Goal: Task Accomplishment & Management: Manage account settings

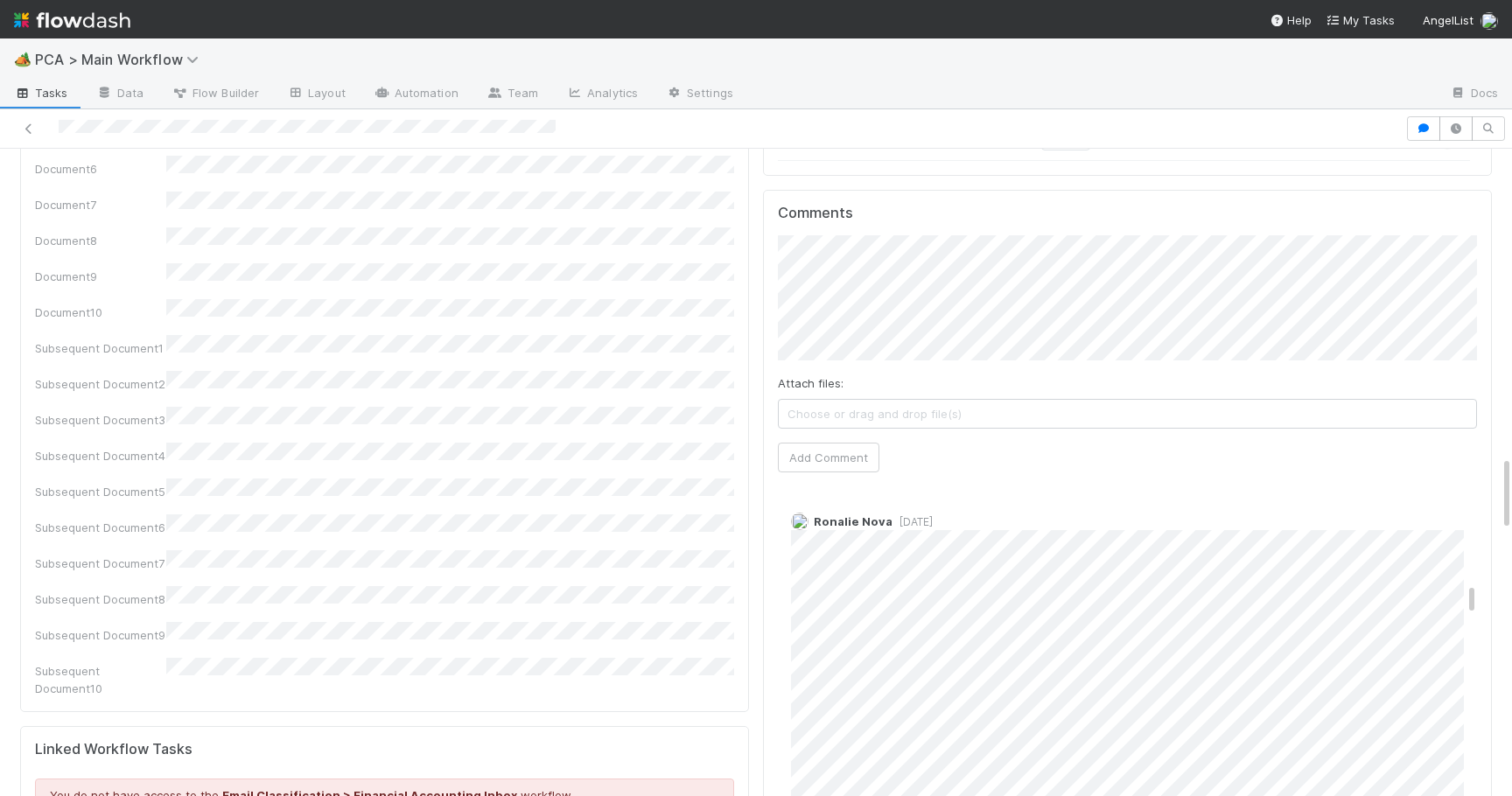
scroll to position [1556, 0]
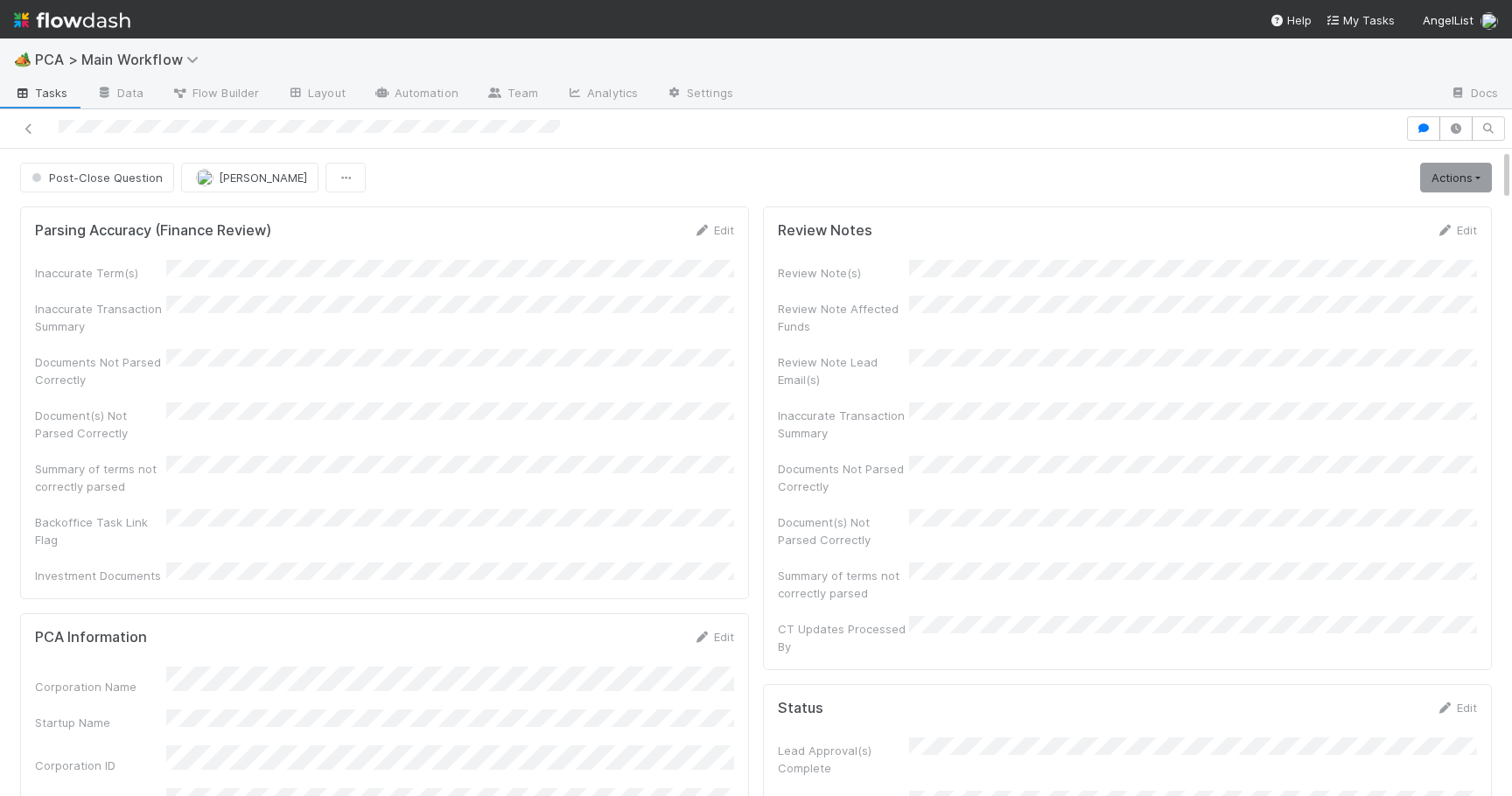
scroll to position [3585, 0]
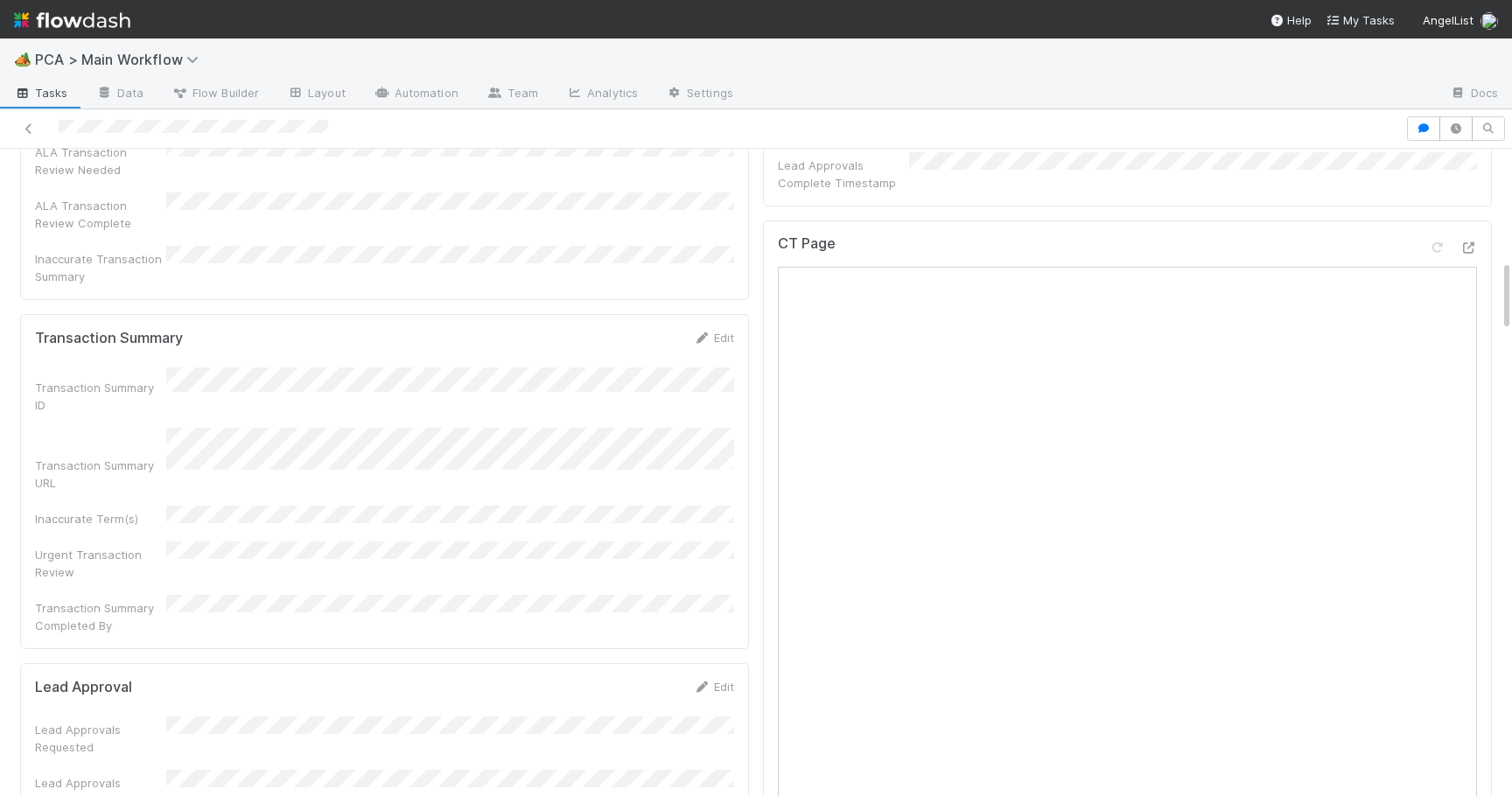
scroll to position [2667, 0]
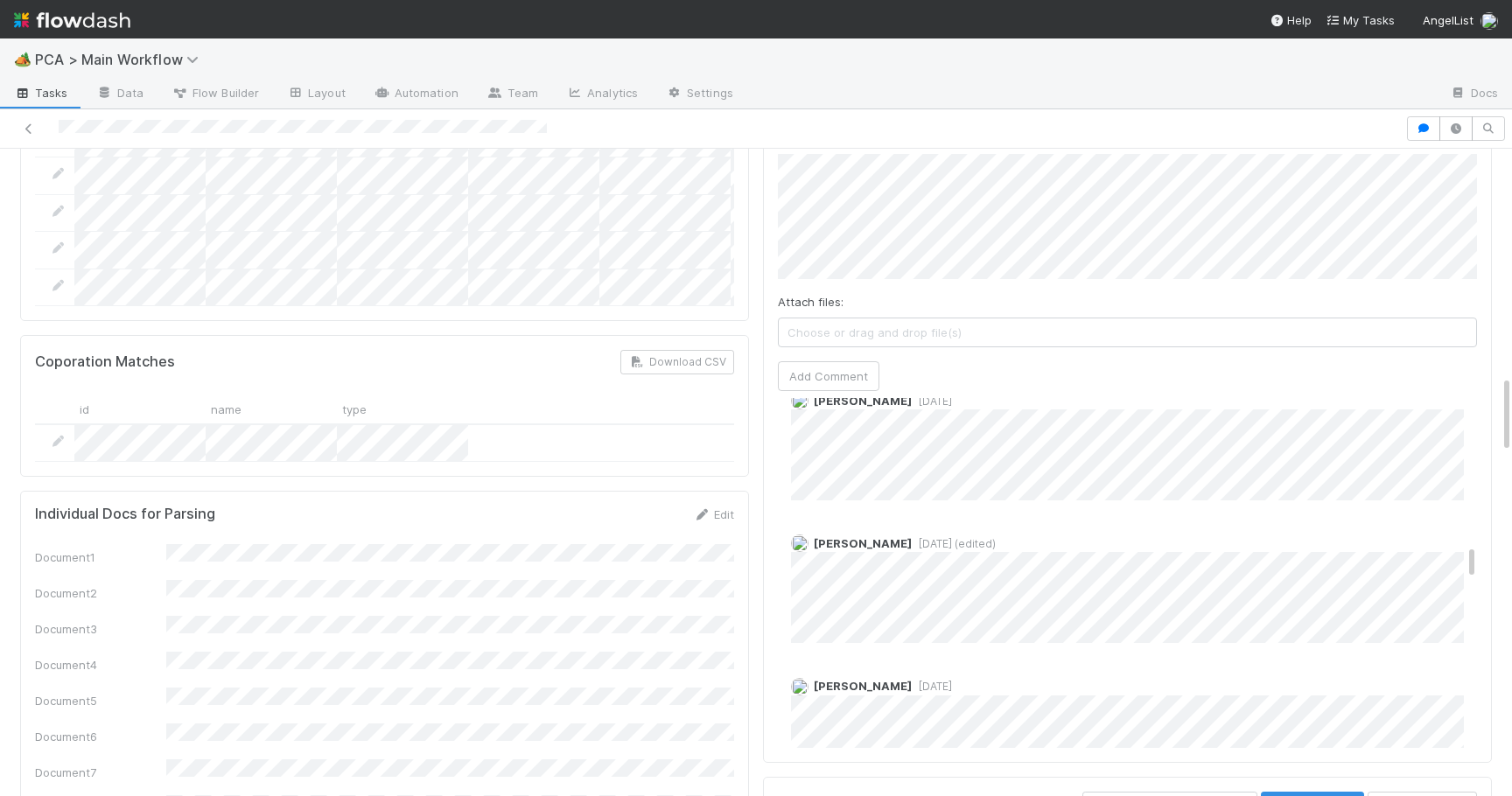
scroll to position [2322, 0]
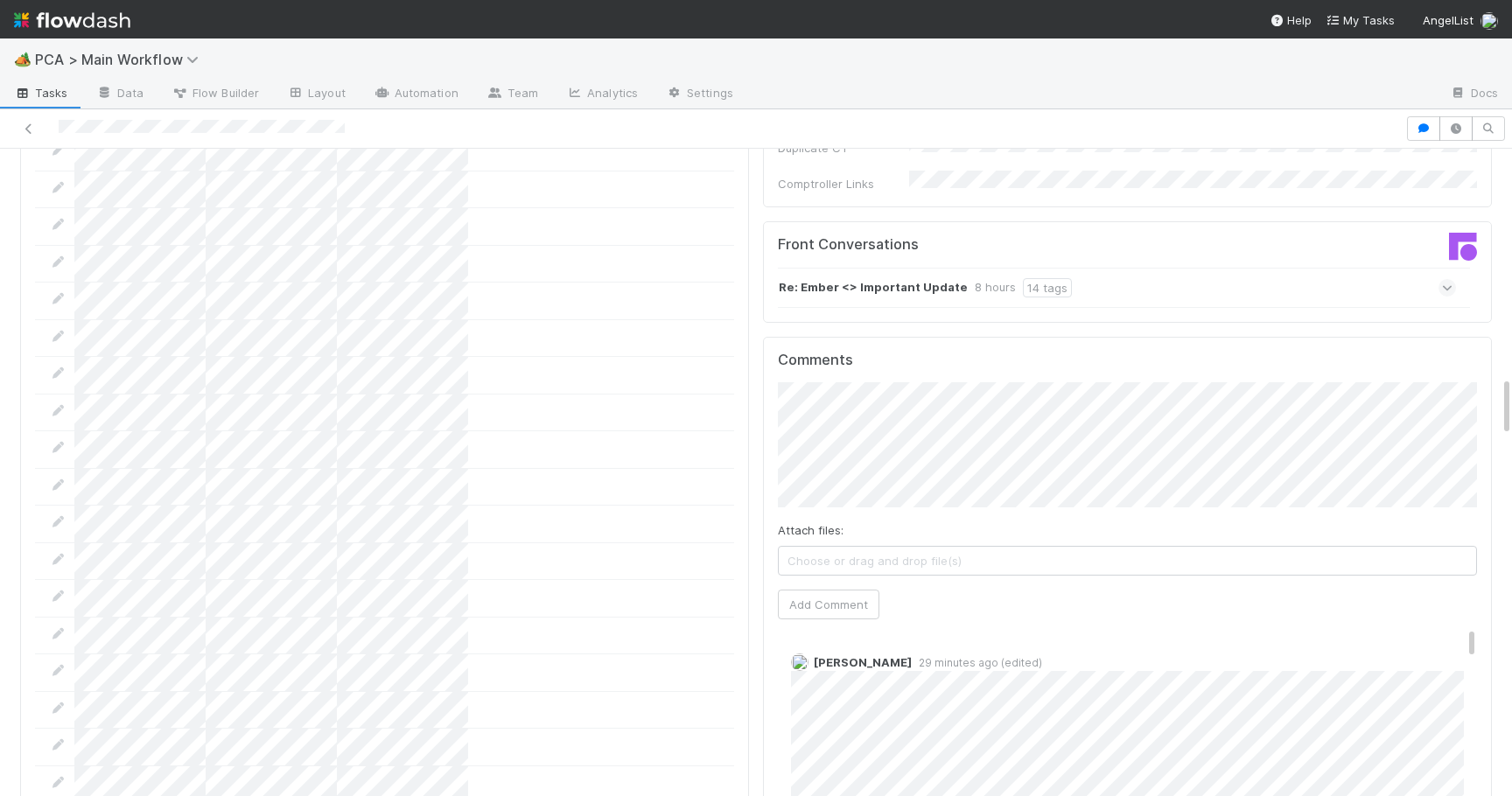
scroll to position [2437, 0]
click at [845, 586] on button "Add Comment" at bounding box center [828, 600] width 101 height 30
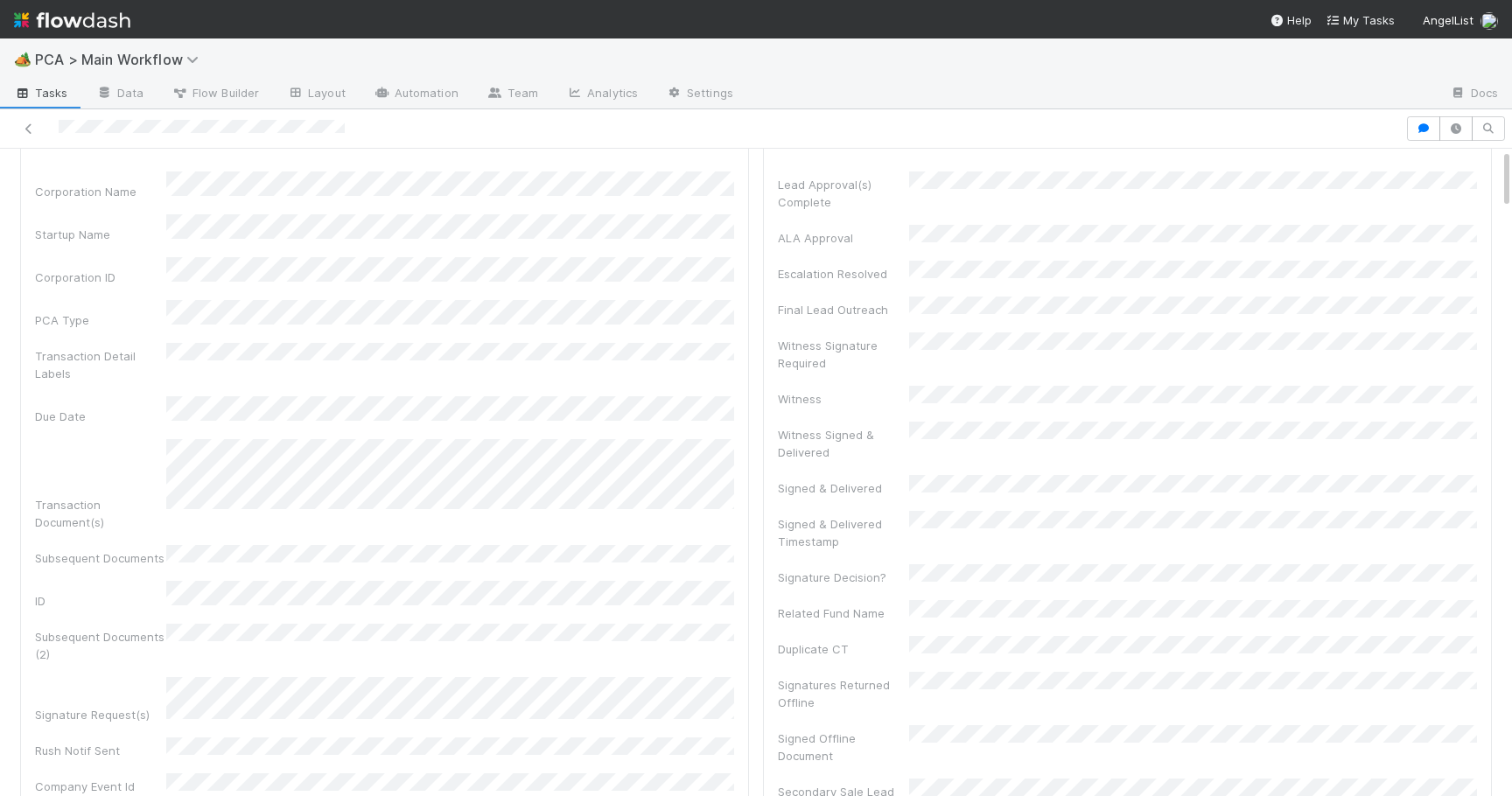
scroll to position [0, 0]
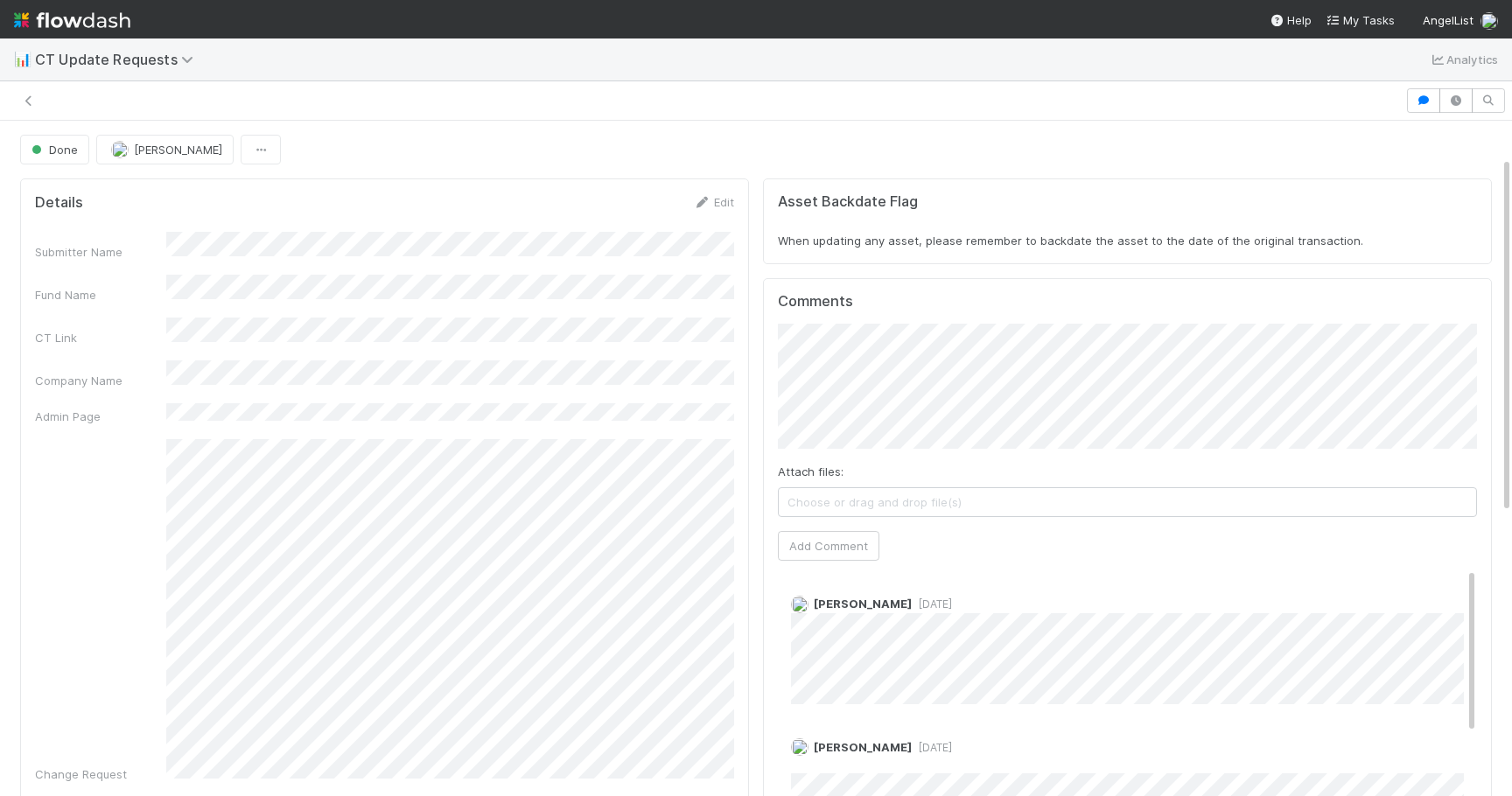
scroll to position [68, 0]
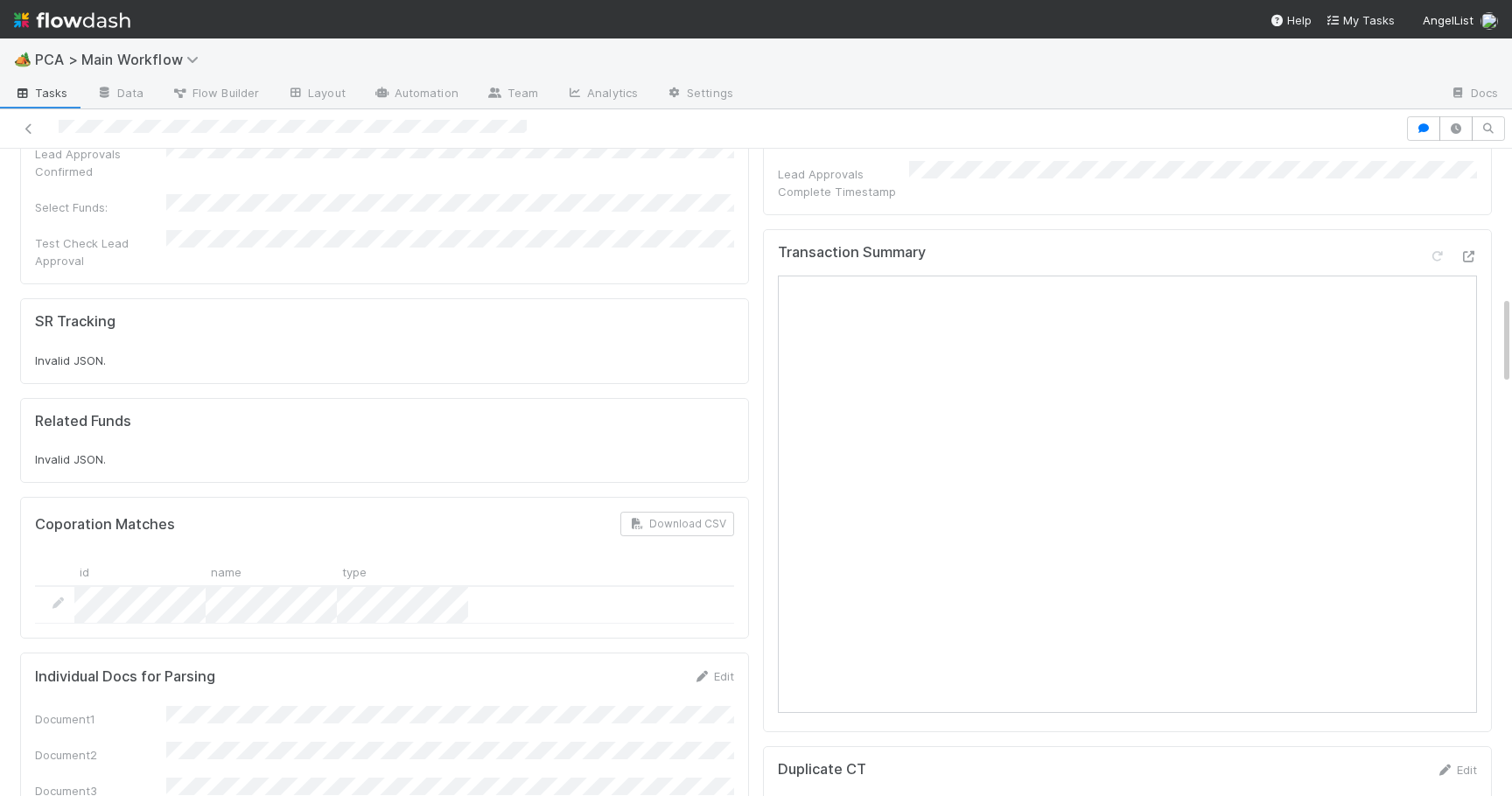
scroll to position [969, 0]
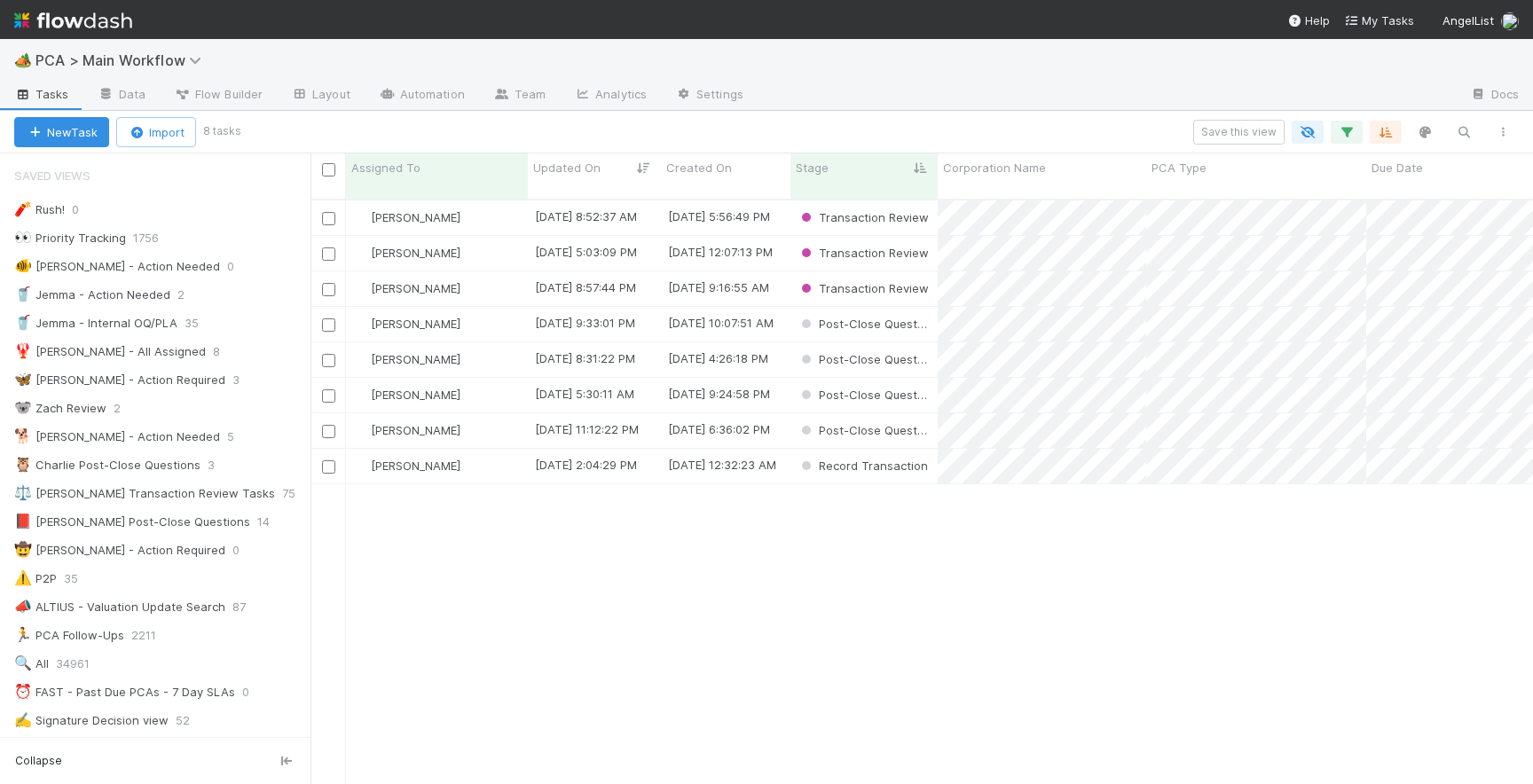
scroll to position [598, 1222]
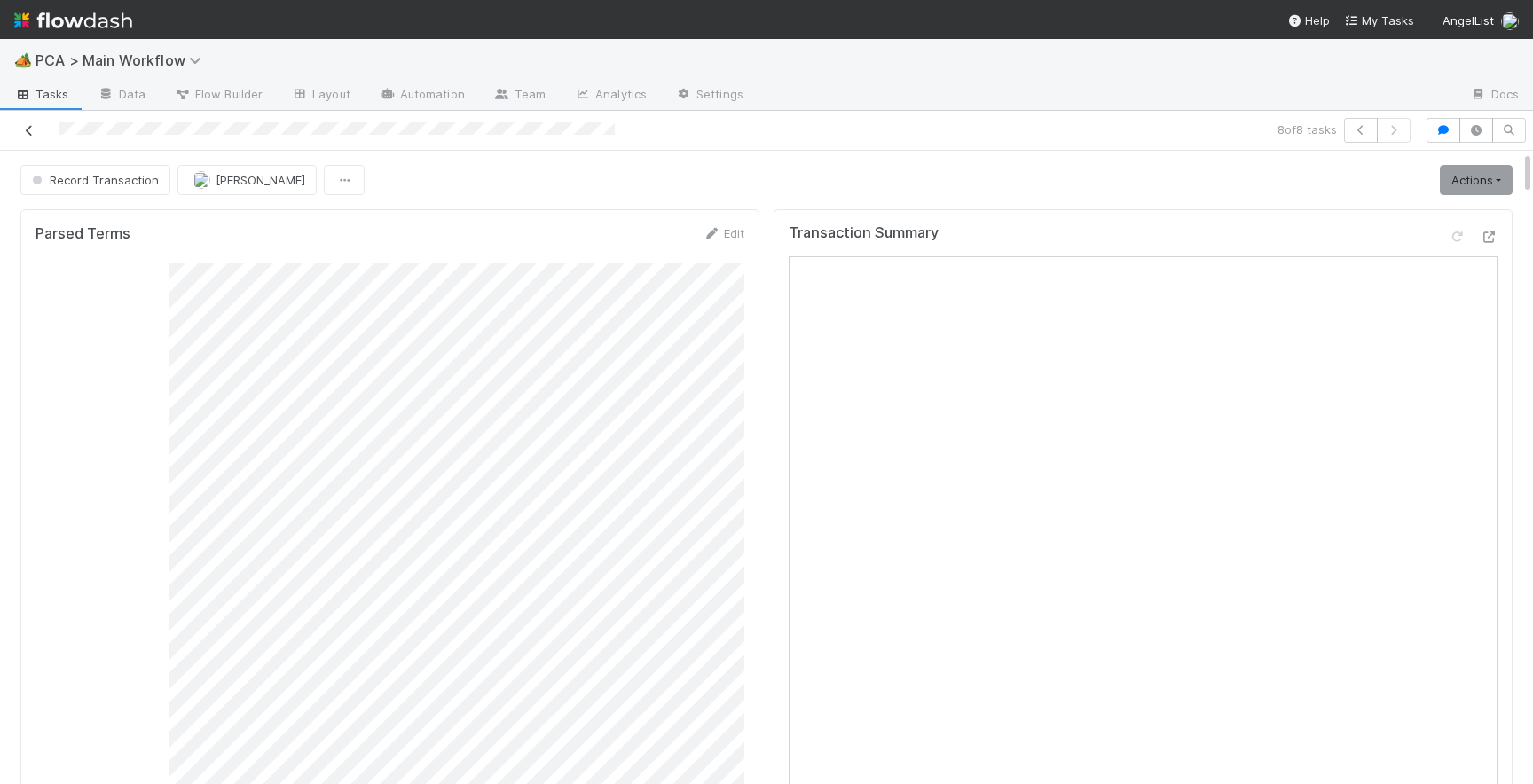
click at [27, 130] on icon at bounding box center [29, 130] width 18 height 11
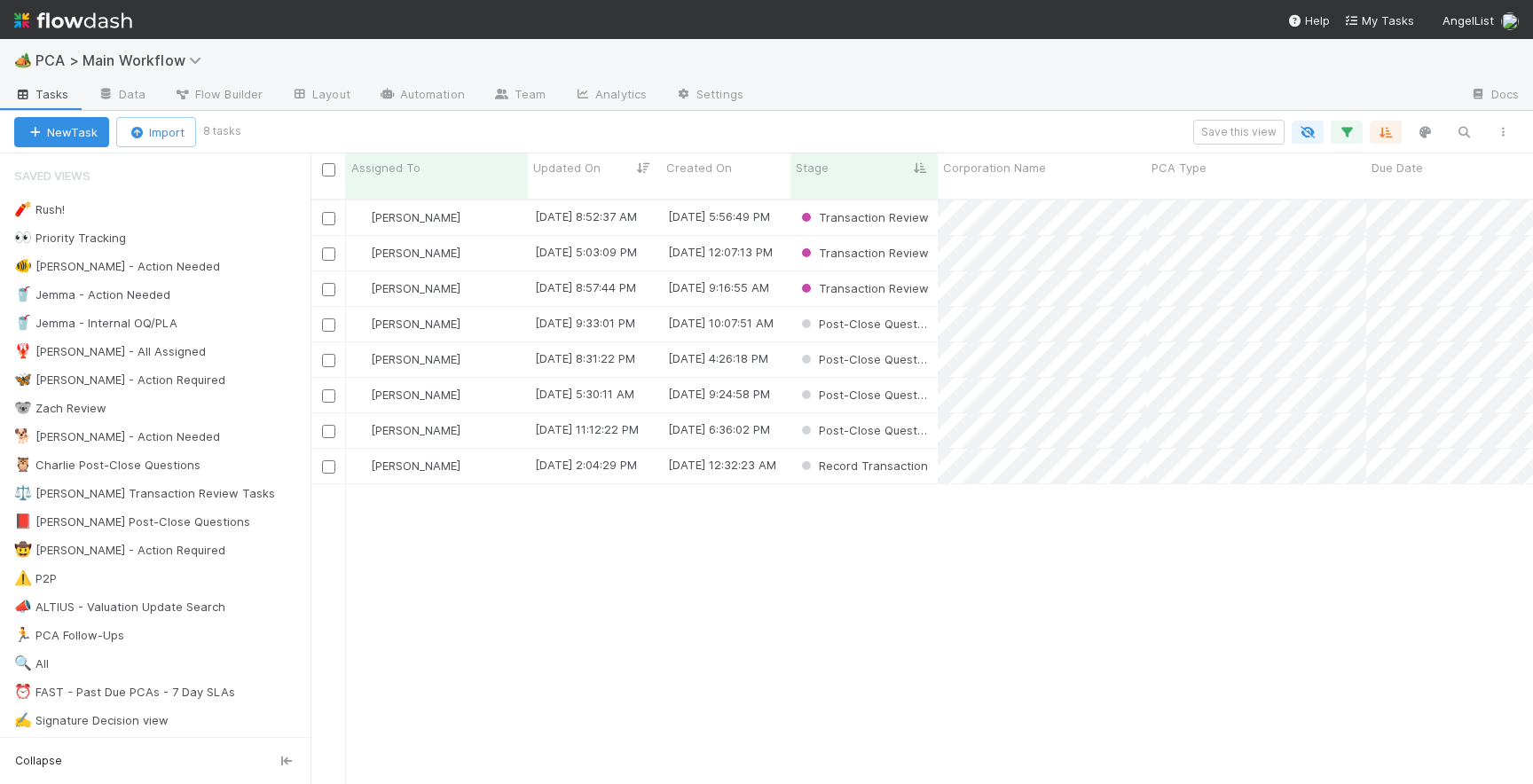
scroll to position [598, 1222]
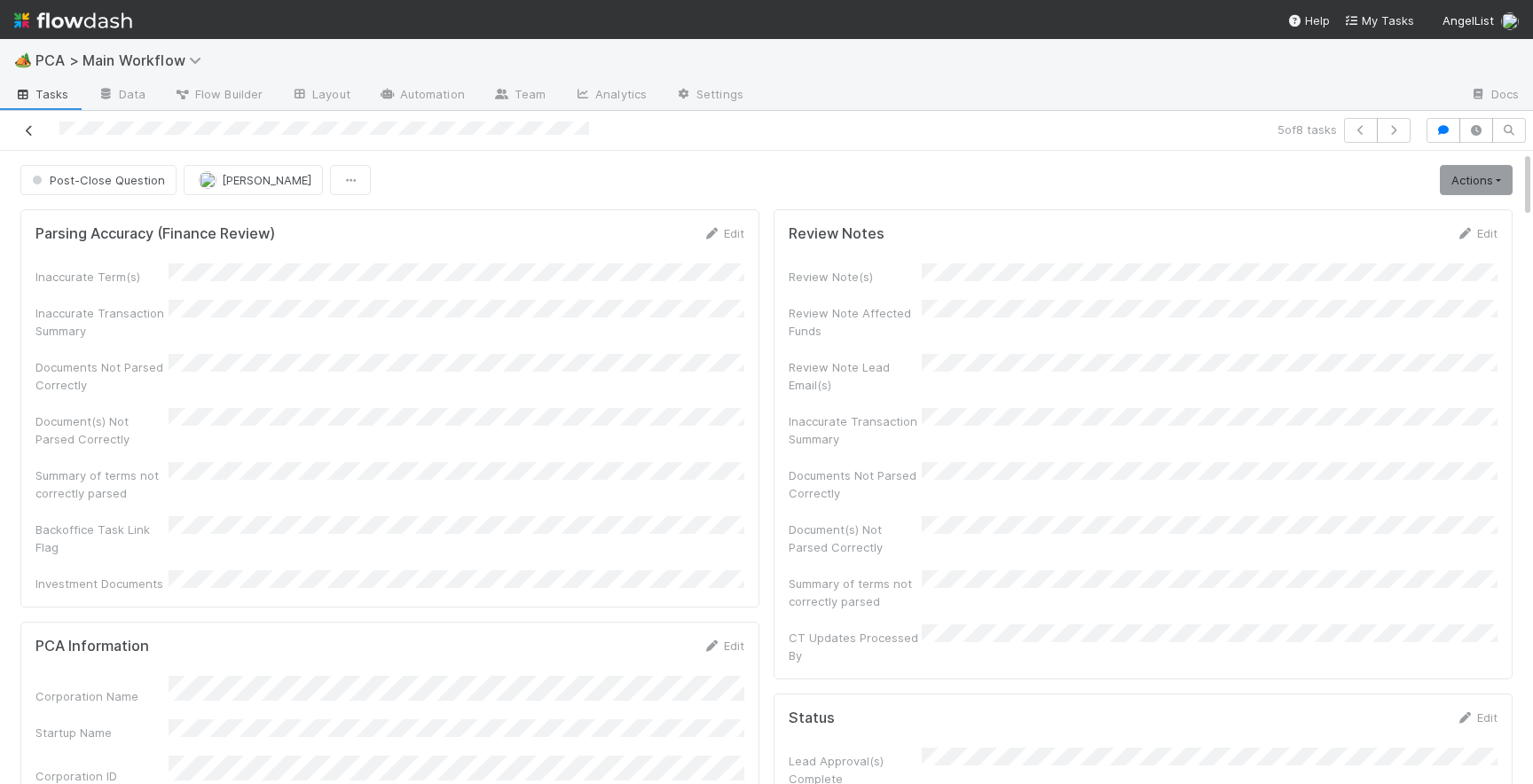
click at [30, 127] on icon at bounding box center [29, 130] width 18 height 11
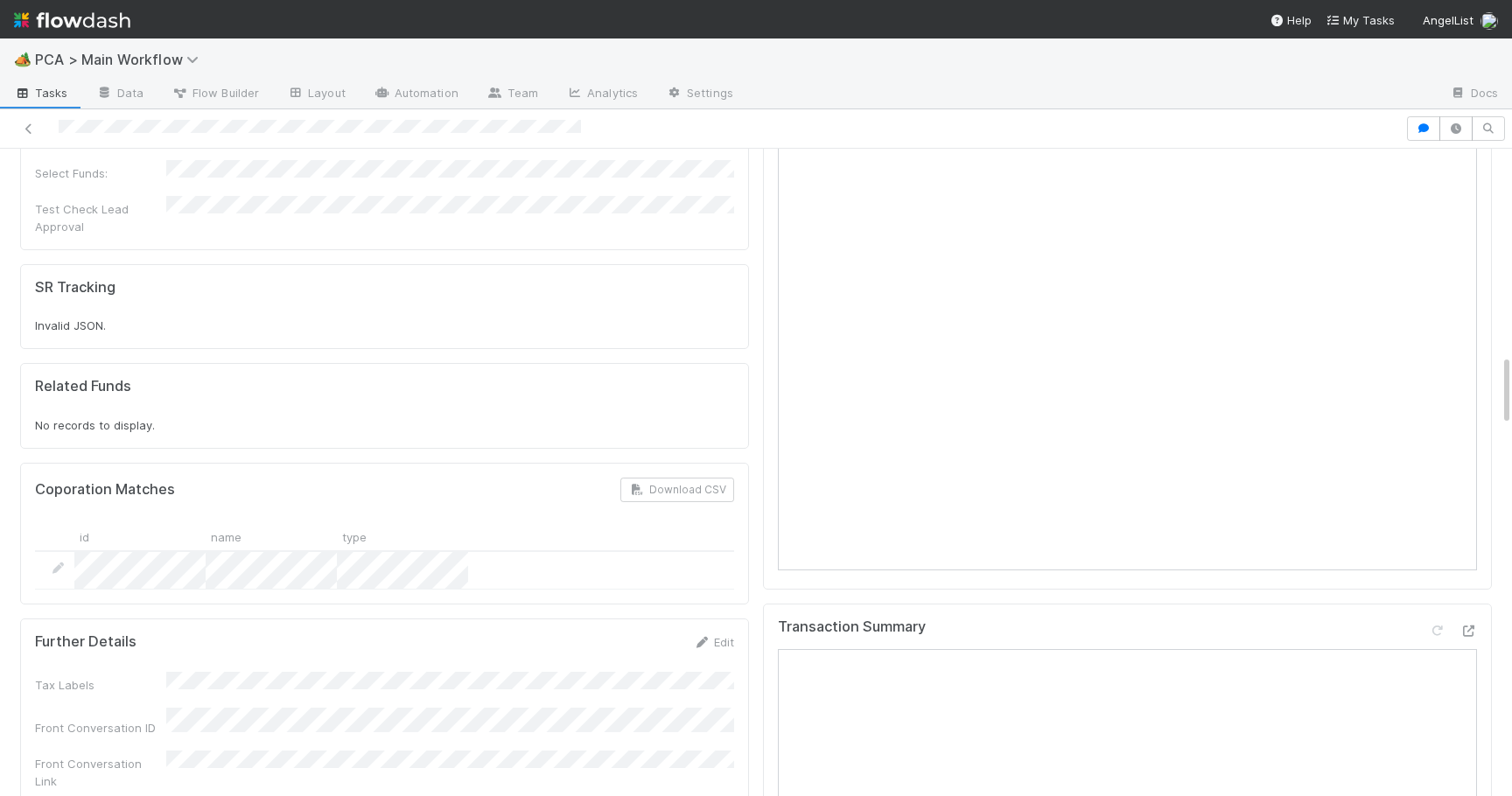
scroll to position [1857, 0]
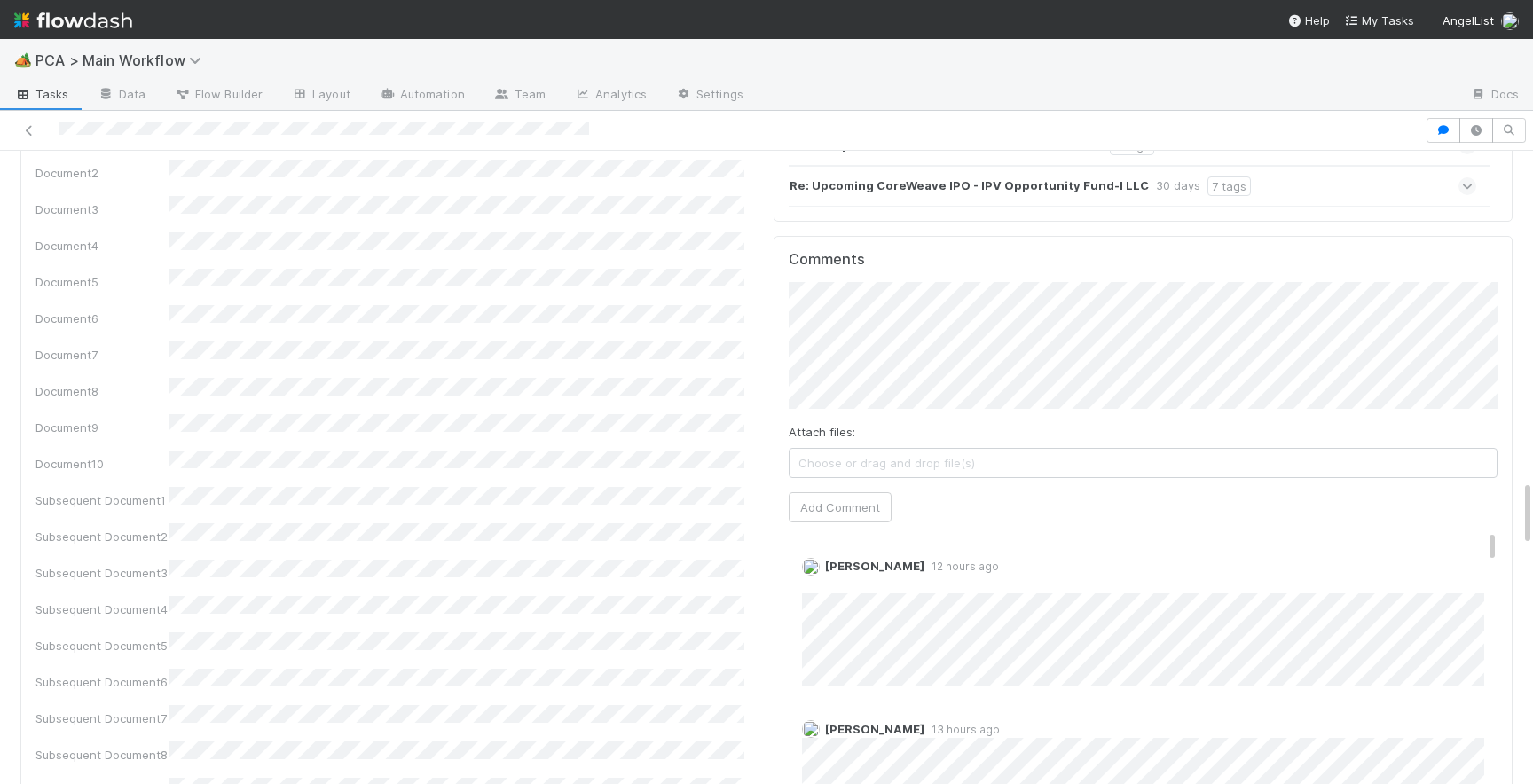
scroll to position [2970, 0]
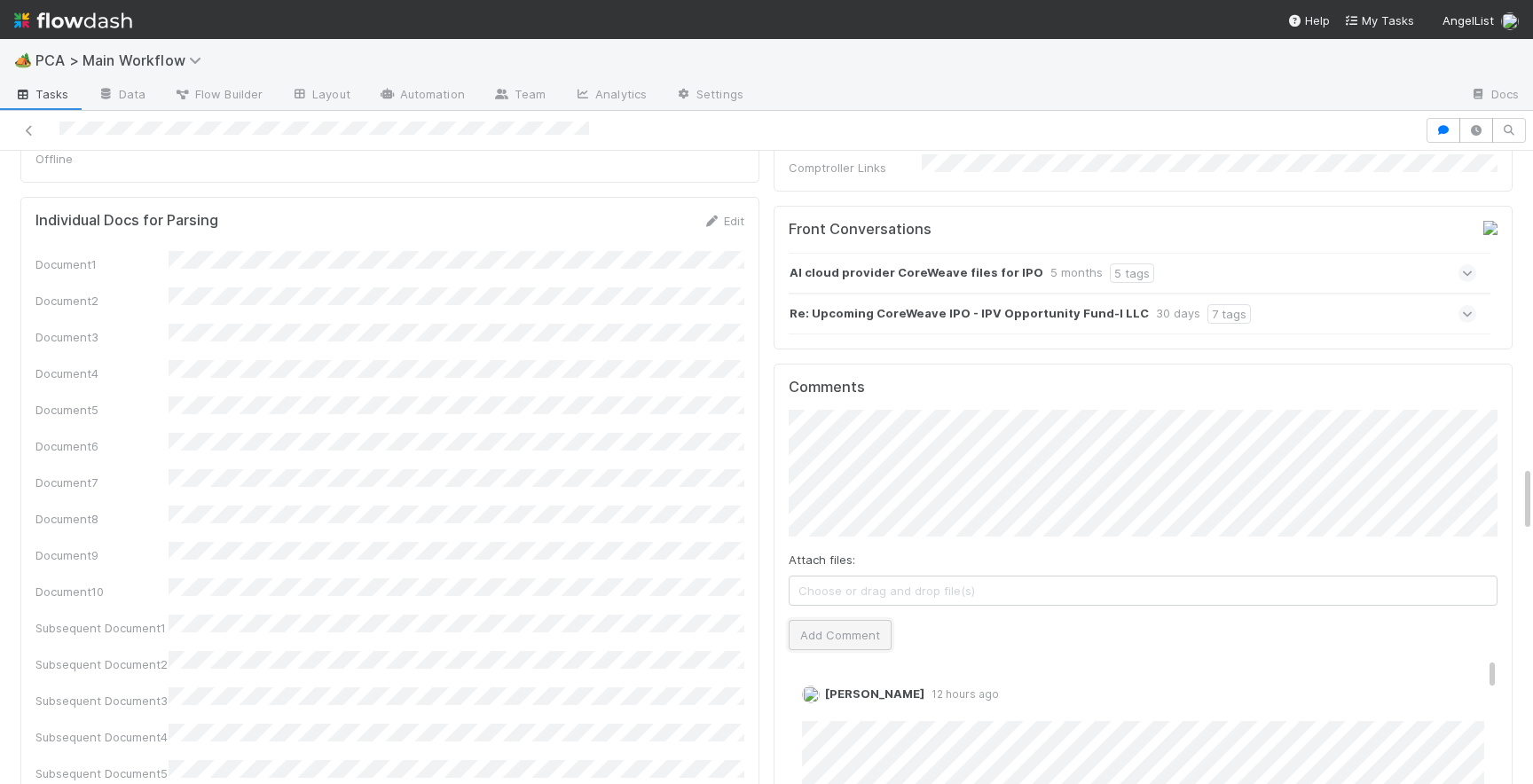
click at [827, 620] on button "Add Comment" at bounding box center [839, 634] width 103 height 30
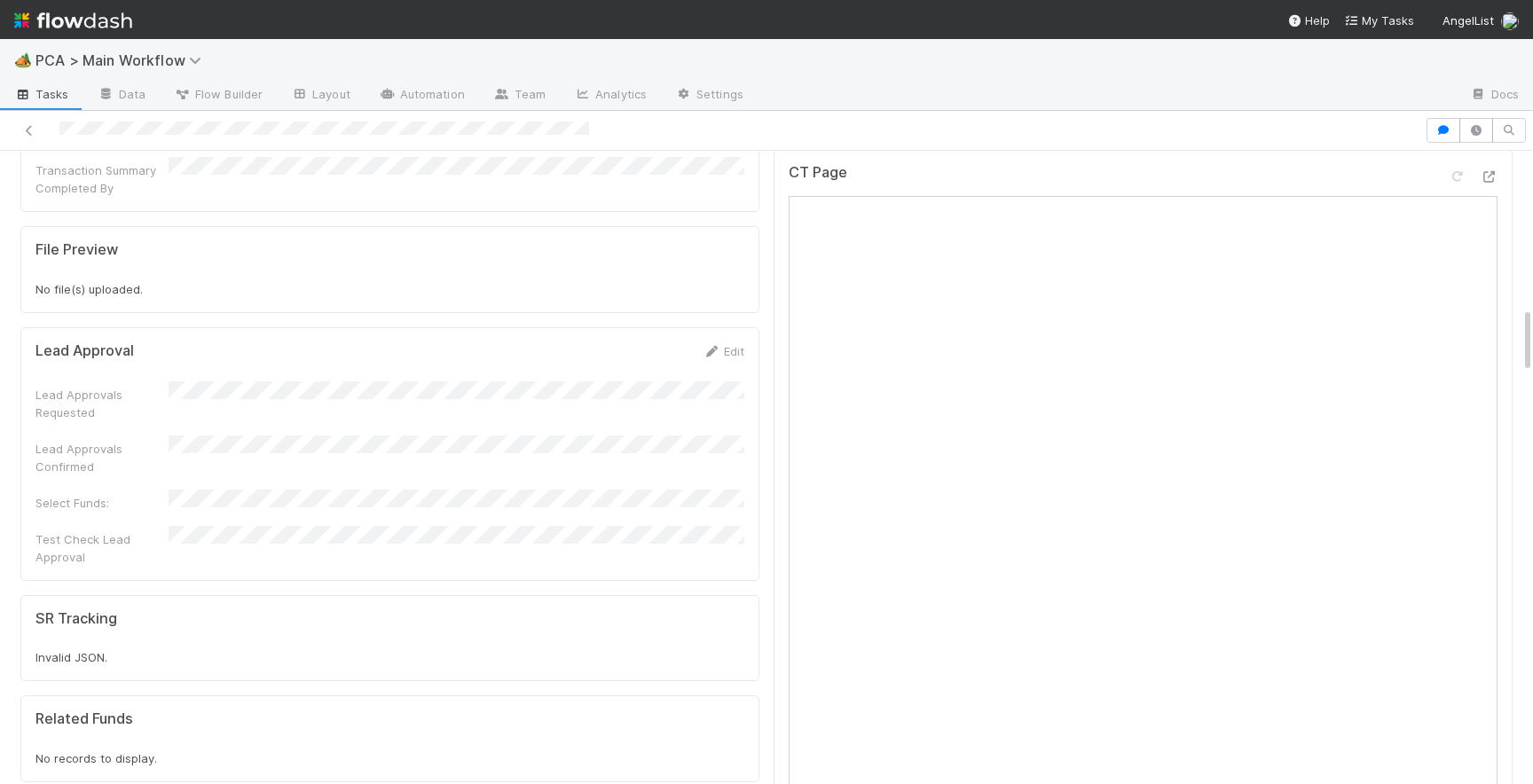
scroll to position [0, 0]
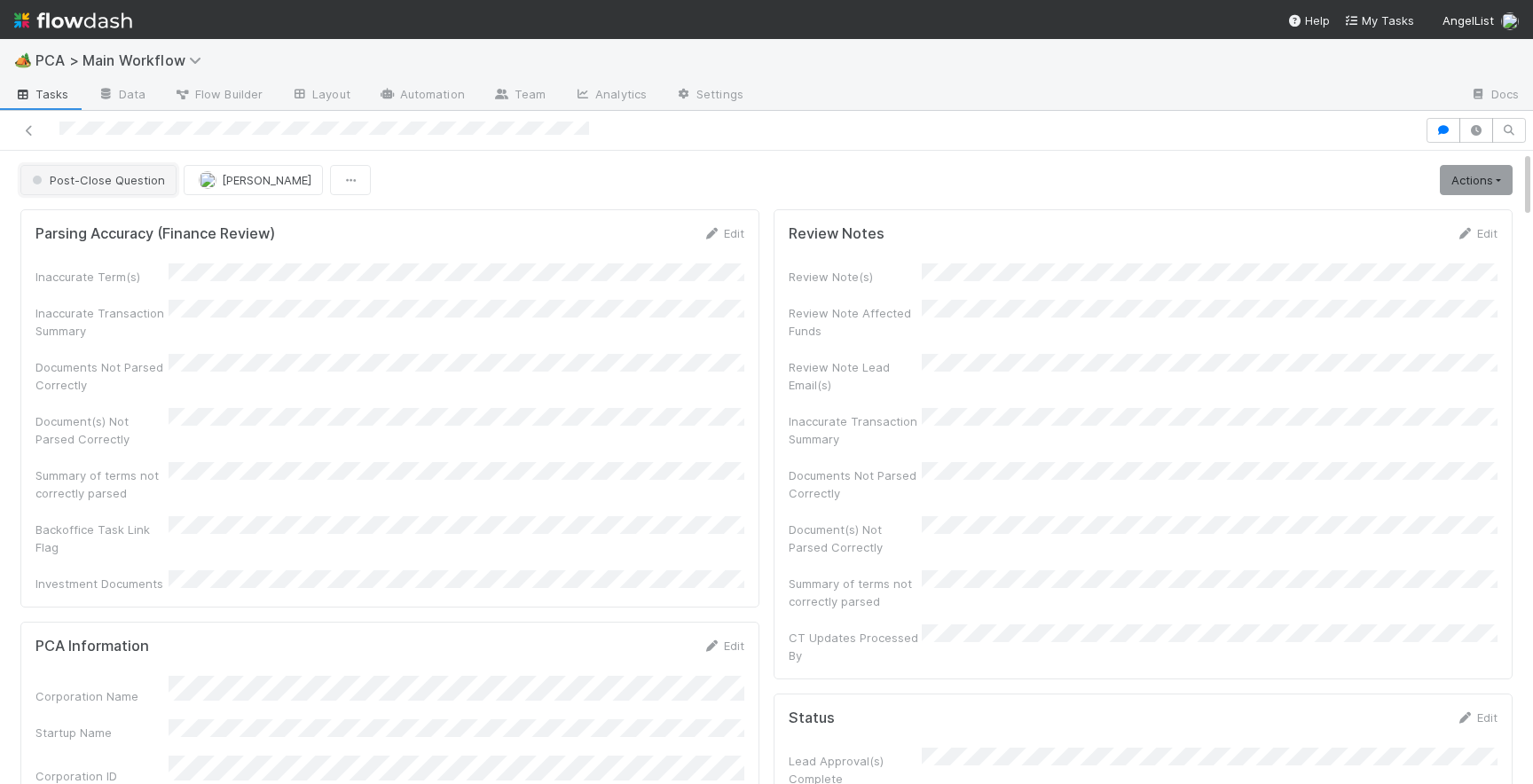
click at [134, 184] on span "Post-Close Question" at bounding box center [97, 179] width 137 height 14
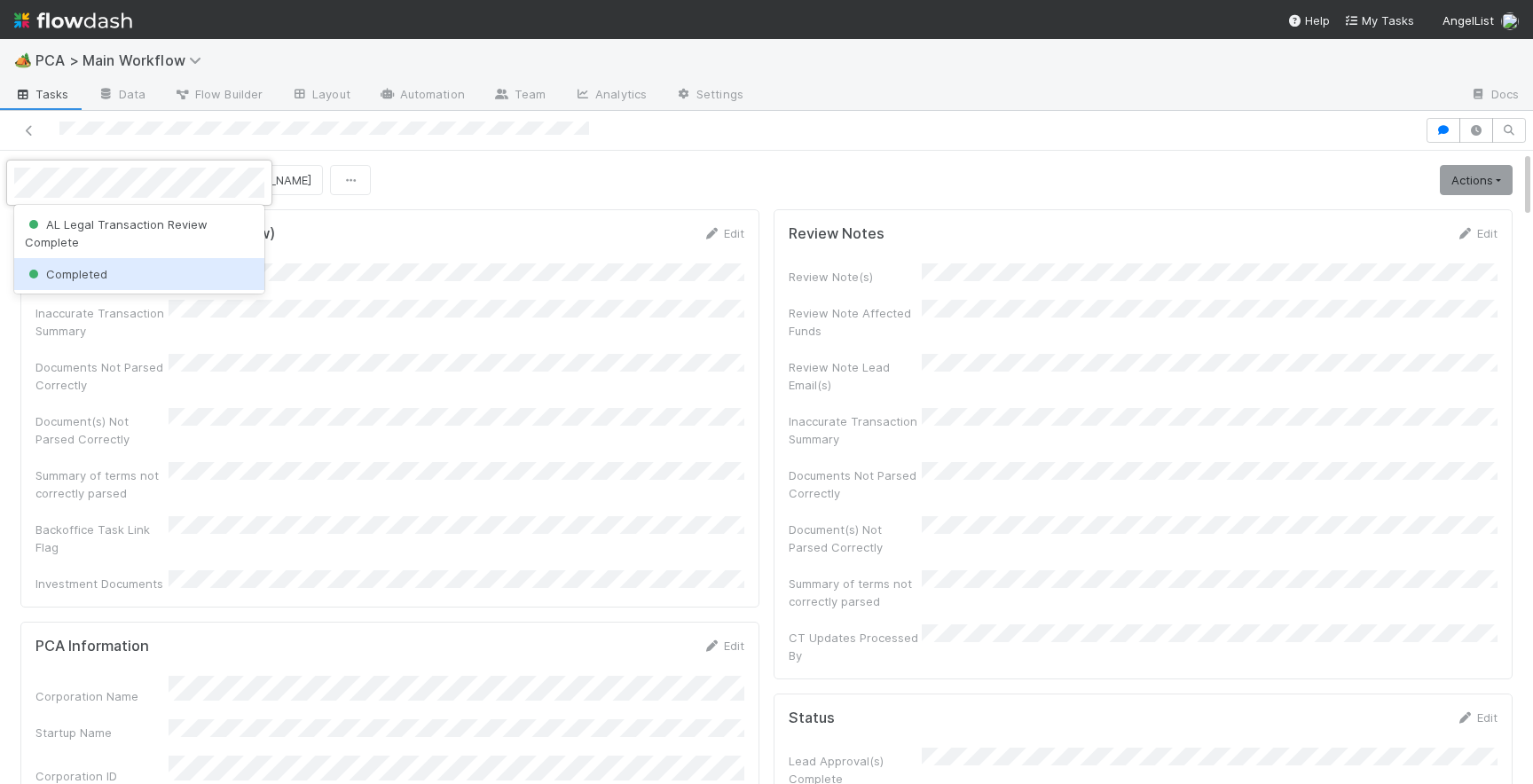
click at [112, 268] on div "Completed" at bounding box center [139, 273] width 250 height 32
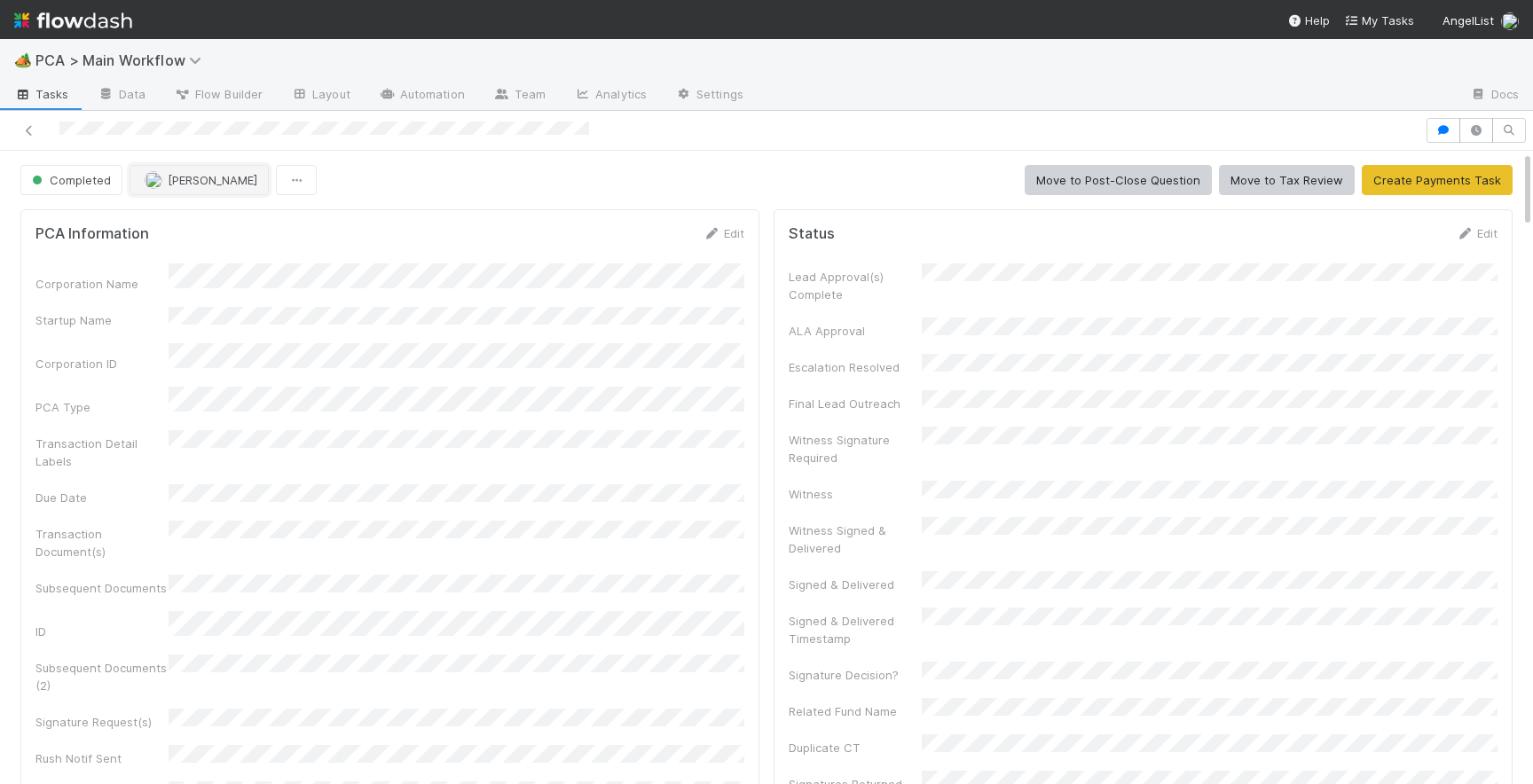
click at [184, 190] on button "[PERSON_NAME]" at bounding box center [199, 180] width 139 height 30
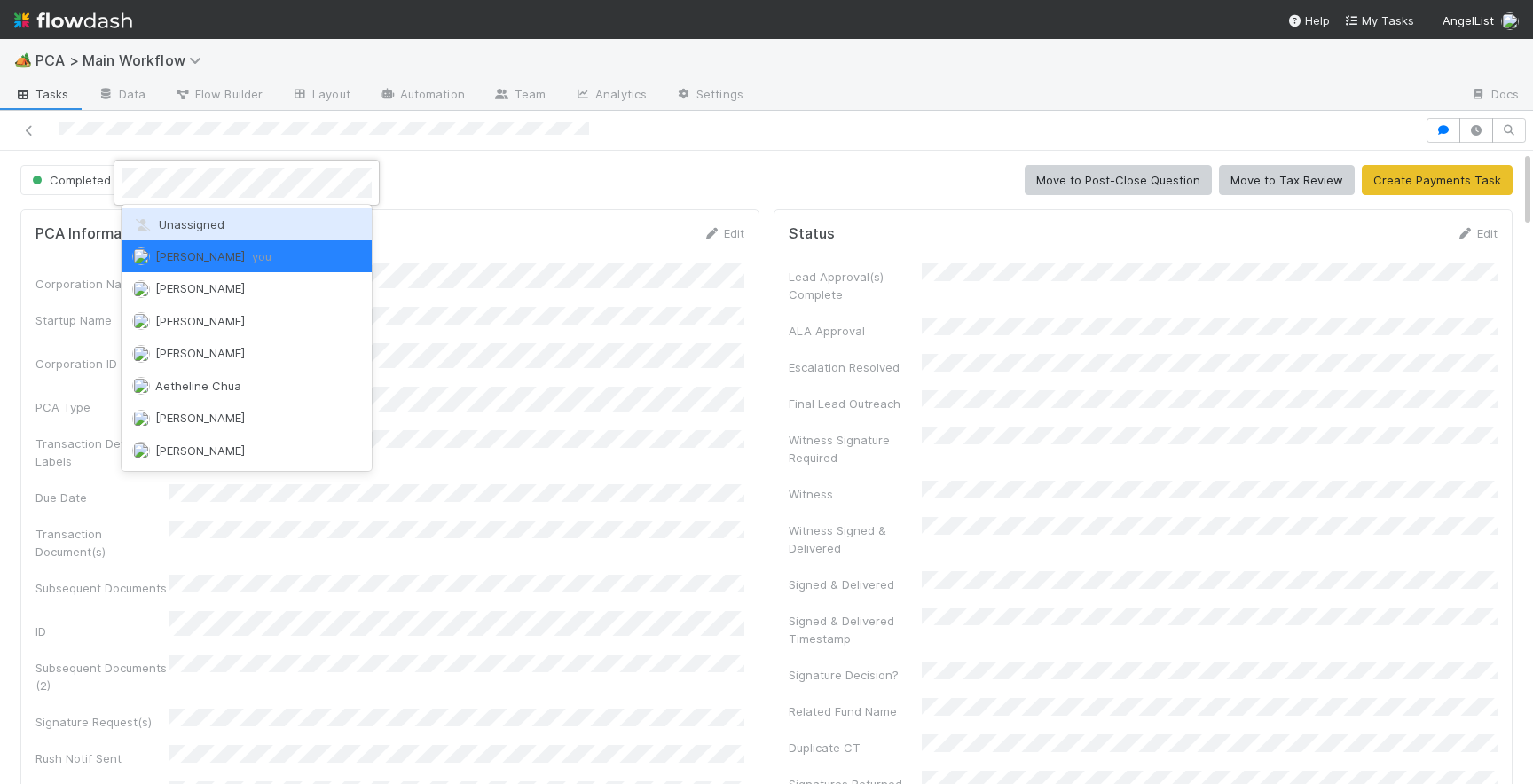
click at [186, 220] on span "Unassigned" at bounding box center [178, 223] width 92 height 14
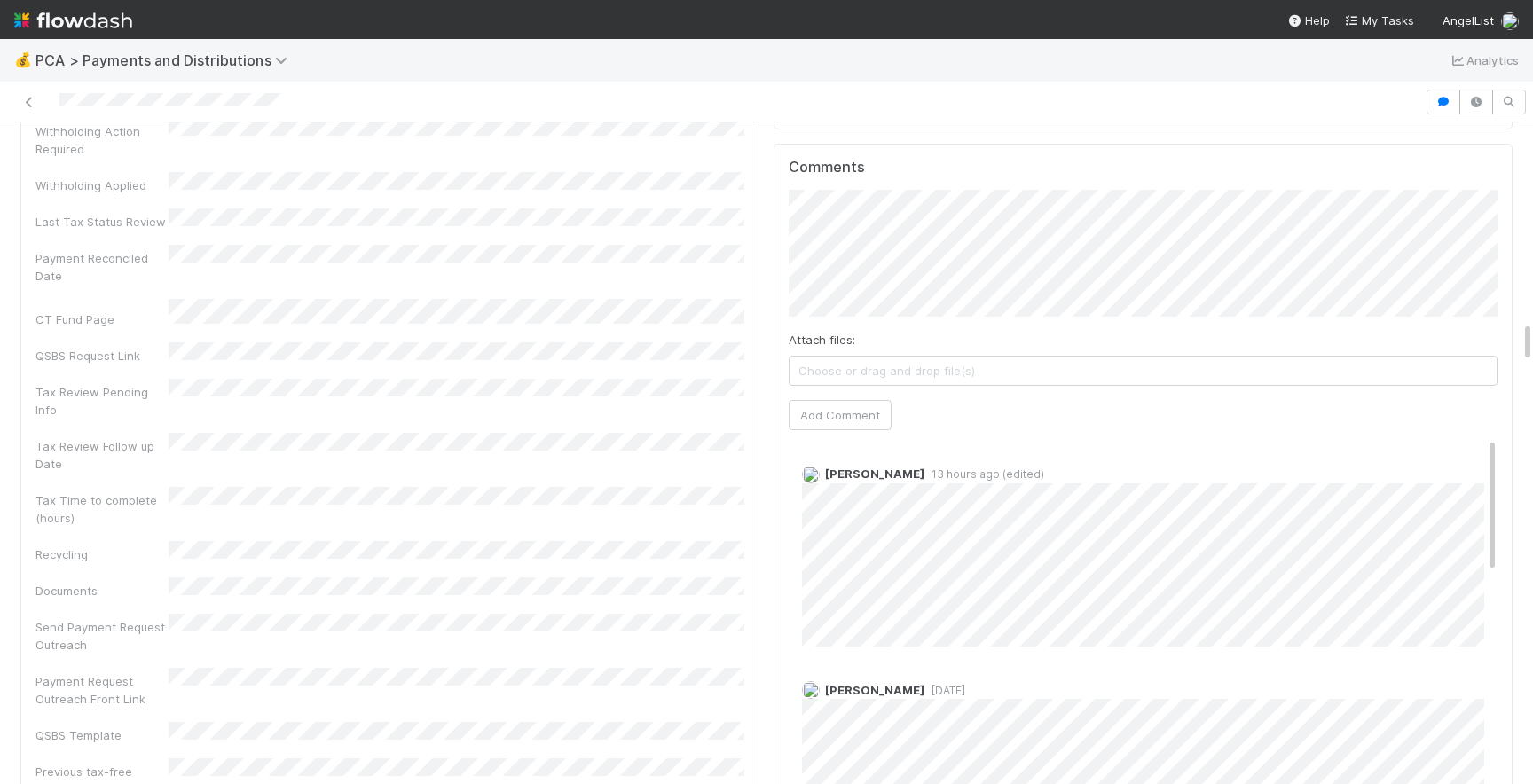
scroll to position [3138, 0]
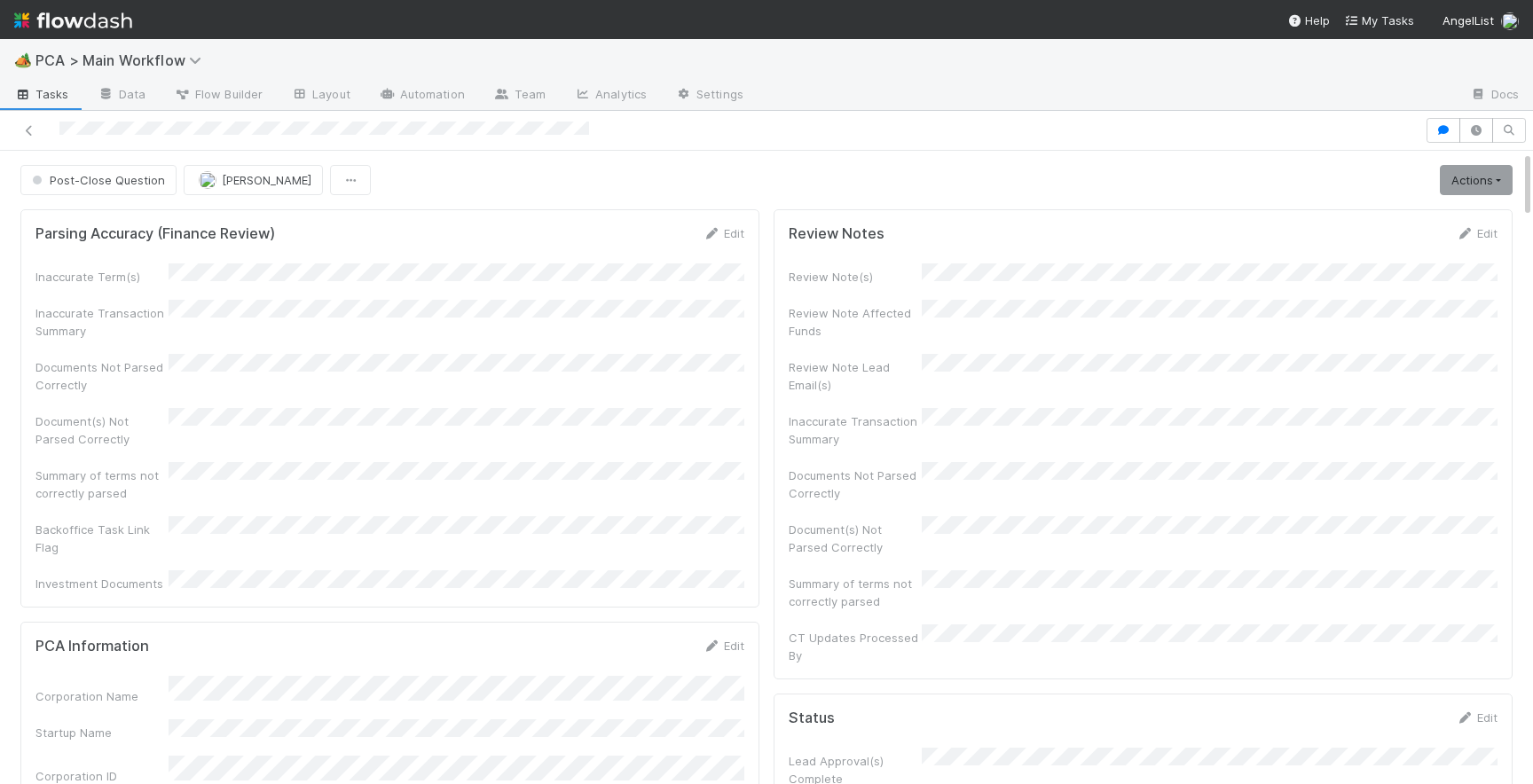
click at [38, 134] on div at bounding box center [712, 130] width 1410 height 25
click at [30, 131] on icon at bounding box center [29, 130] width 18 height 11
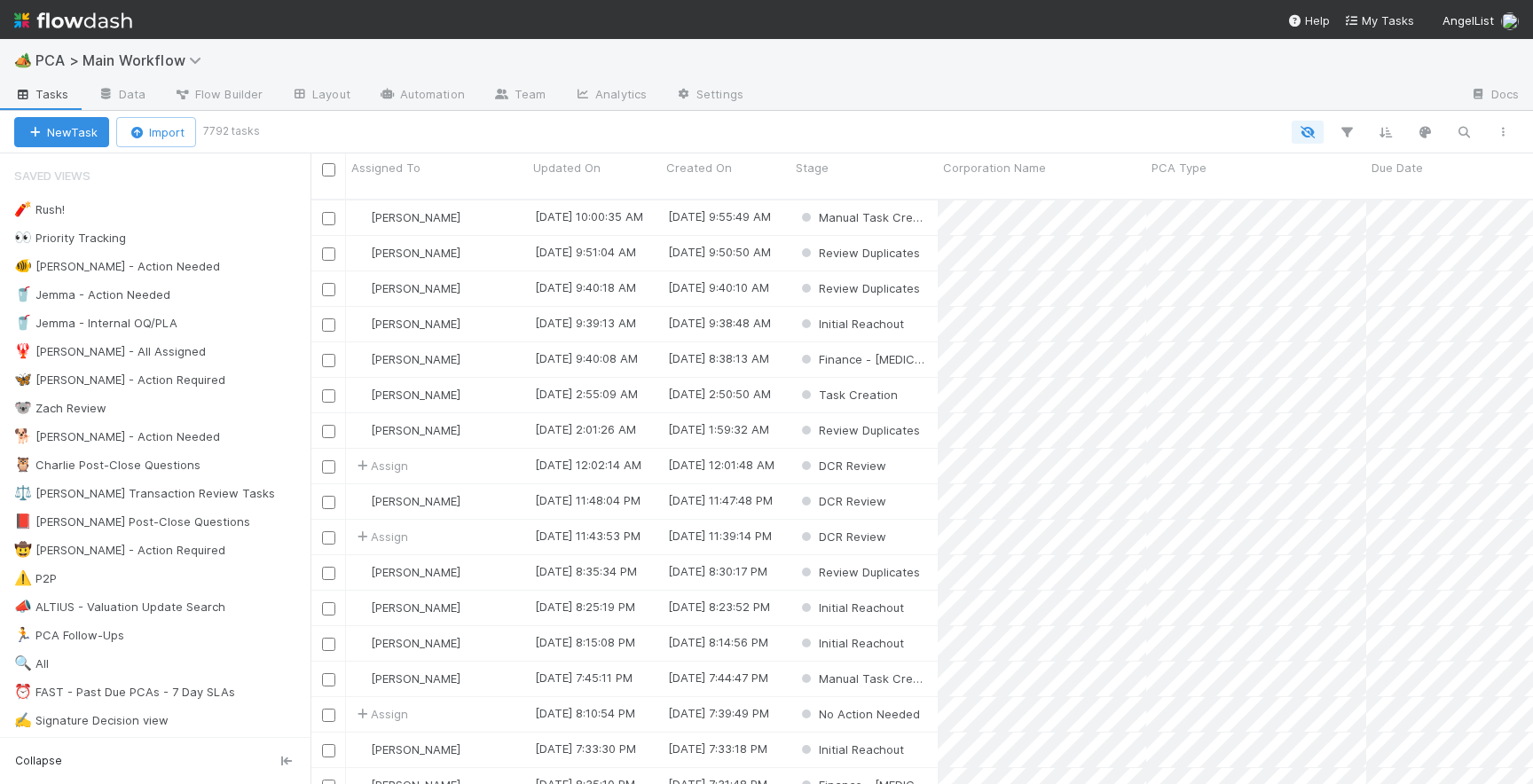
scroll to position [598, 1222]
click at [77, 138] on button "New Task" at bounding box center [61, 132] width 95 height 30
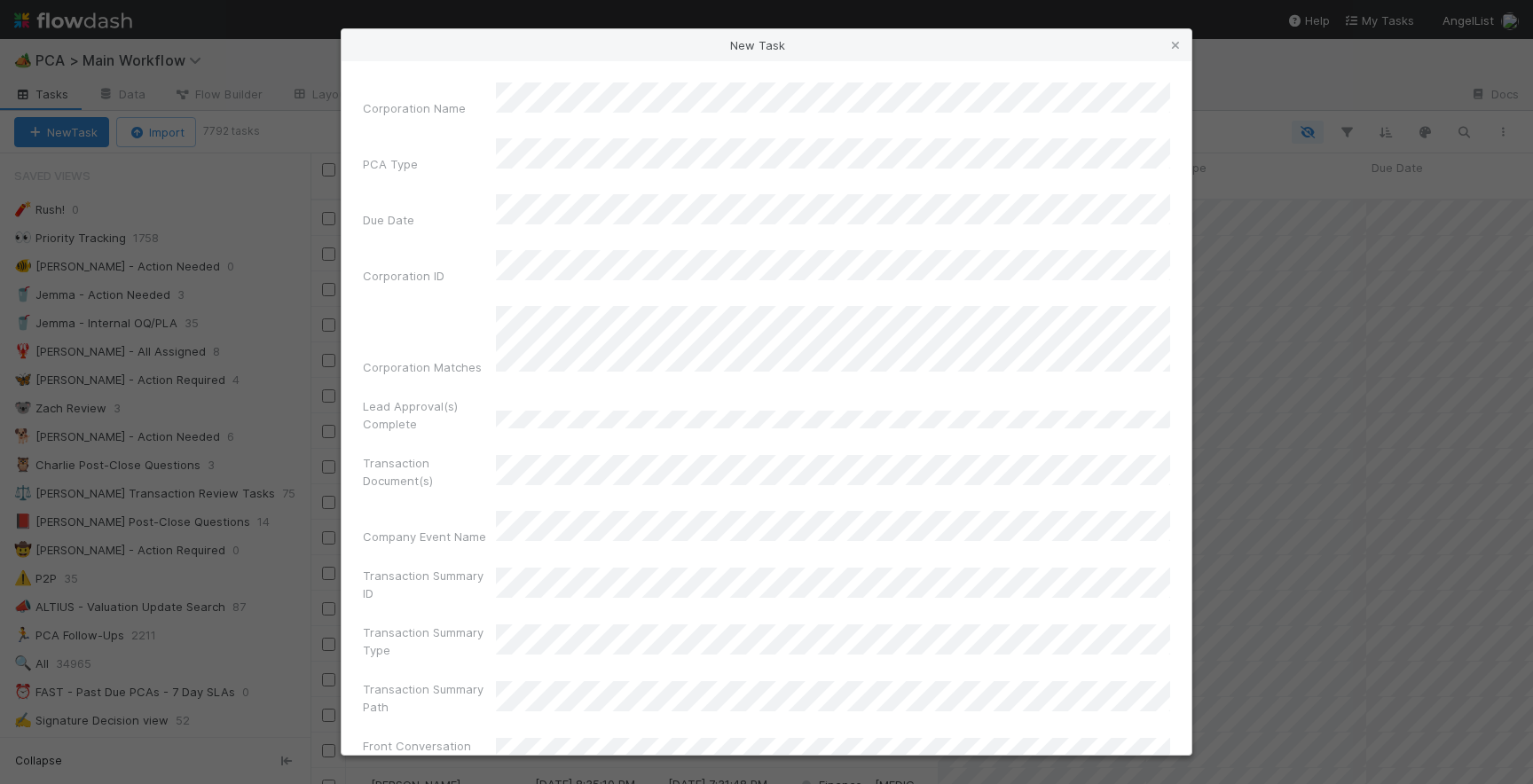
click at [465, 415] on div "Transaction Detail Labels" at bounding box center [429, 436] width 133 height 42
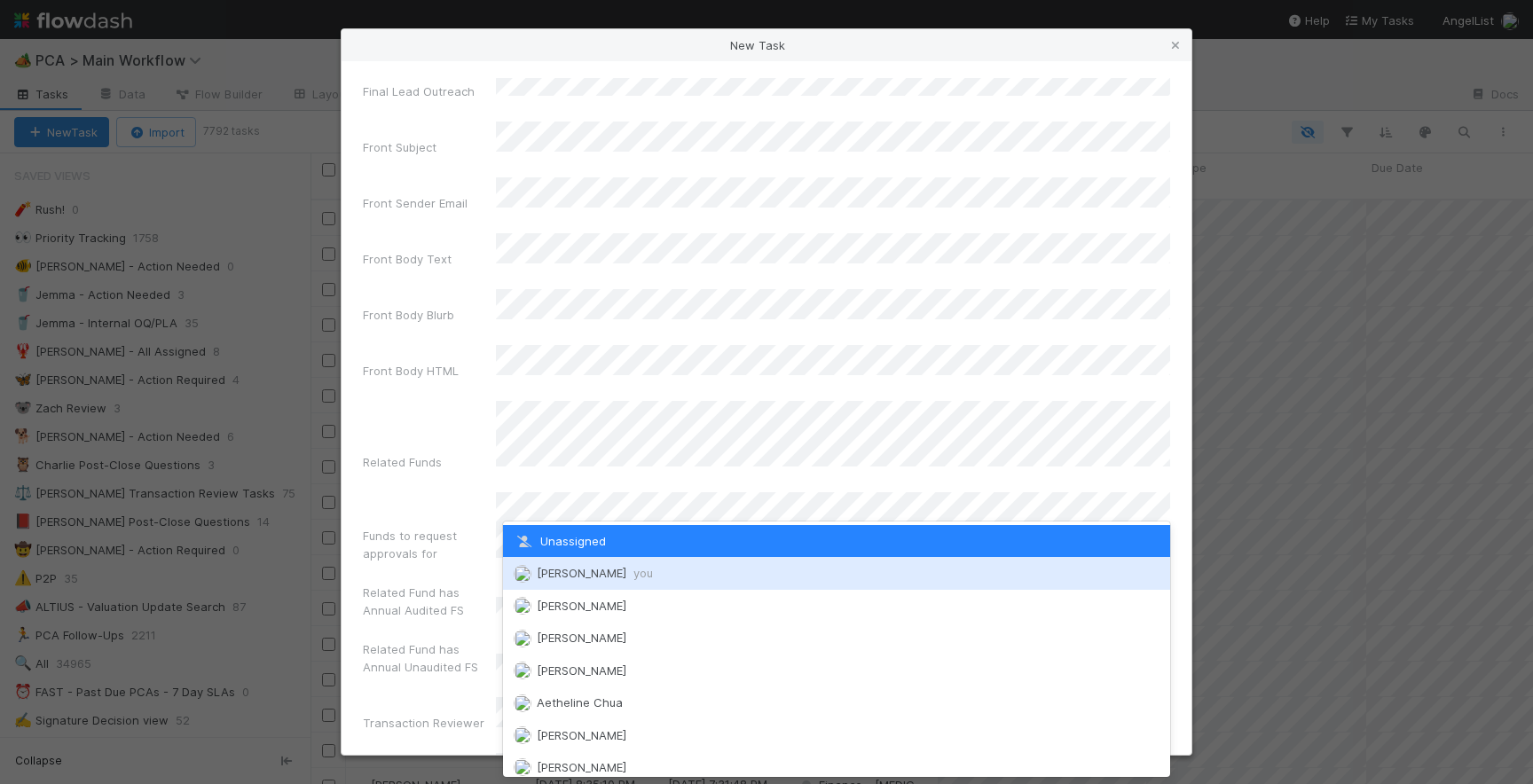
click at [570, 564] on div "Josh Tarr you" at bounding box center [837, 573] width 667 height 32
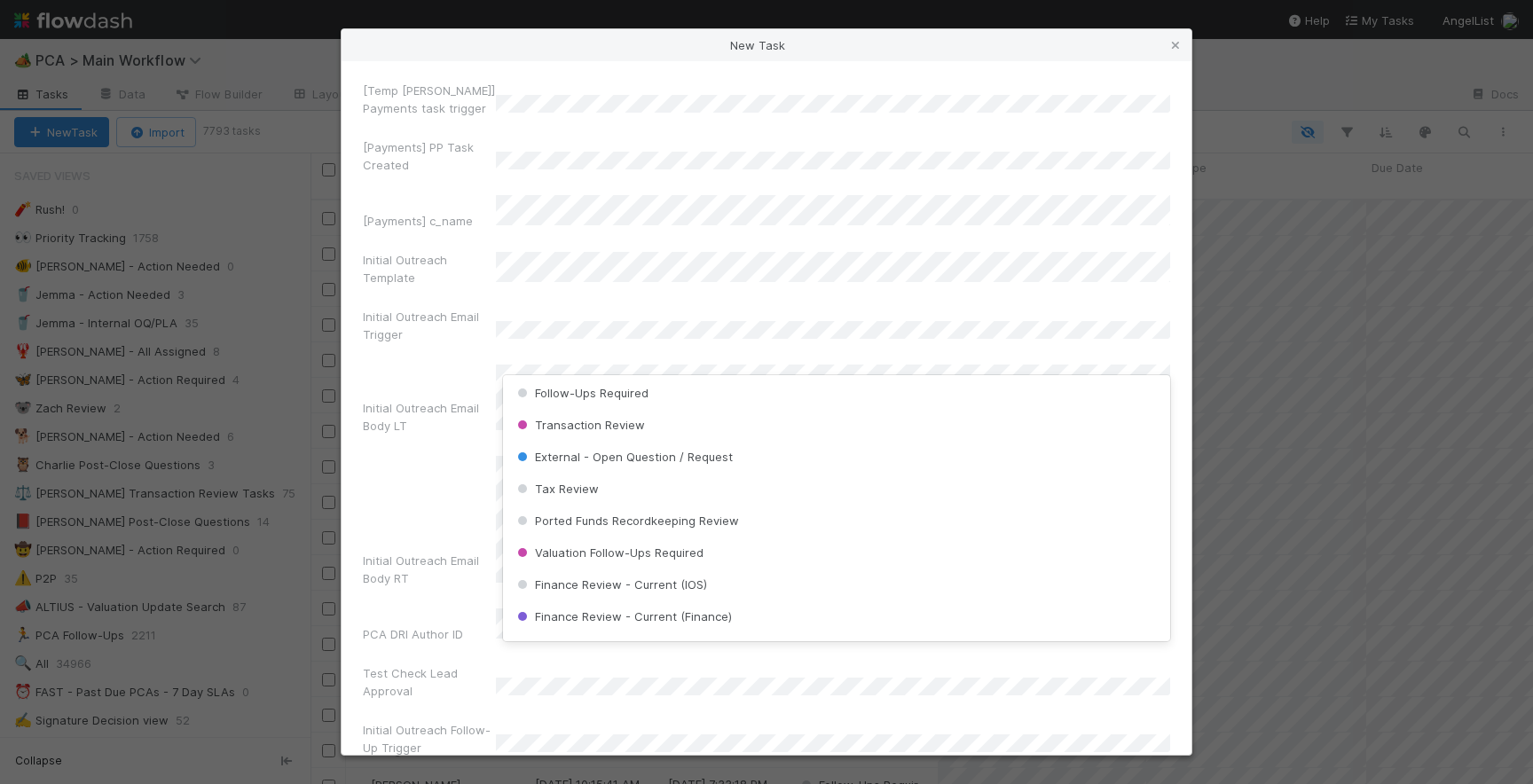
scroll to position [0, 0]
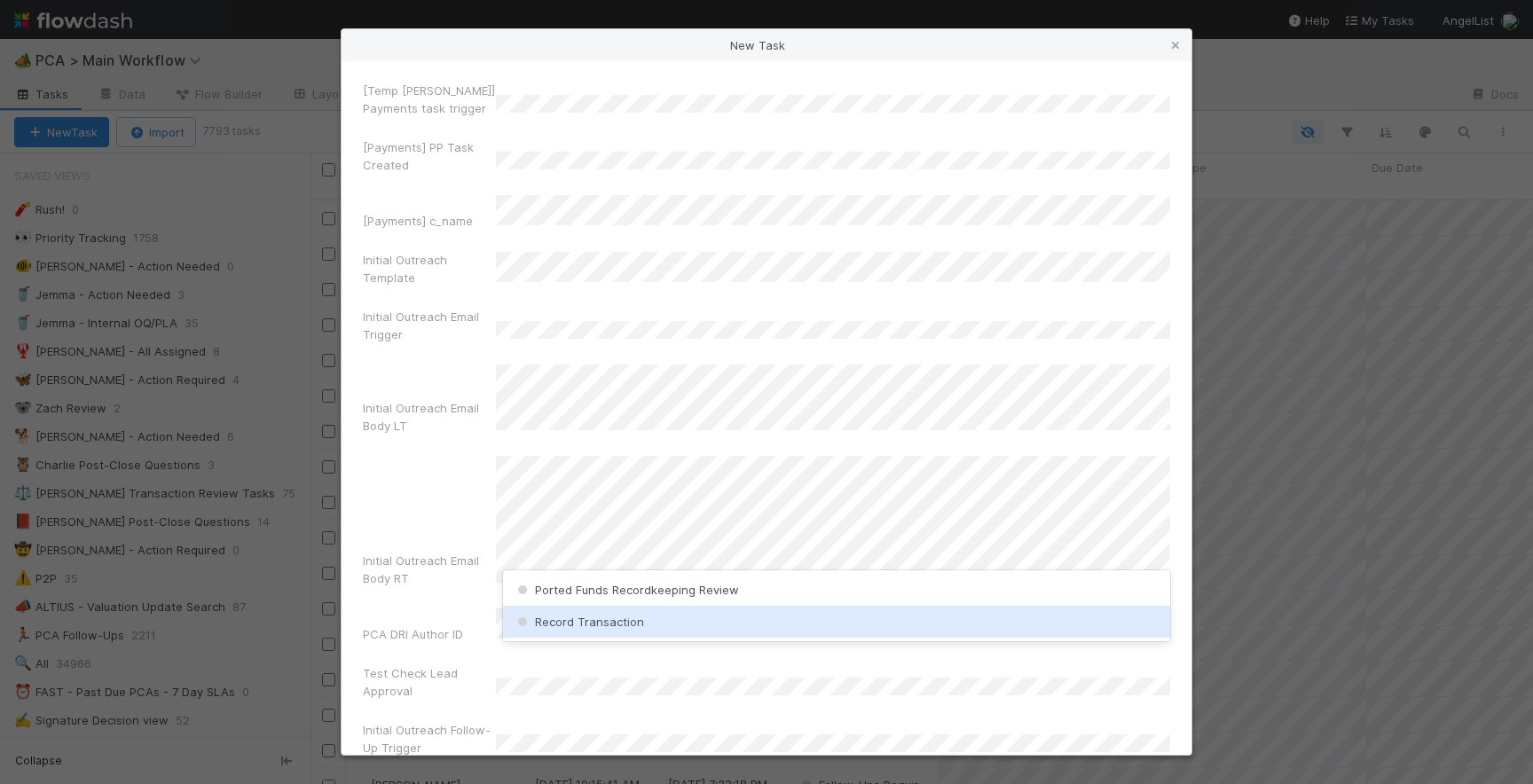
click at [615, 613] on div "Record Transaction" at bounding box center [837, 621] width 667 height 32
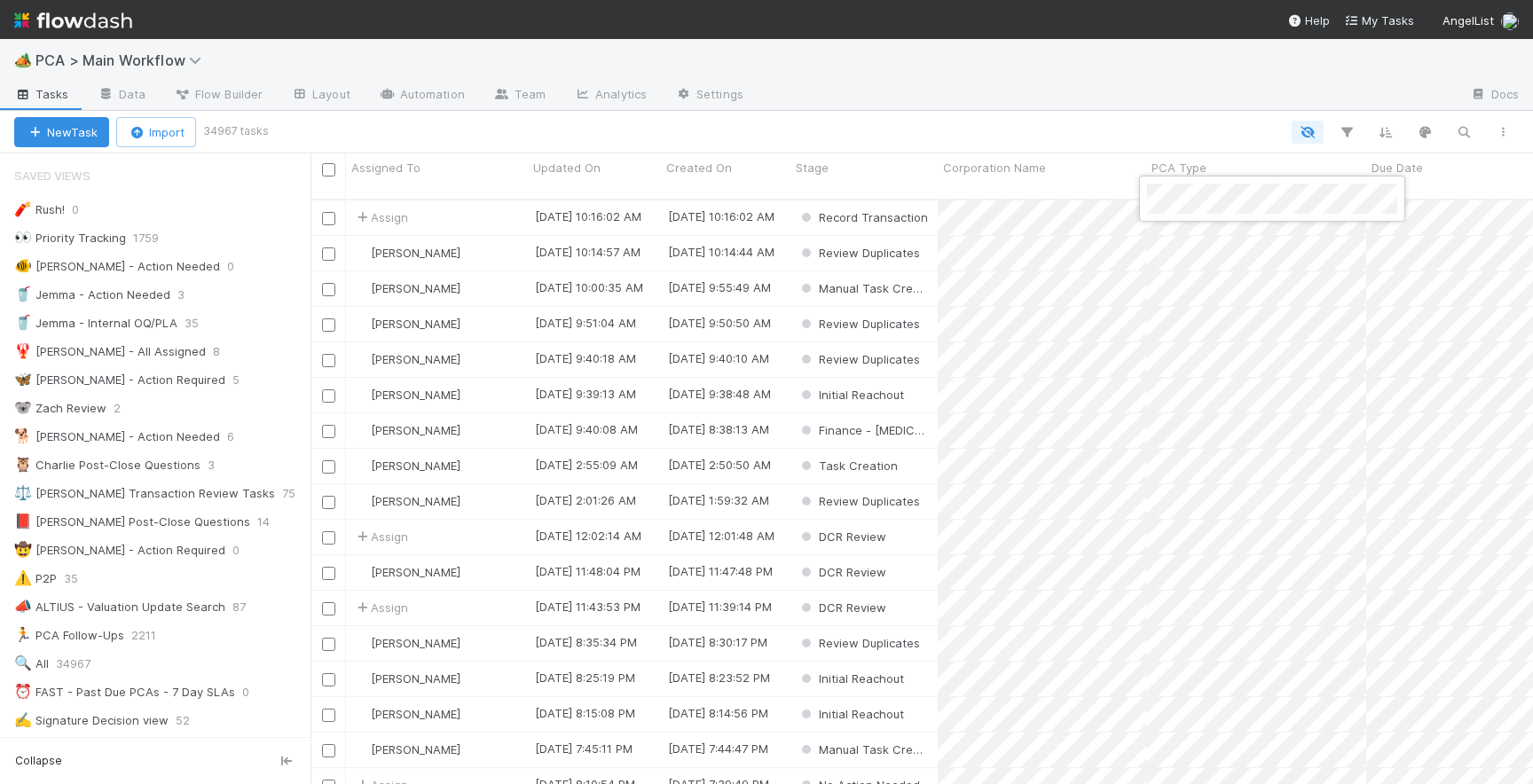
click at [1097, 200] on div at bounding box center [766, 392] width 1533 height 784
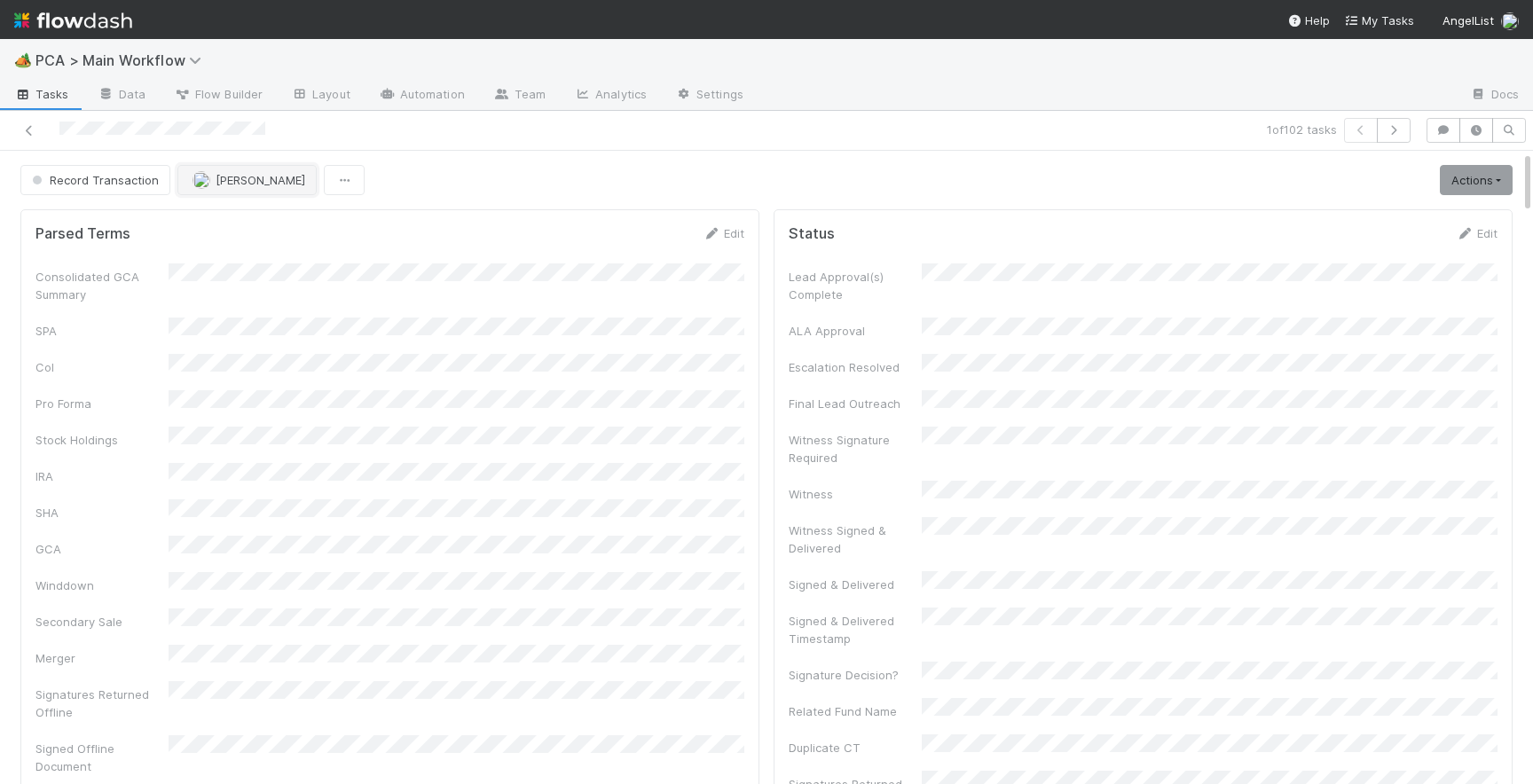
click at [246, 186] on span "[PERSON_NAME]" at bounding box center [260, 179] width 90 height 14
click at [248, 219] on span "Josh Tarr you" at bounding box center [260, 223] width 116 height 14
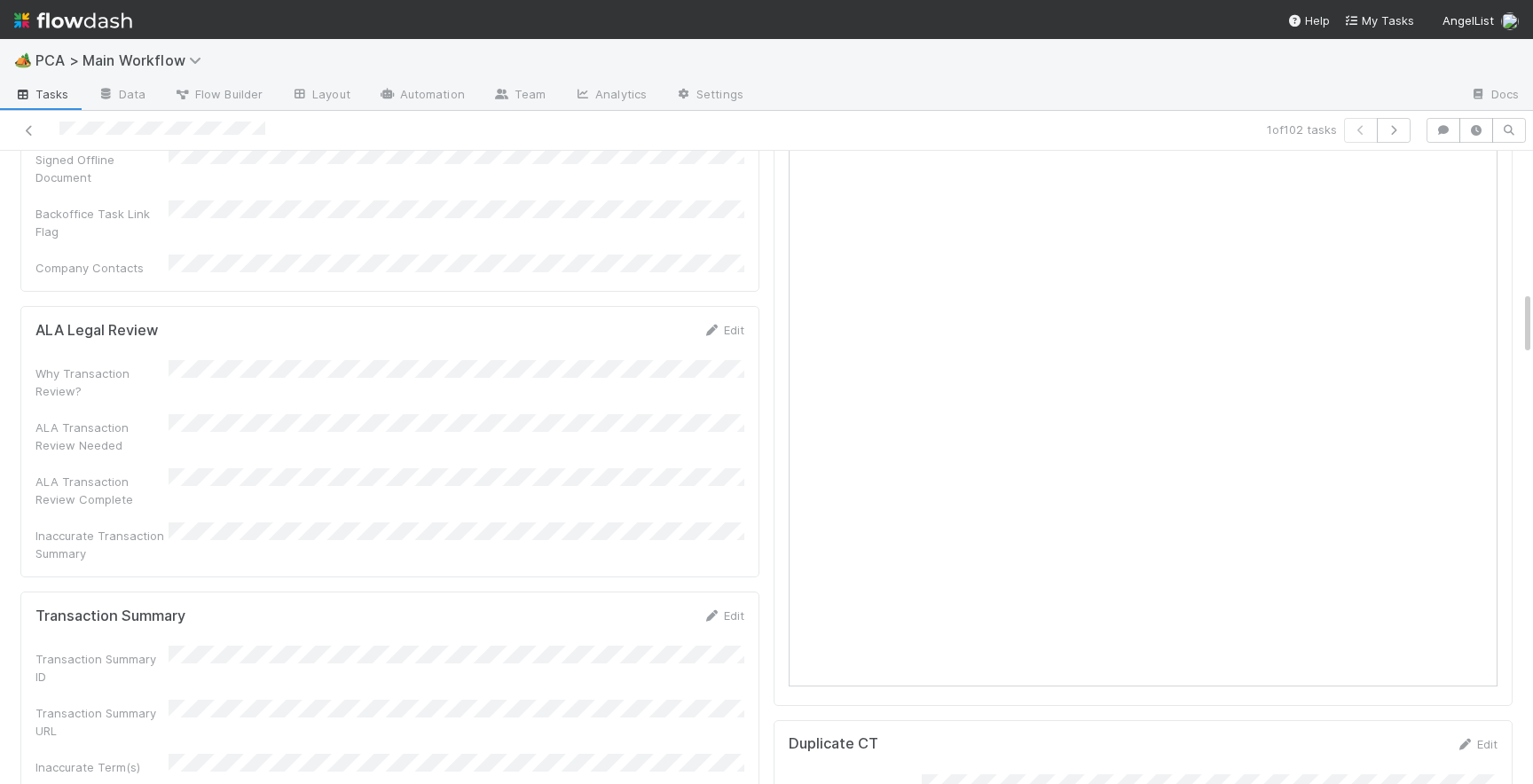
scroll to position [1385, 0]
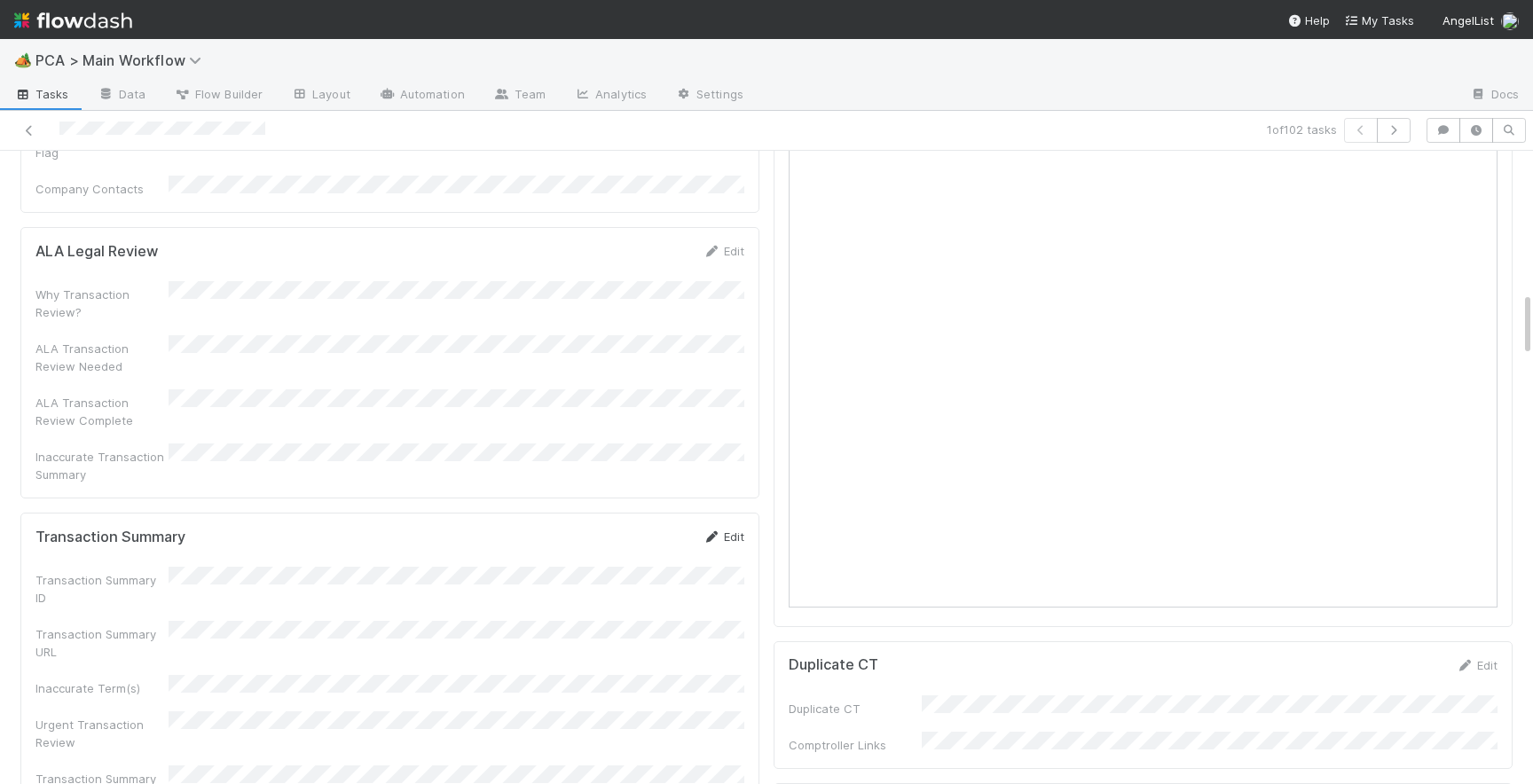
click at [730, 529] on link "Edit" at bounding box center [723, 536] width 42 height 14
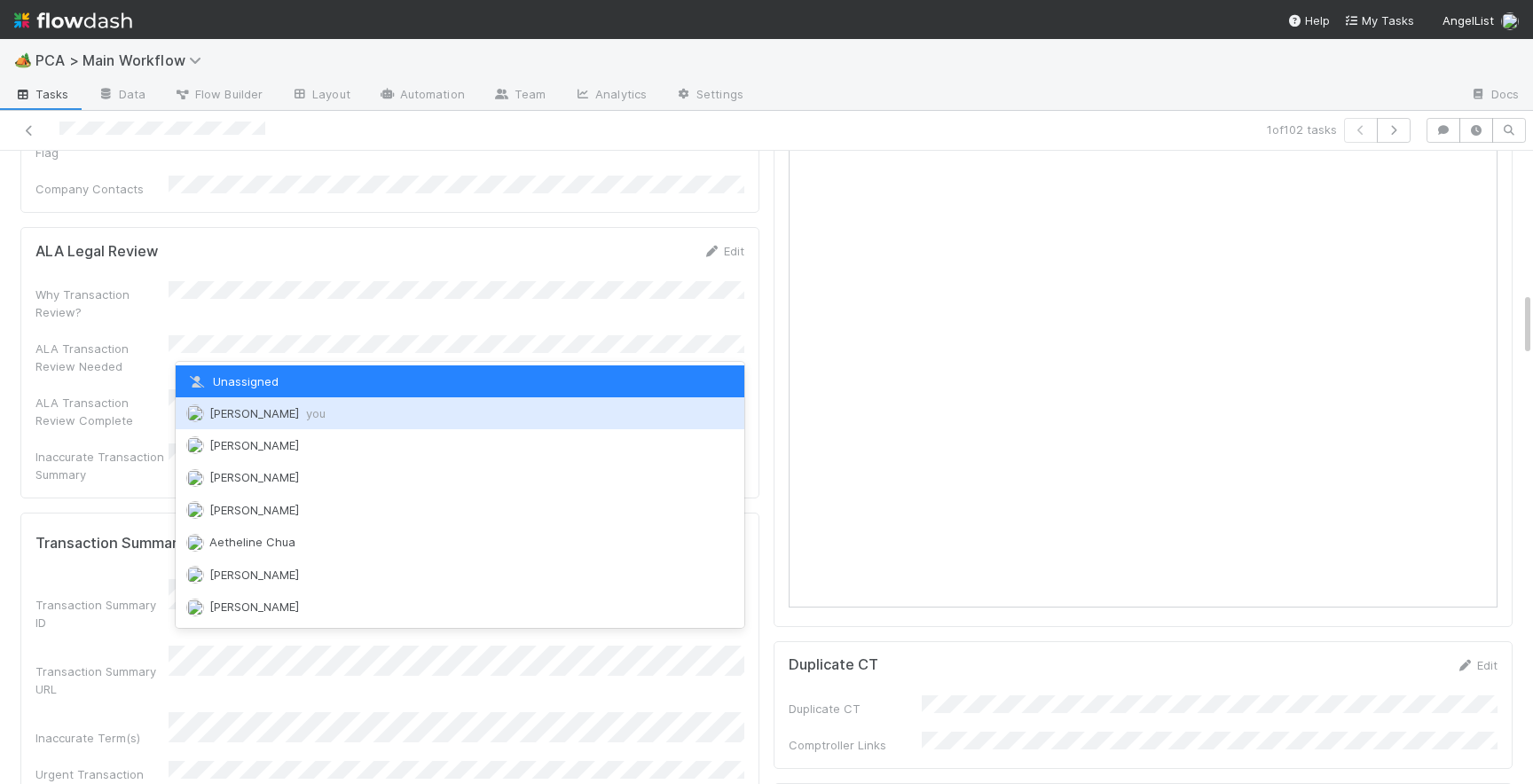
click at [307, 416] on div "Josh Tarr you" at bounding box center [460, 413] width 569 height 32
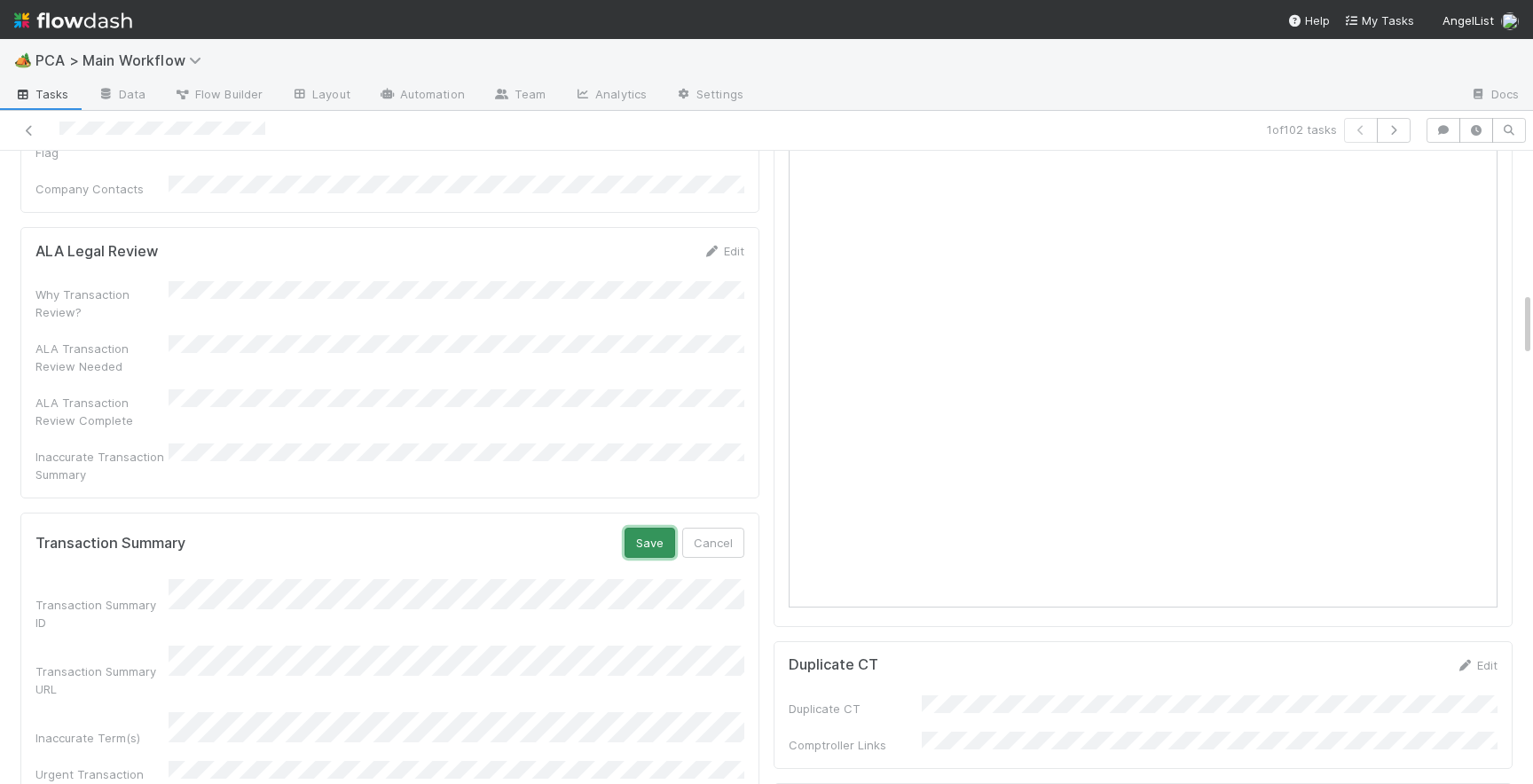
click at [656, 527] on button "Save" at bounding box center [649, 542] width 51 height 30
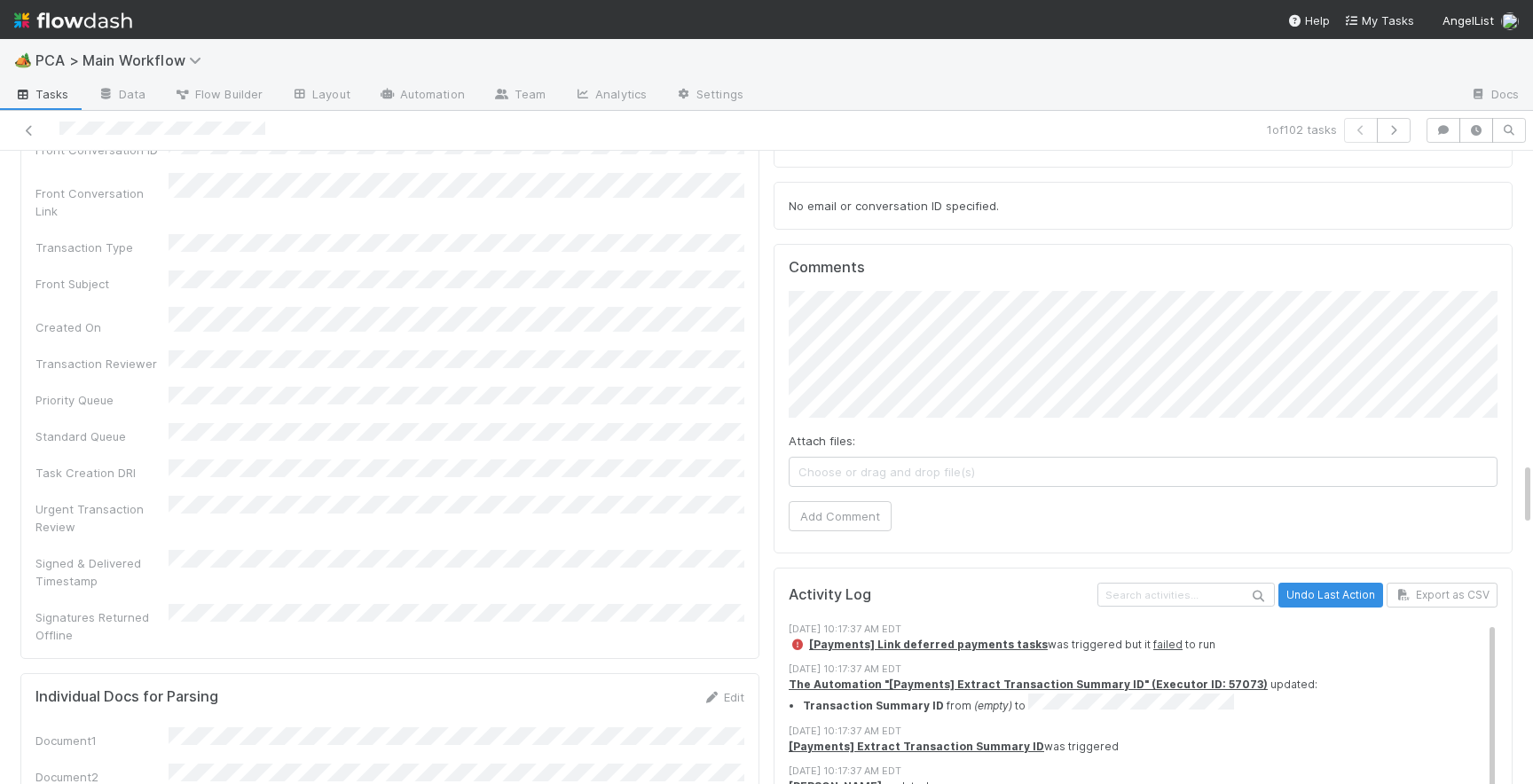
scroll to position [2683, 0]
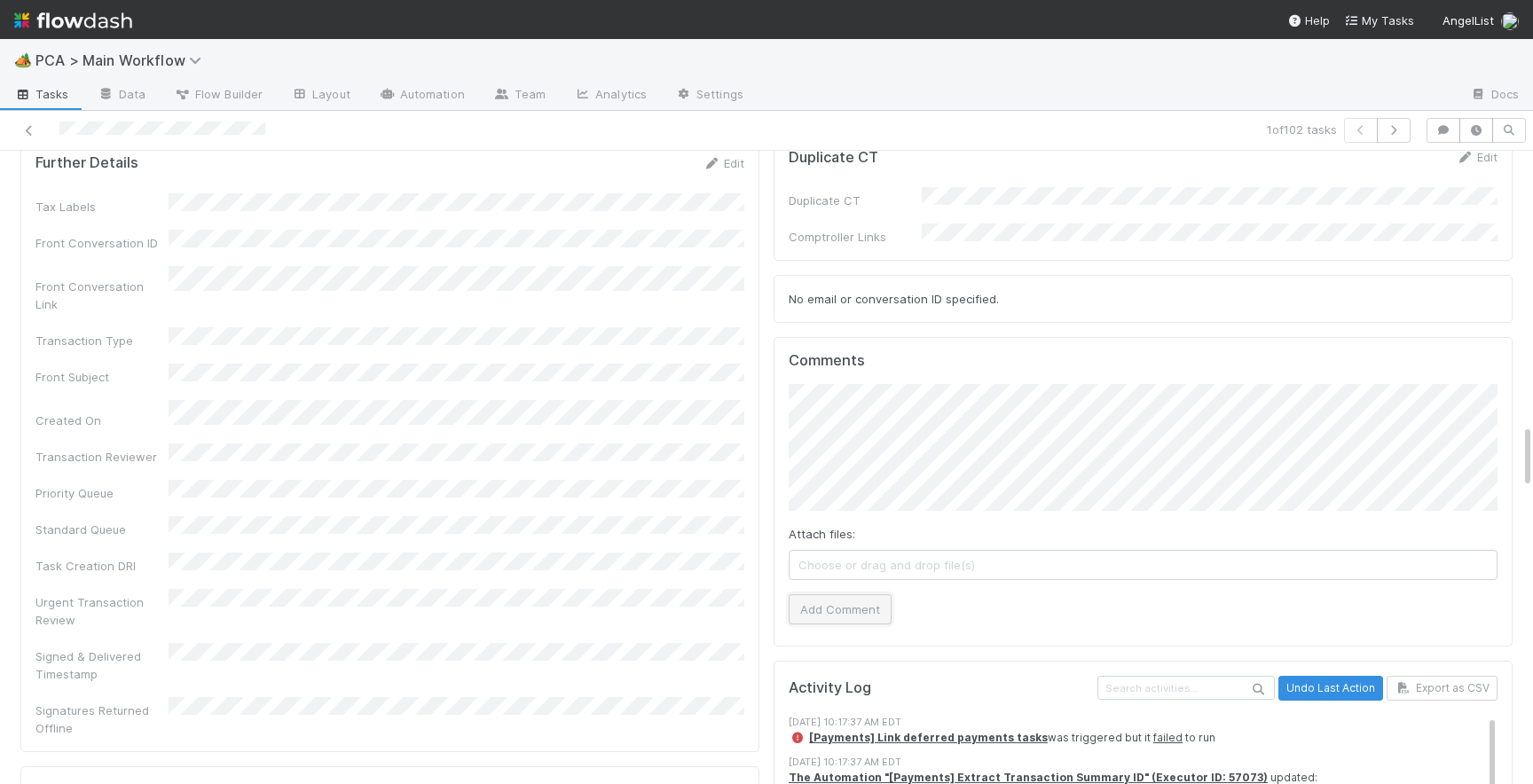
click at [827, 594] on button "Add Comment" at bounding box center [839, 609] width 103 height 30
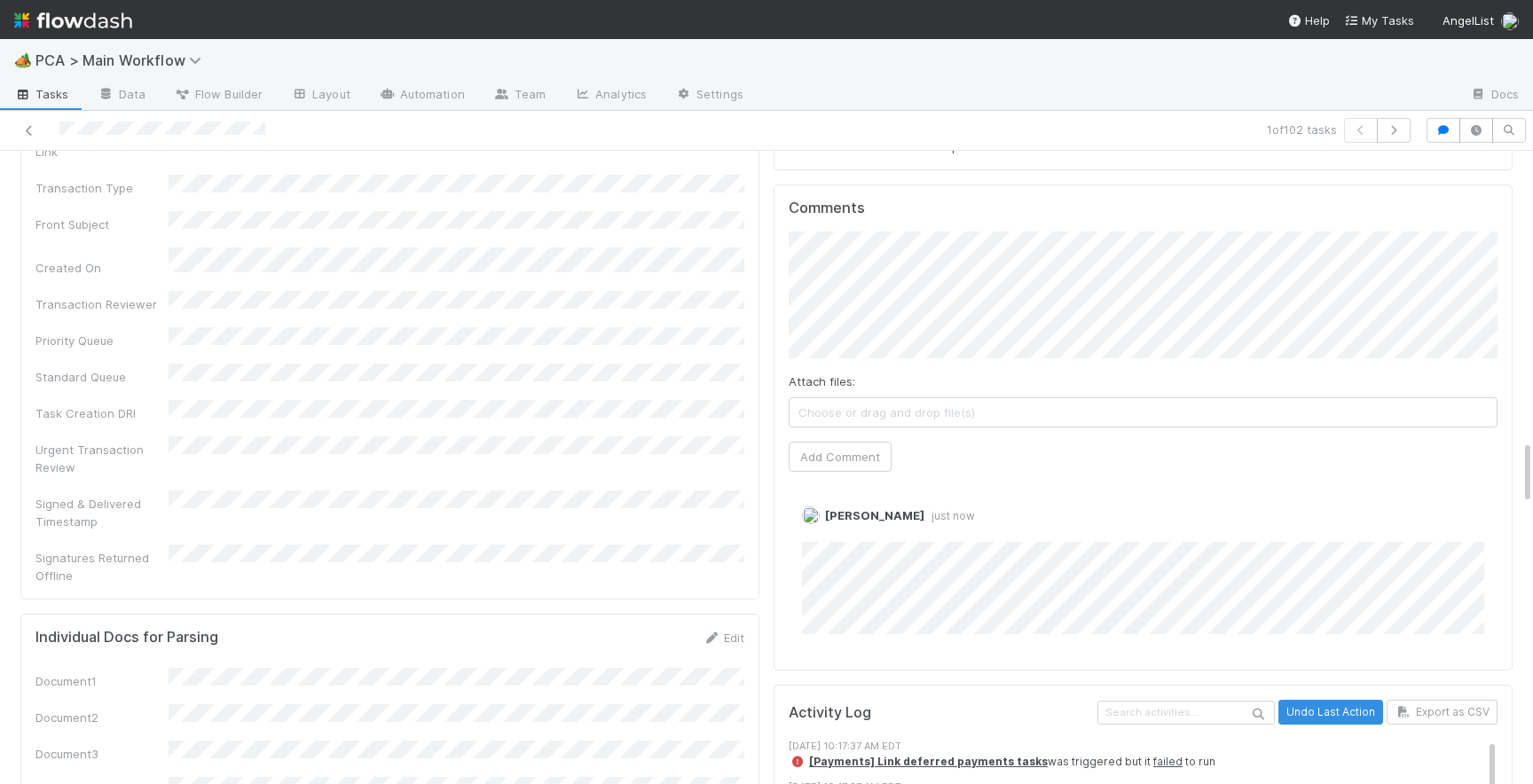
scroll to position [2847, 0]
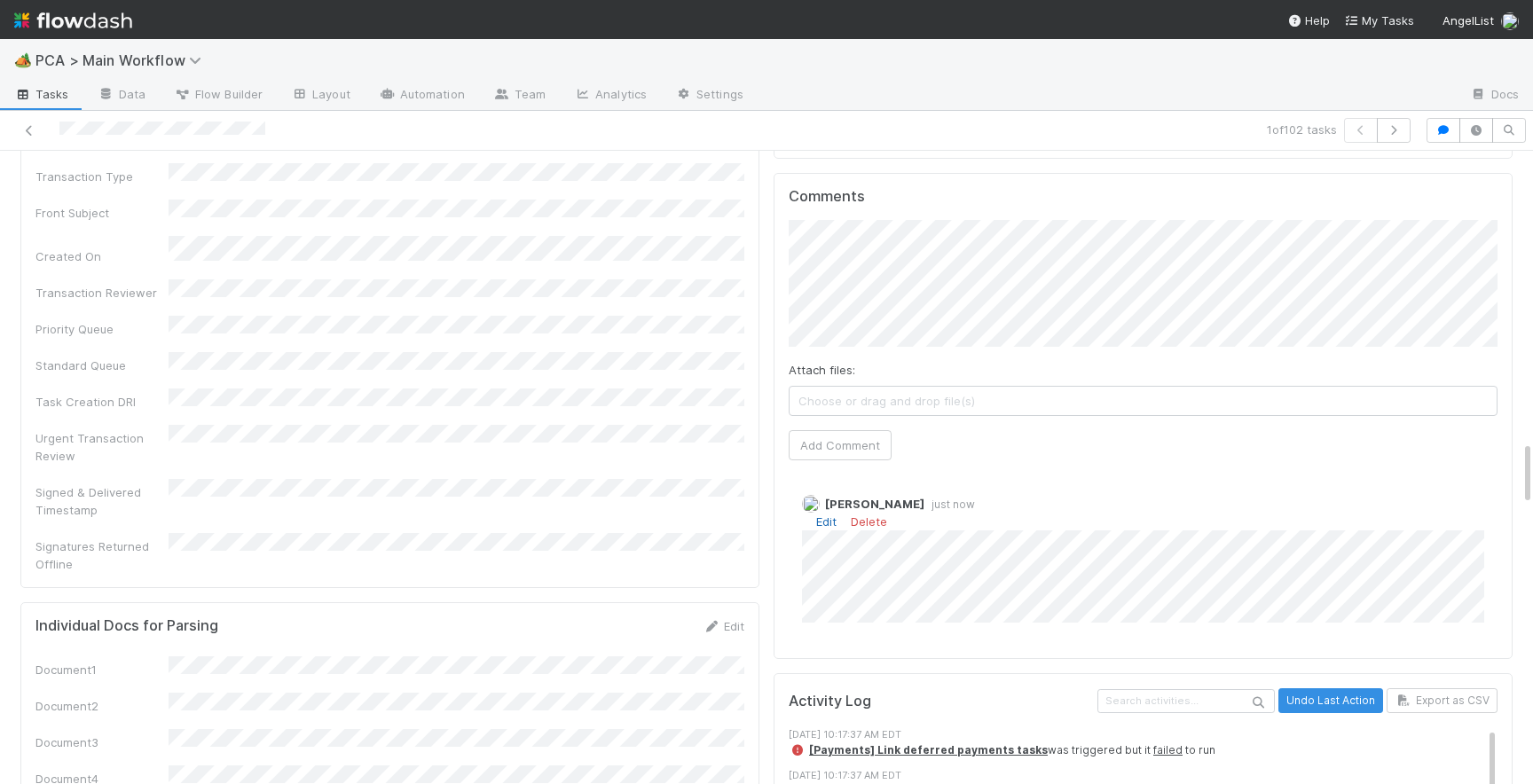
click at [826, 514] on link "Edit" at bounding box center [827, 521] width 20 height 14
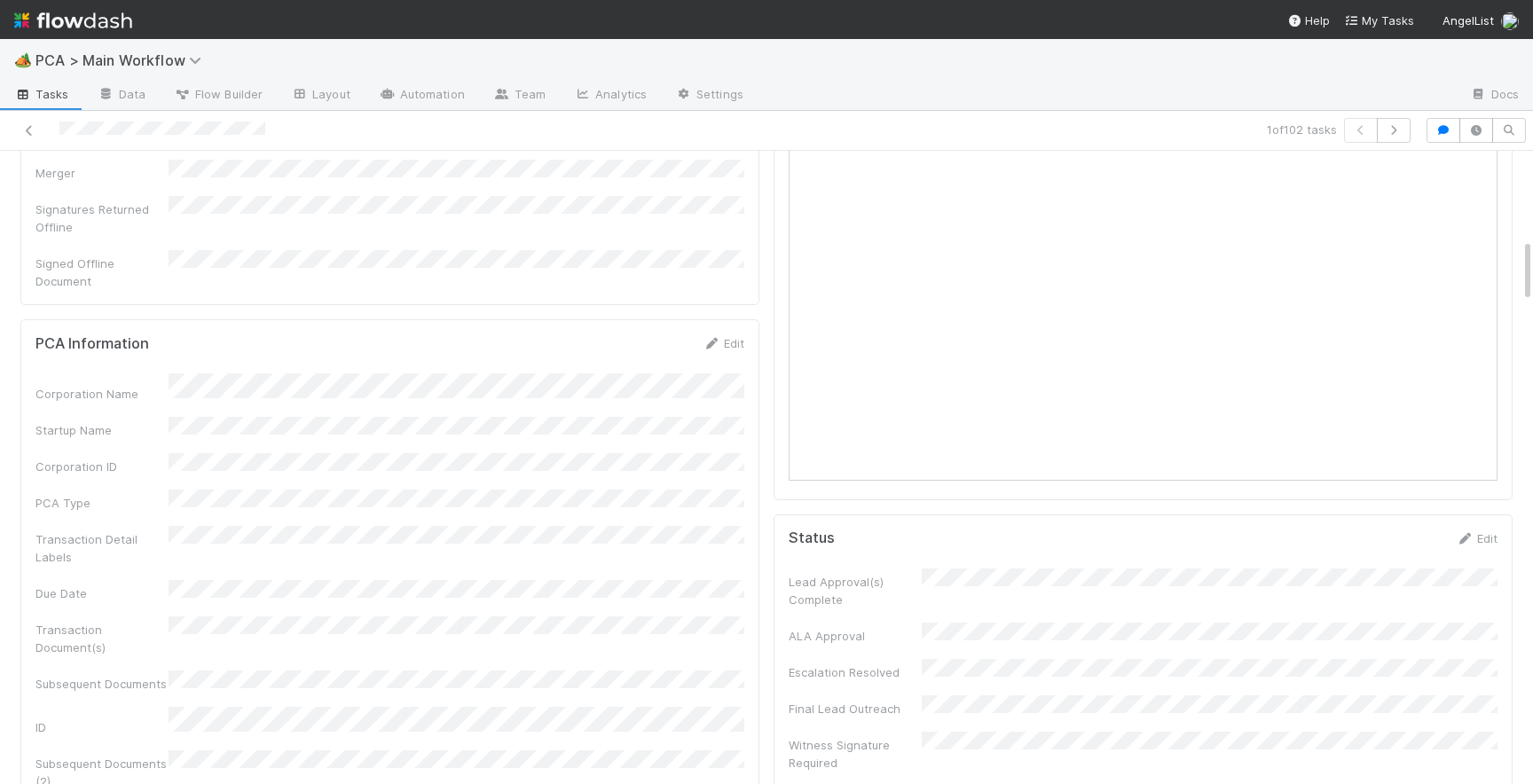
scroll to position [0, 0]
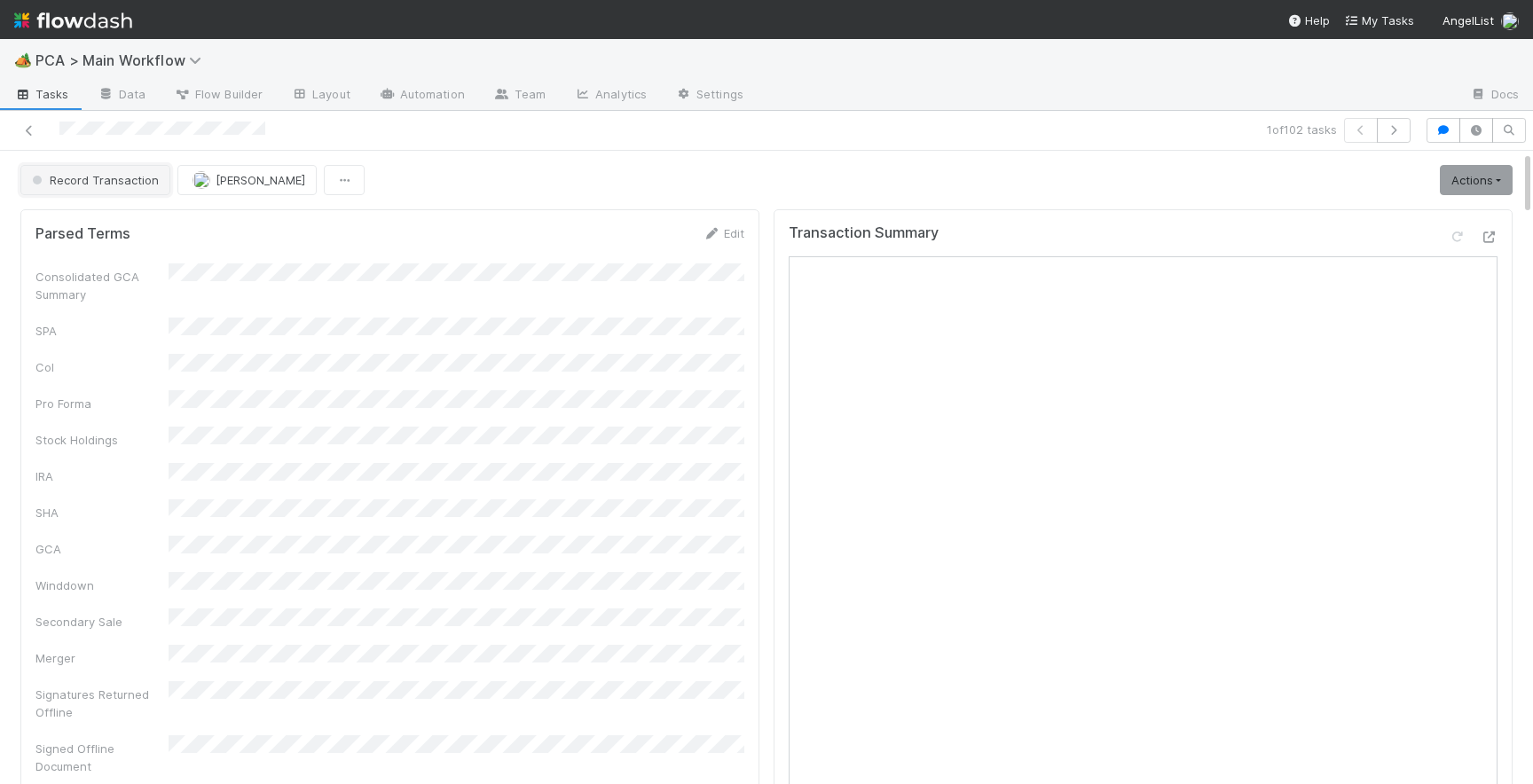
click at [146, 178] on span "Record Transaction" at bounding box center [93, 179] width 130 height 14
click at [152, 222] on div "[MEDICAL_DATA]" at bounding box center [139, 224] width 250 height 32
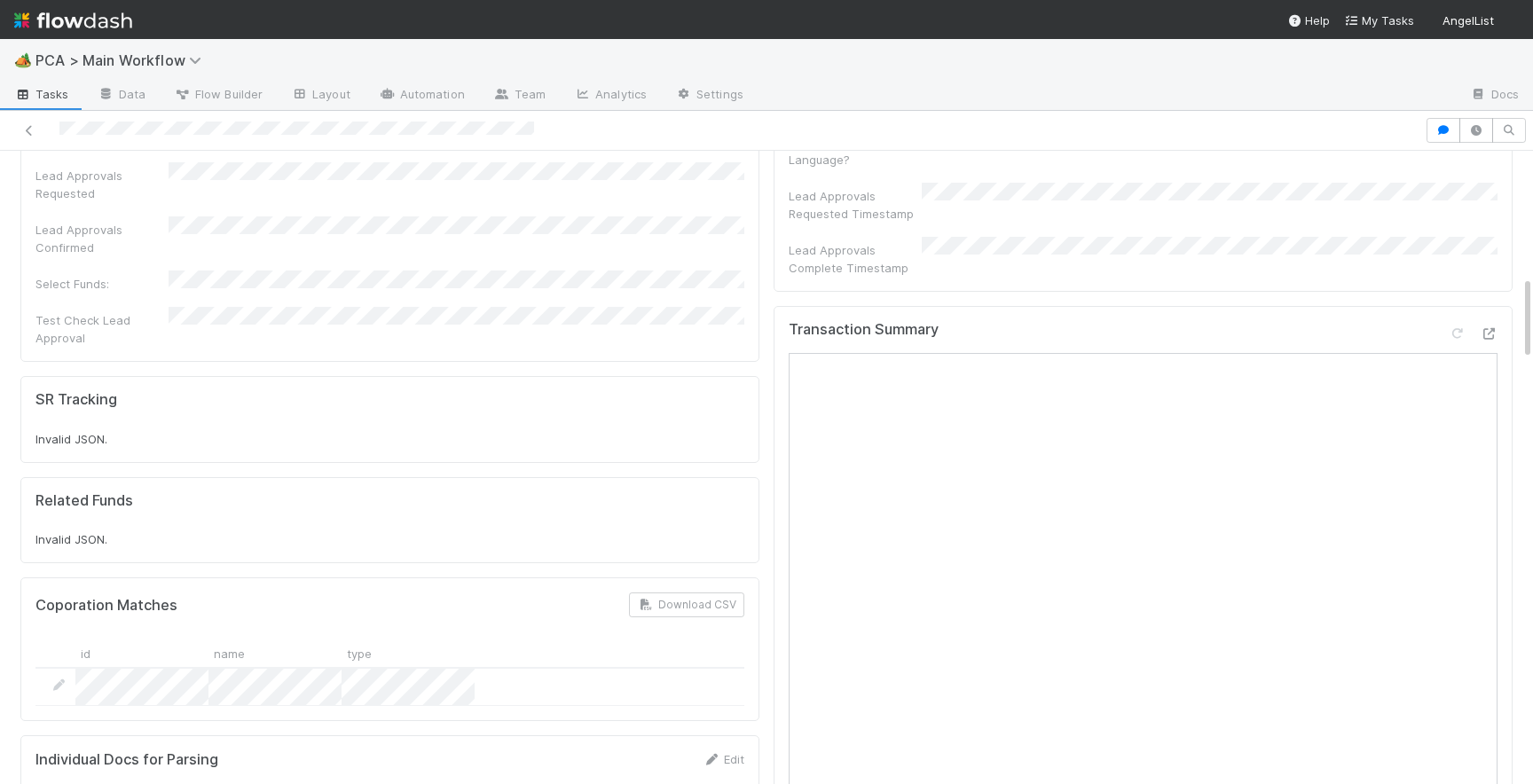
scroll to position [909, 0]
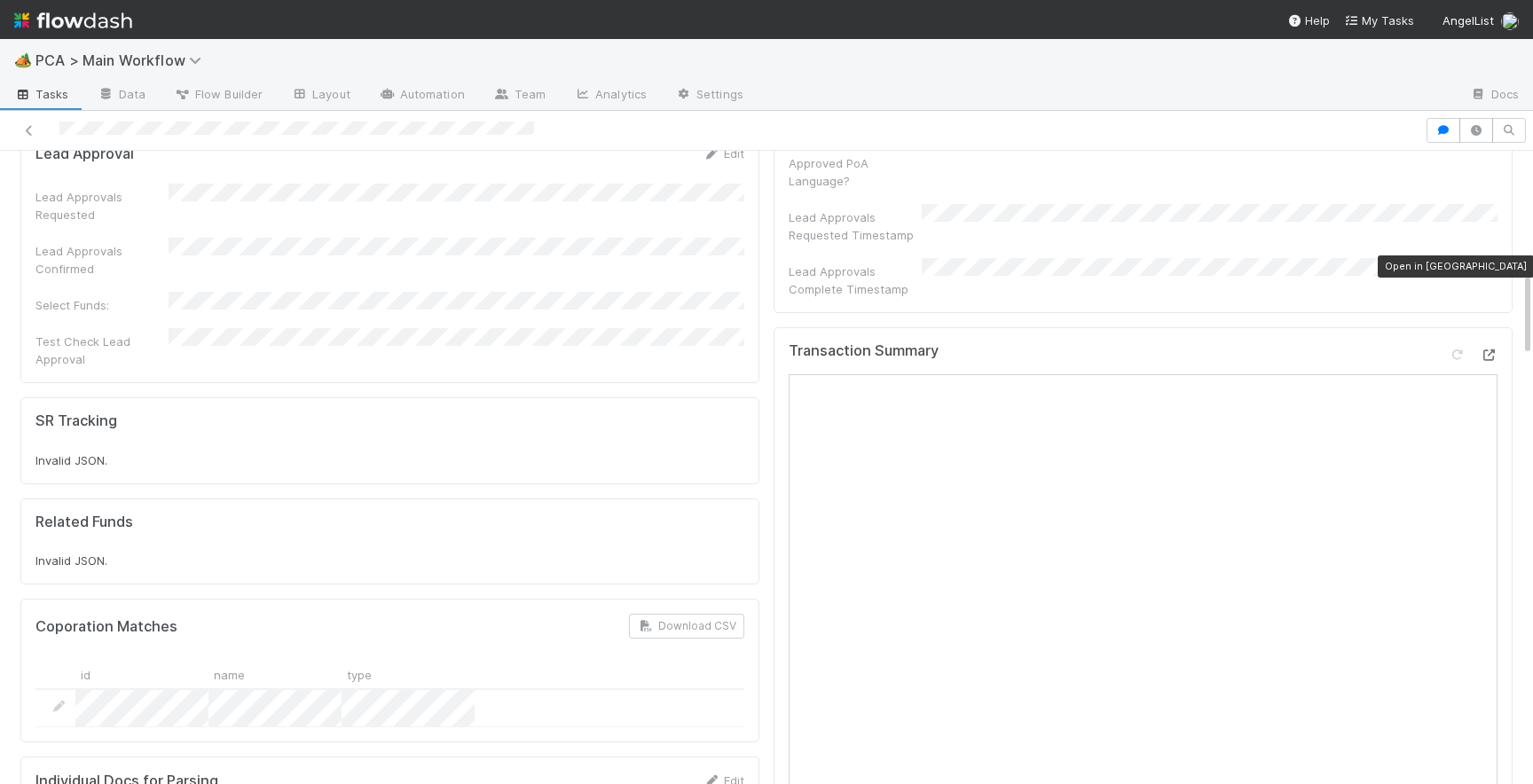
click at [1483, 349] on icon at bounding box center [1488, 355] width 18 height 11
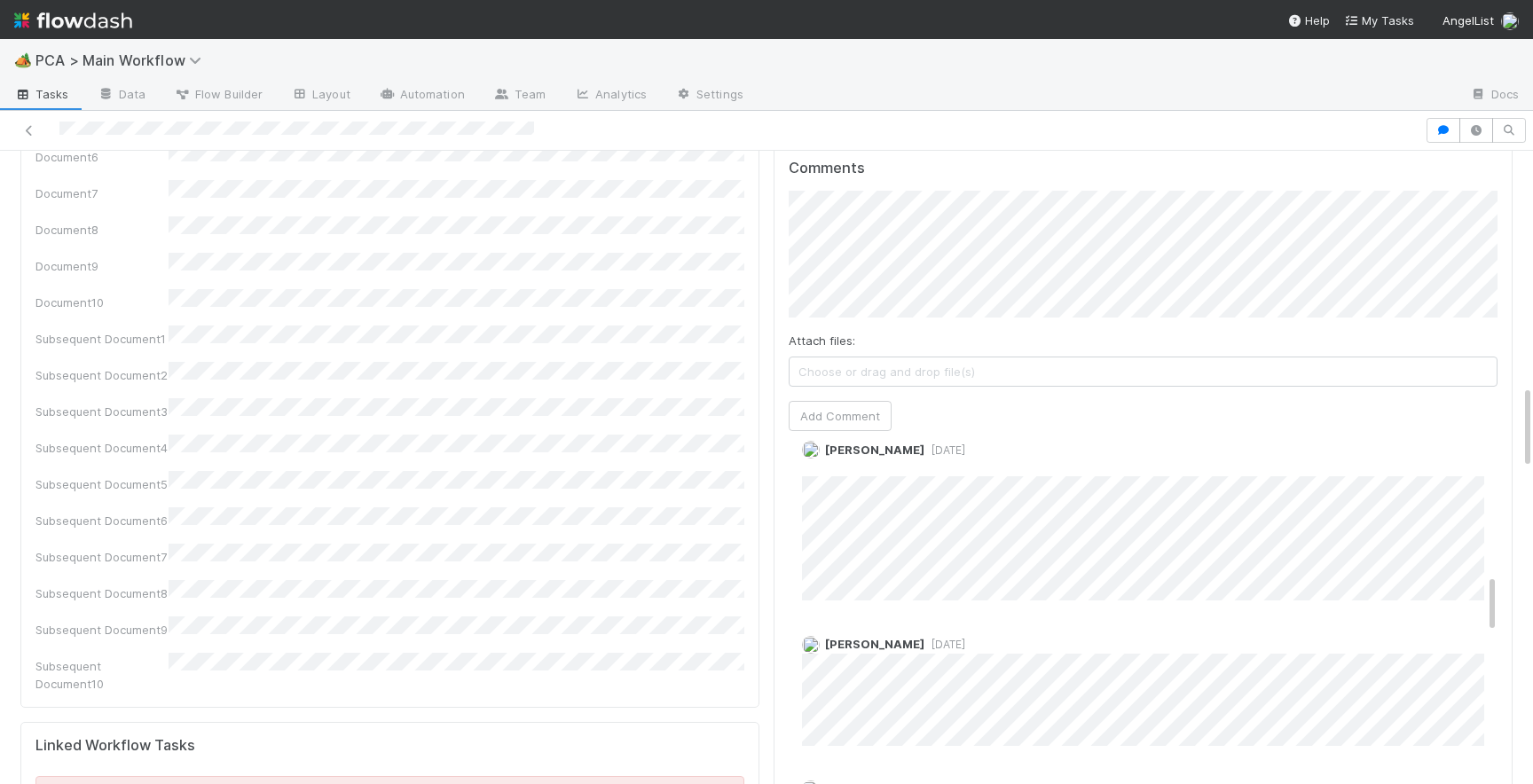
scroll to position [810, 0]
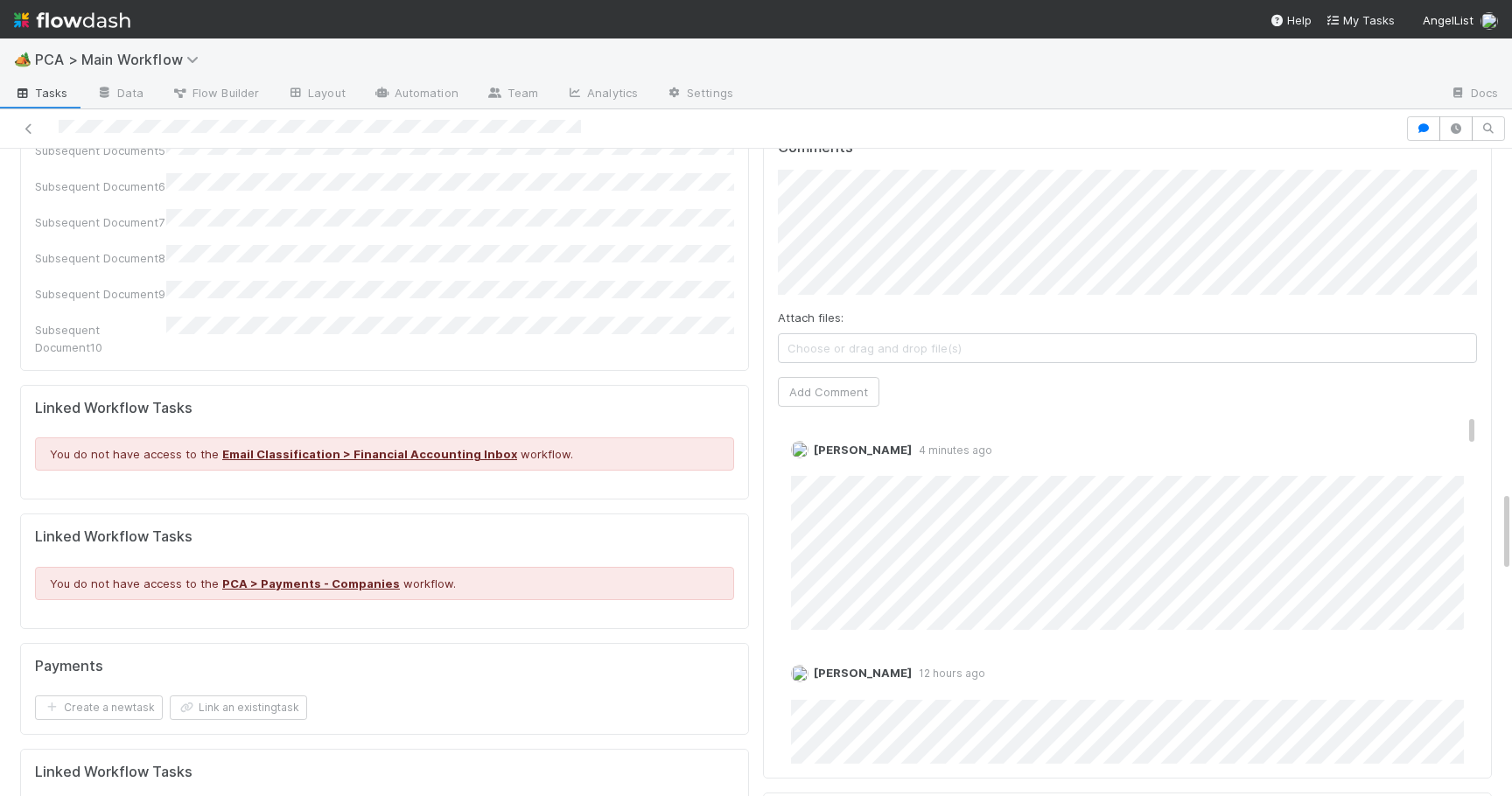
scroll to position [2684, 0]
click at [812, 463] on link "Edit" at bounding box center [815, 469] width 20 height 14
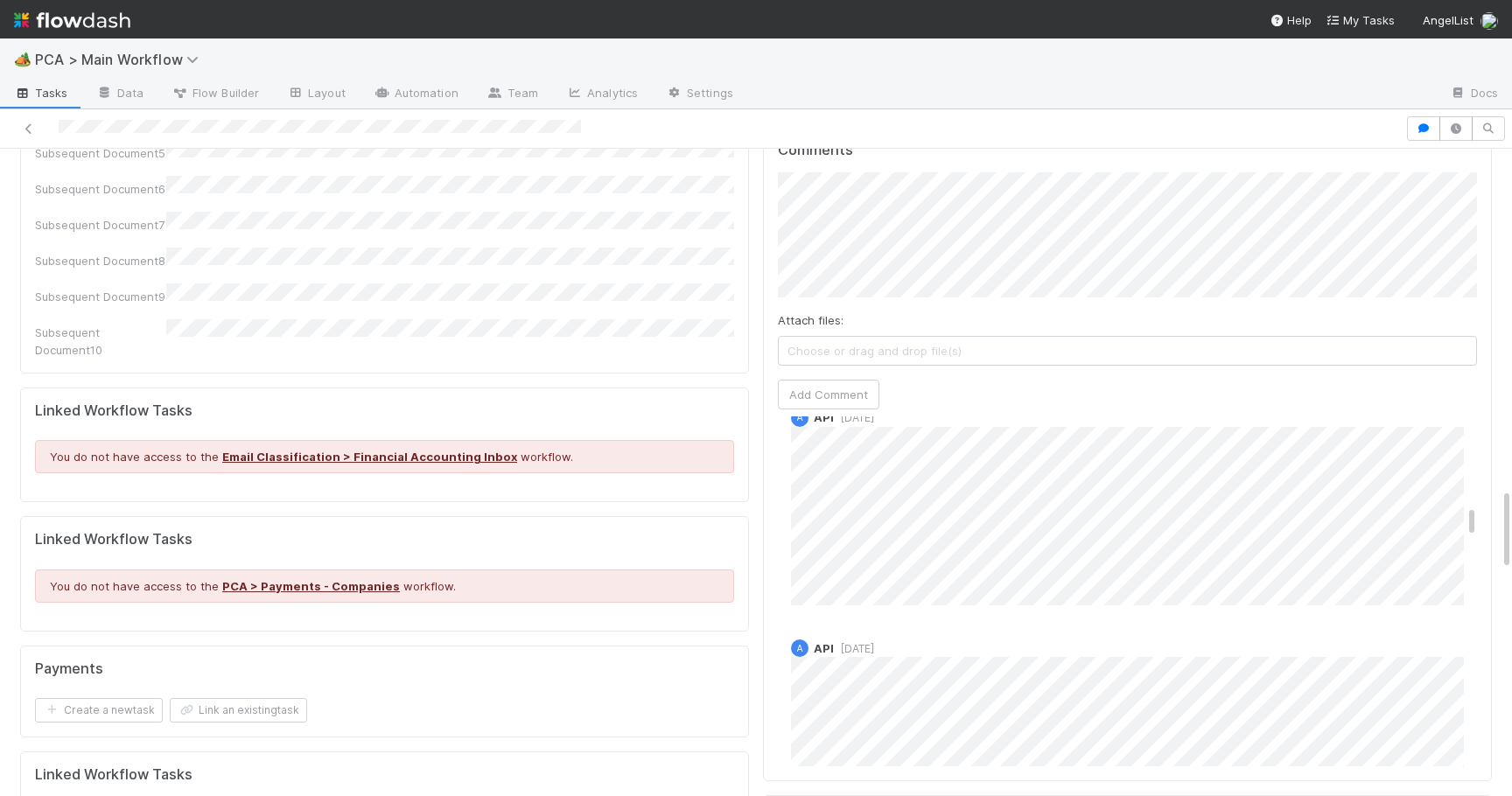
scroll to position [1015, 0]
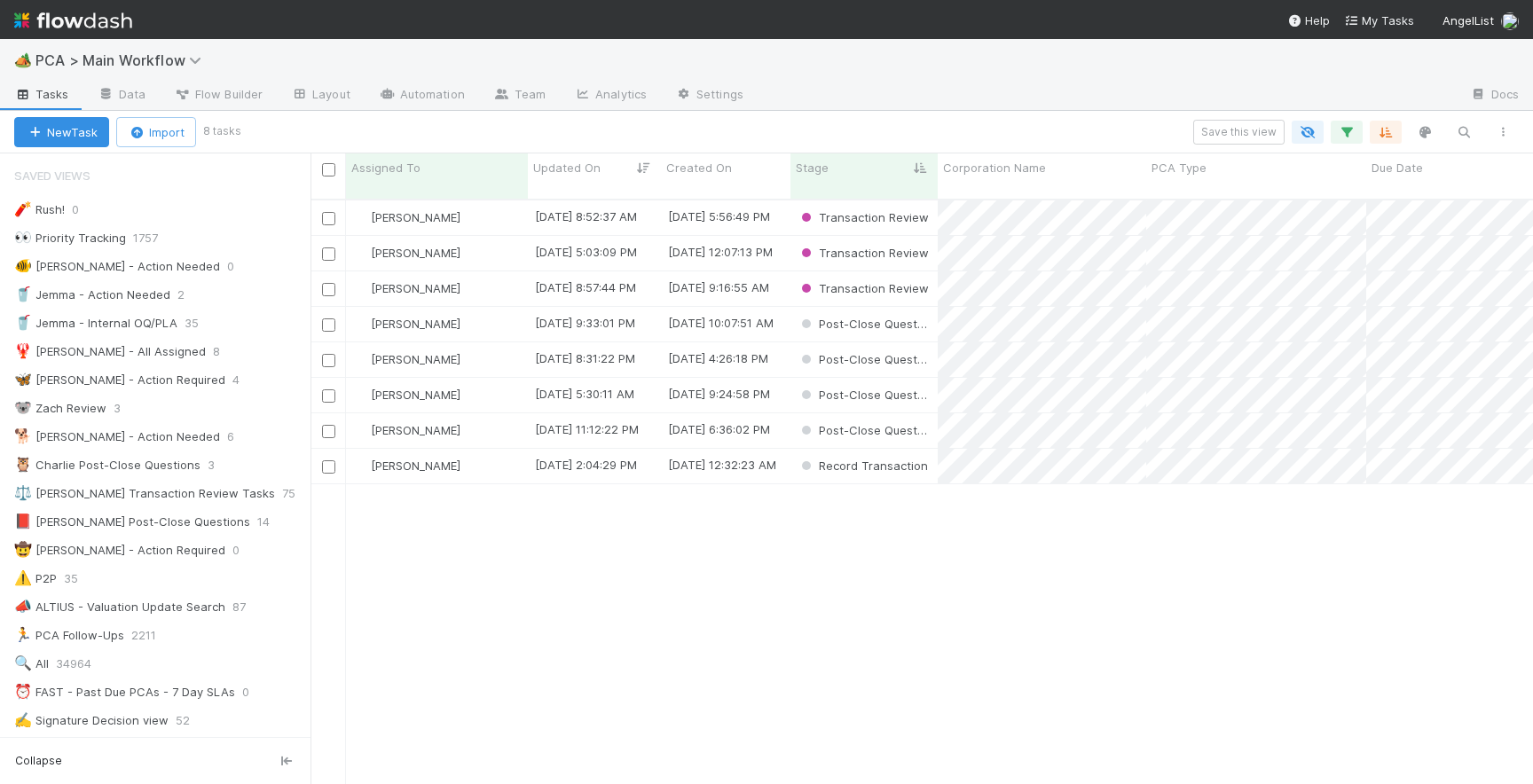
scroll to position [598, 1222]
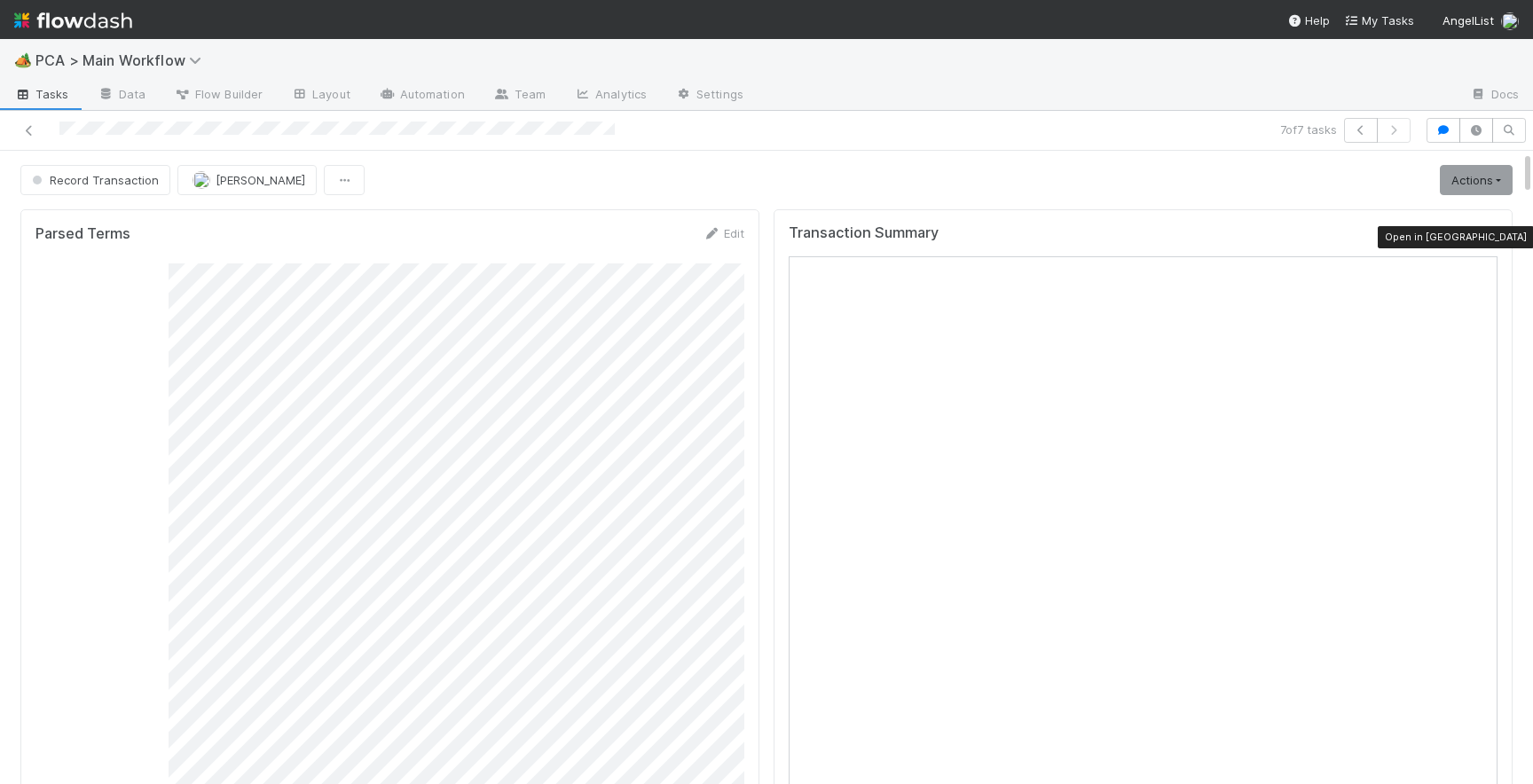
click at [1492, 237] on icon at bounding box center [1488, 237] width 18 height 11
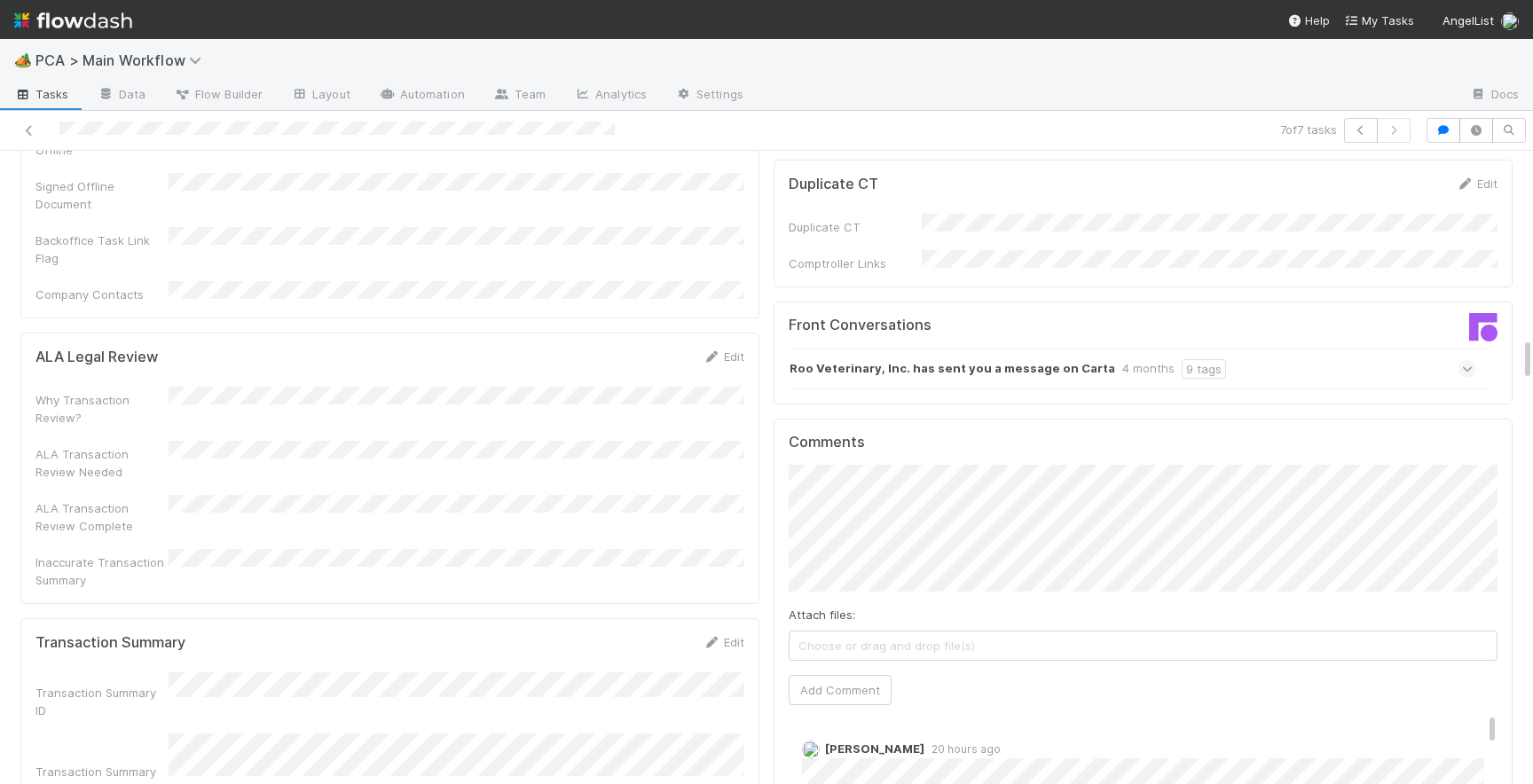
scroll to position [2648, 0]
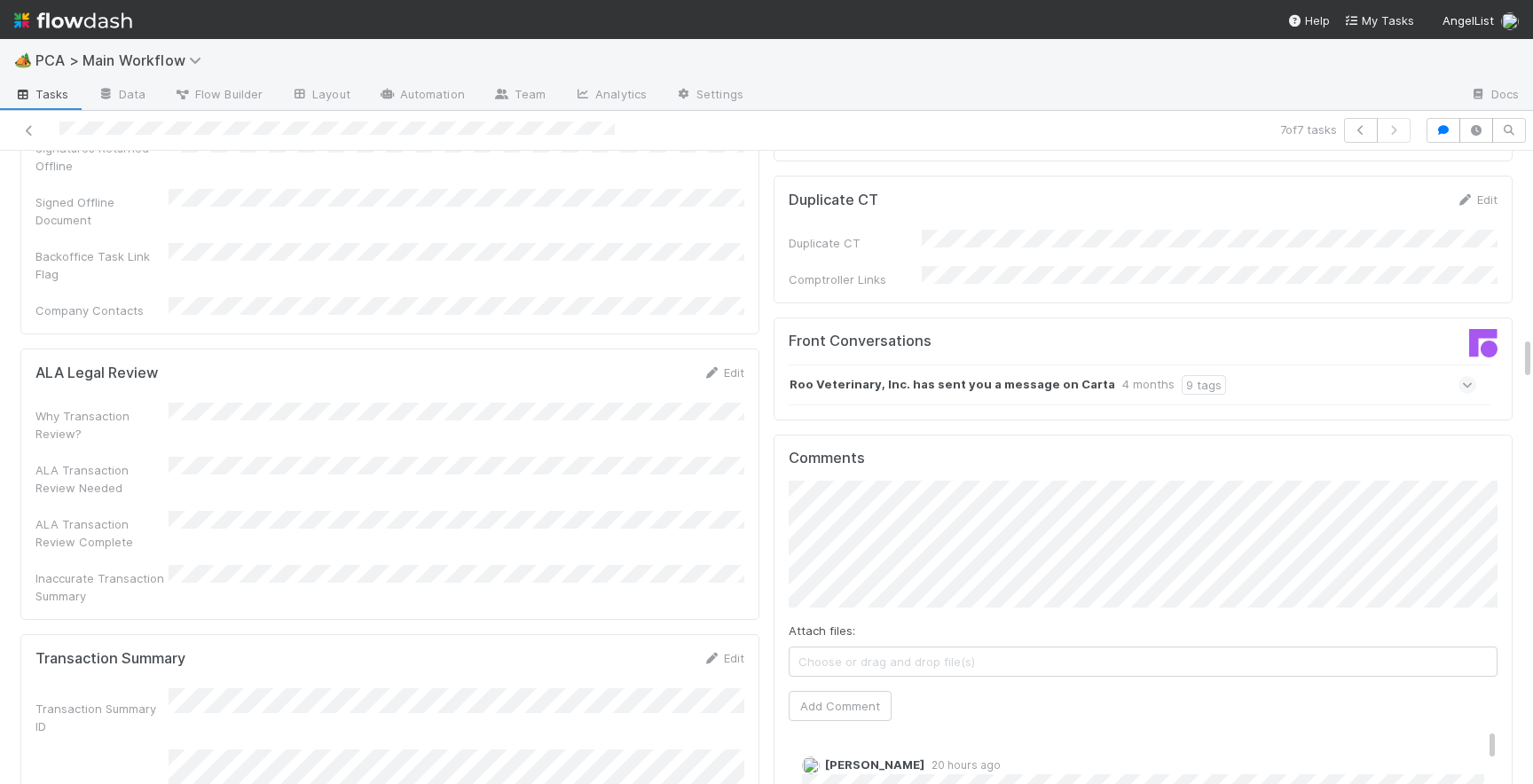
click at [1466, 376] on icon at bounding box center [1467, 384] width 11 height 18
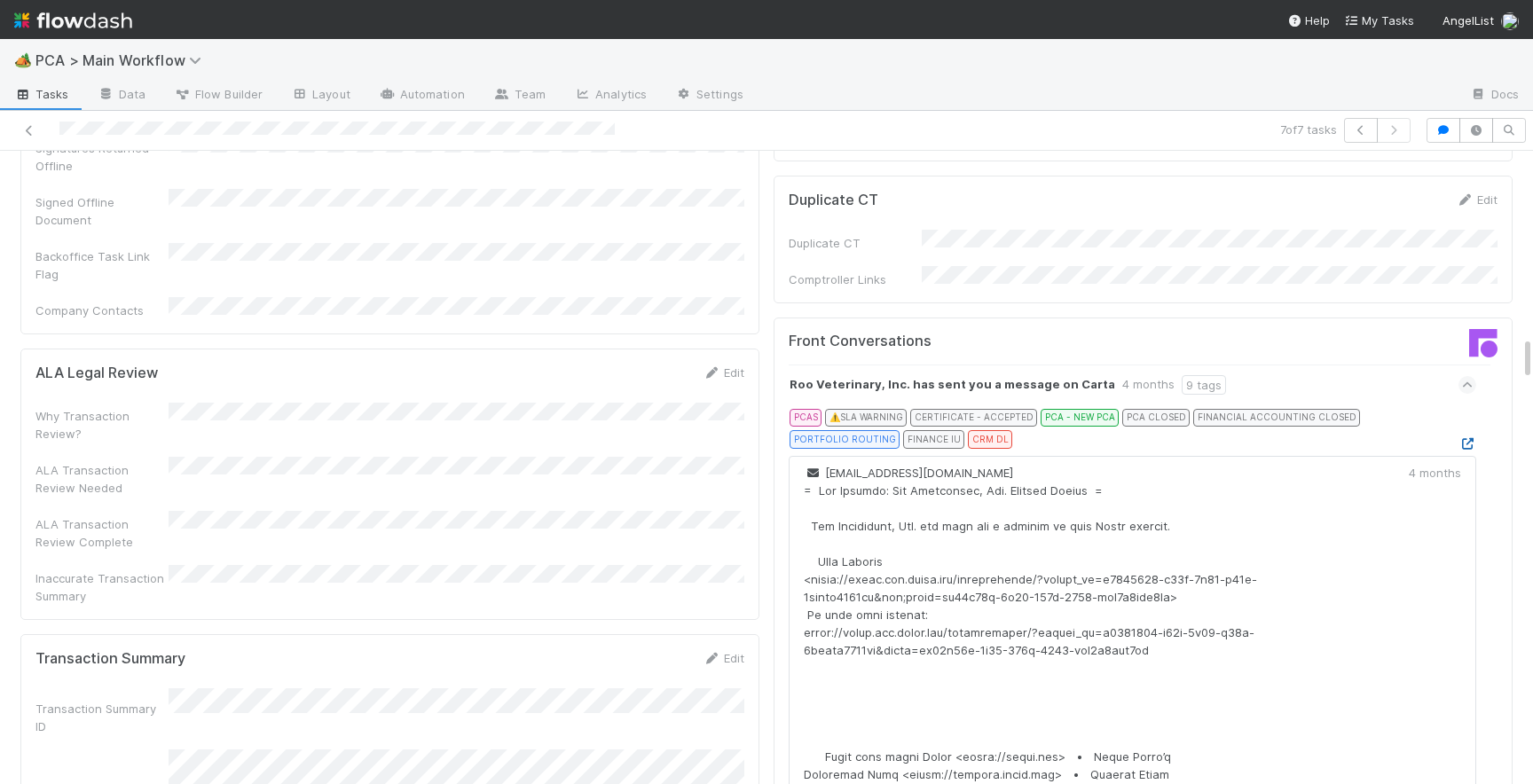
click at [1468, 438] on icon at bounding box center [1467, 443] width 18 height 11
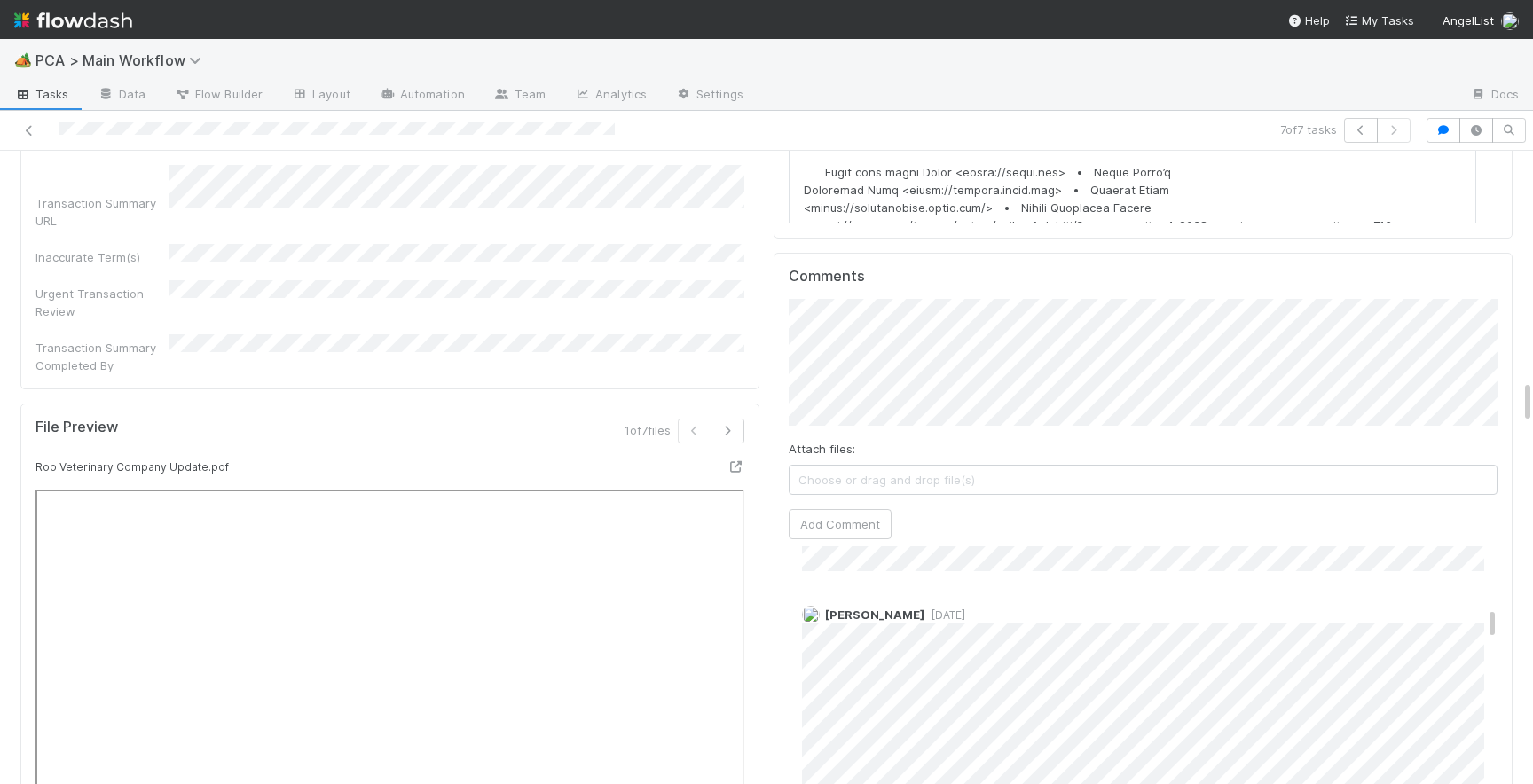
scroll to position [3225, 0]
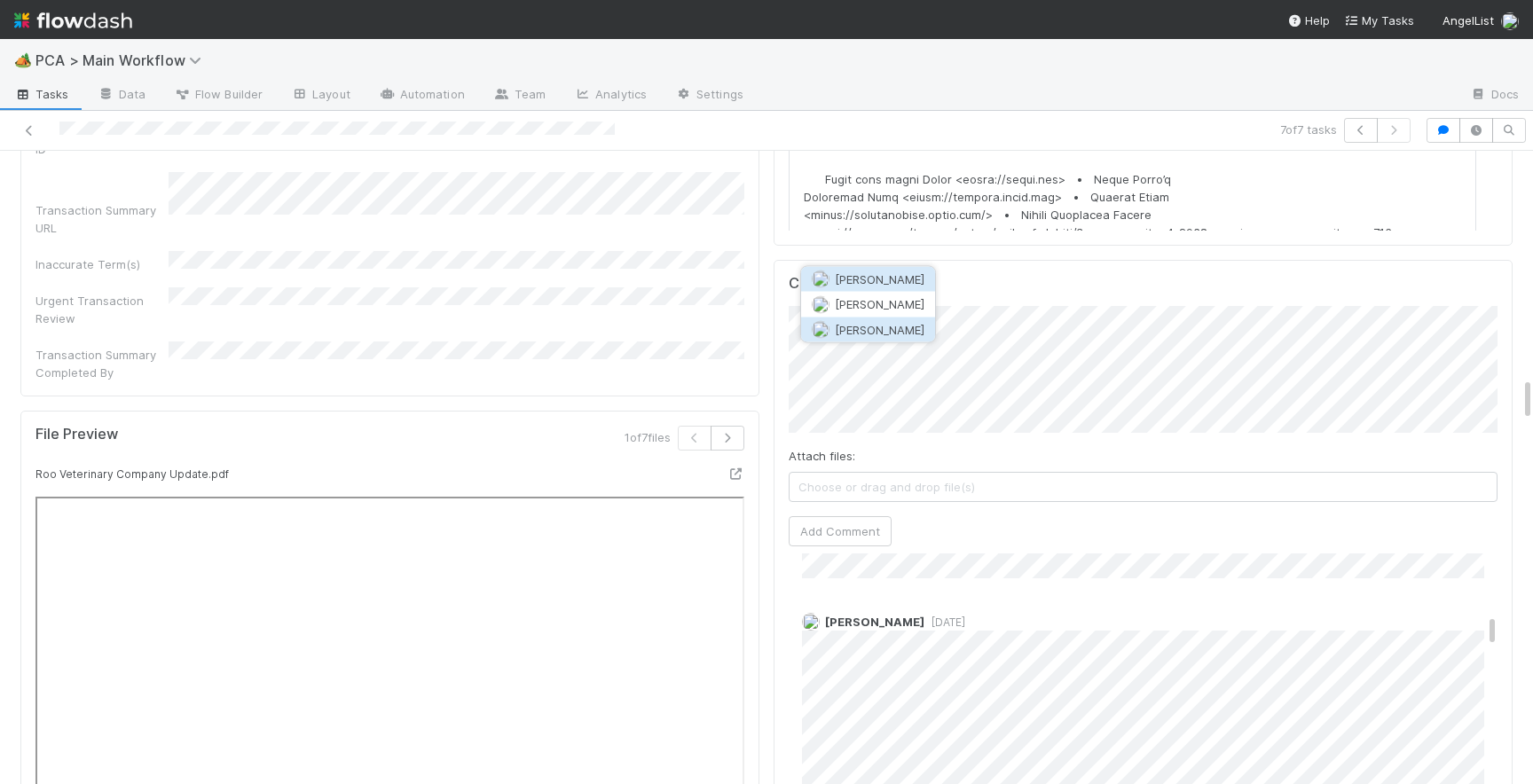
click at [893, 333] on span "[PERSON_NAME]" at bounding box center [879, 329] width 90 height 14
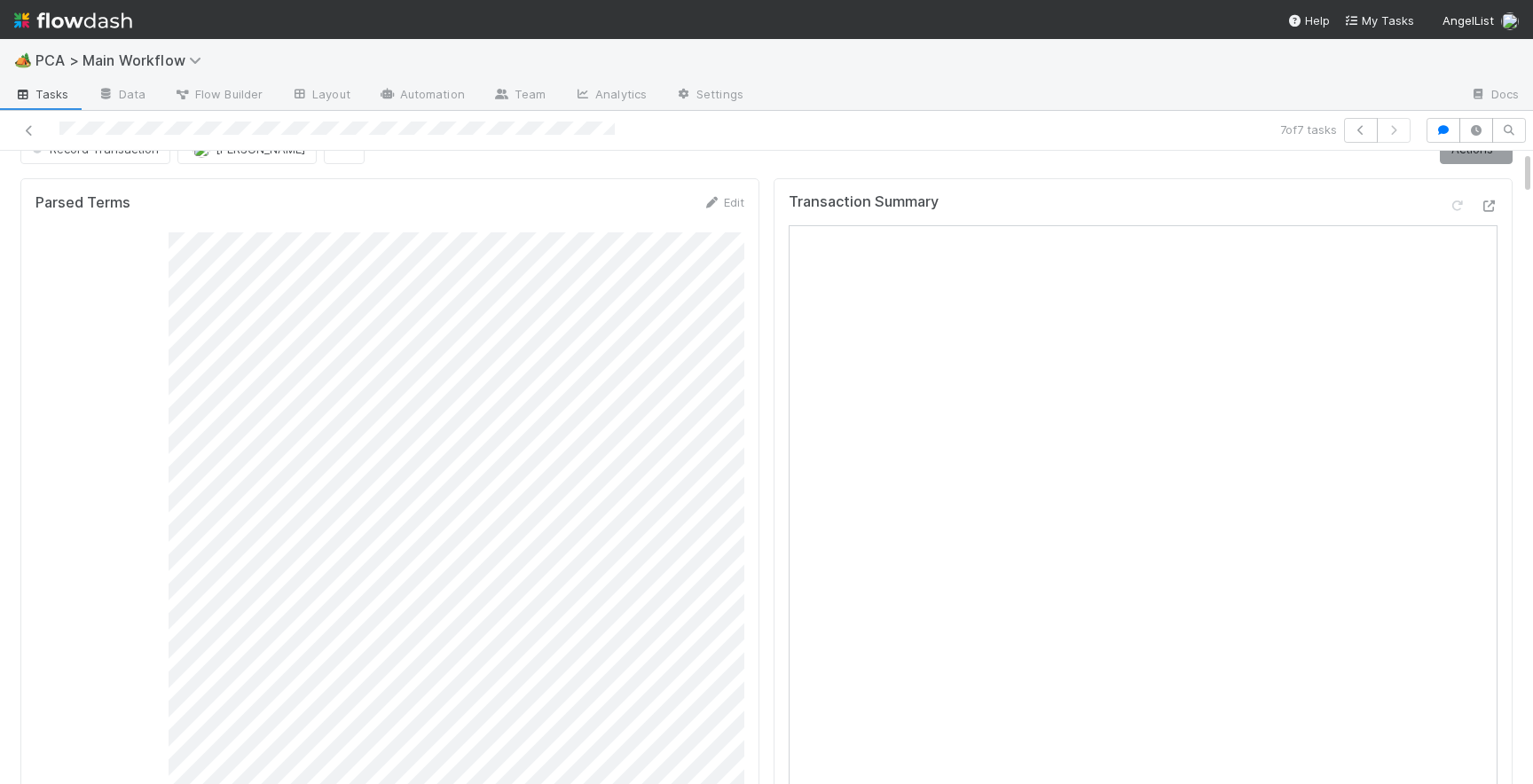
scroll to position [0, 0]
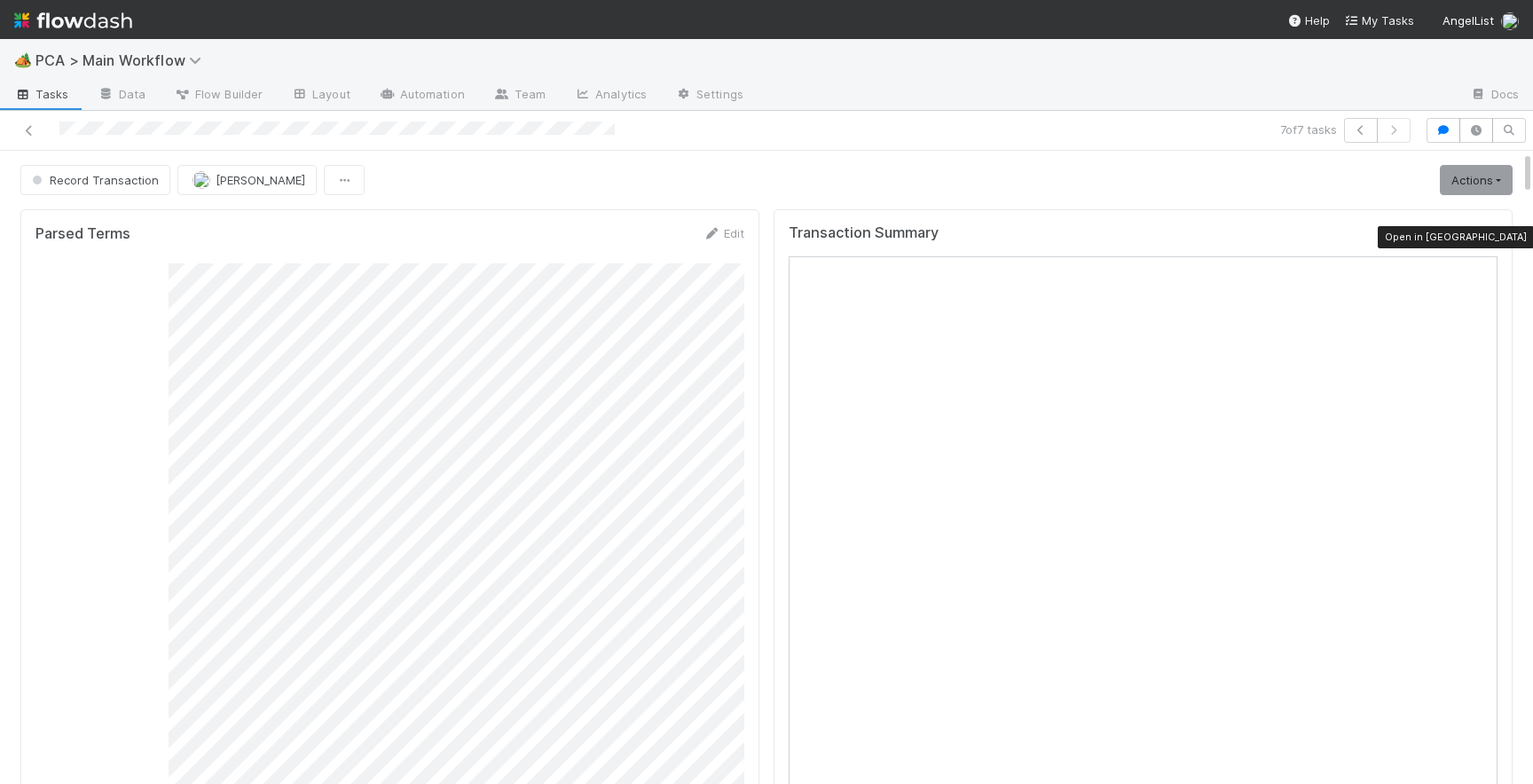
click at [1491, 234] on icon at bounding box center [1488, 237] width 18 height 11
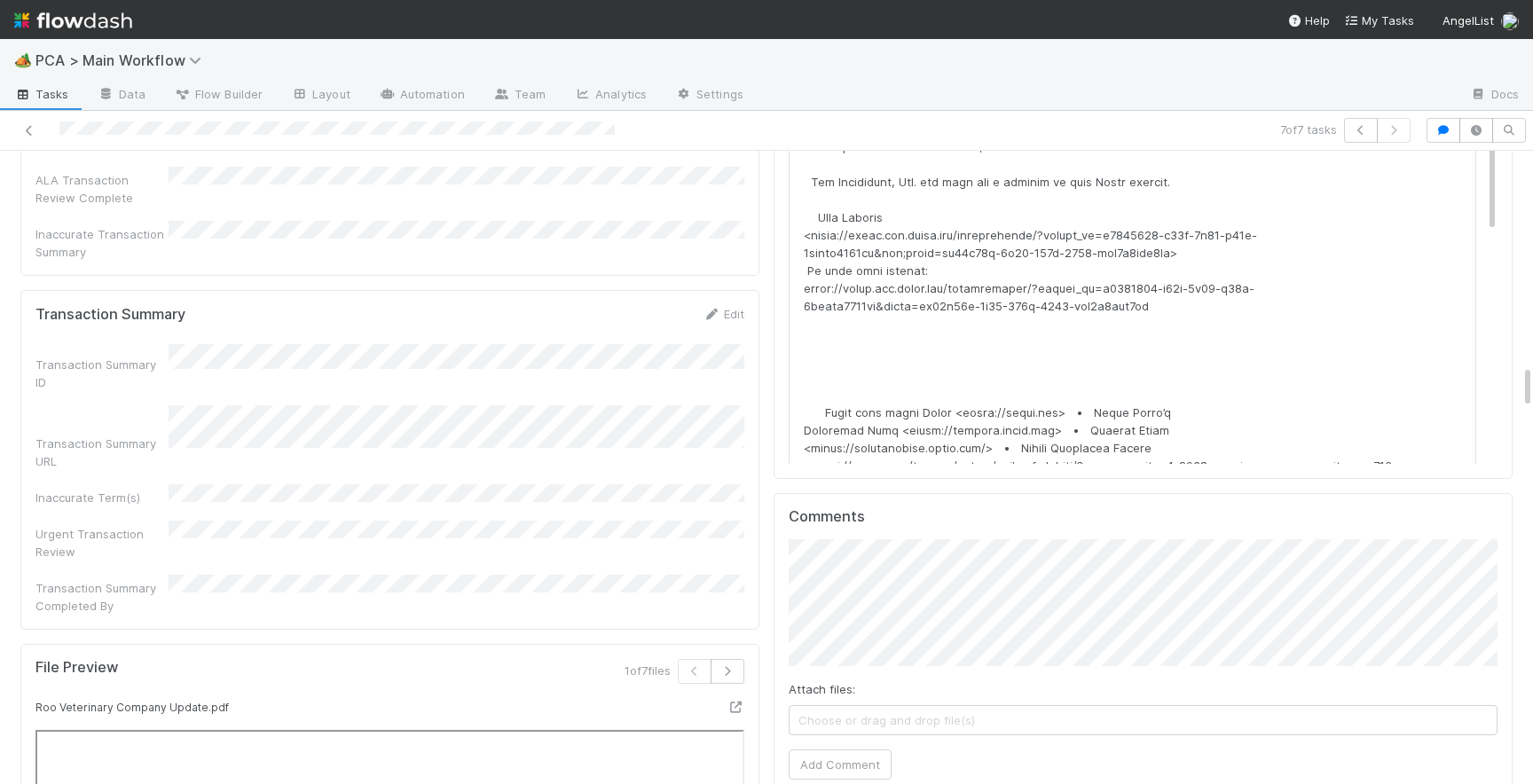
scroll to position [3076, 0]
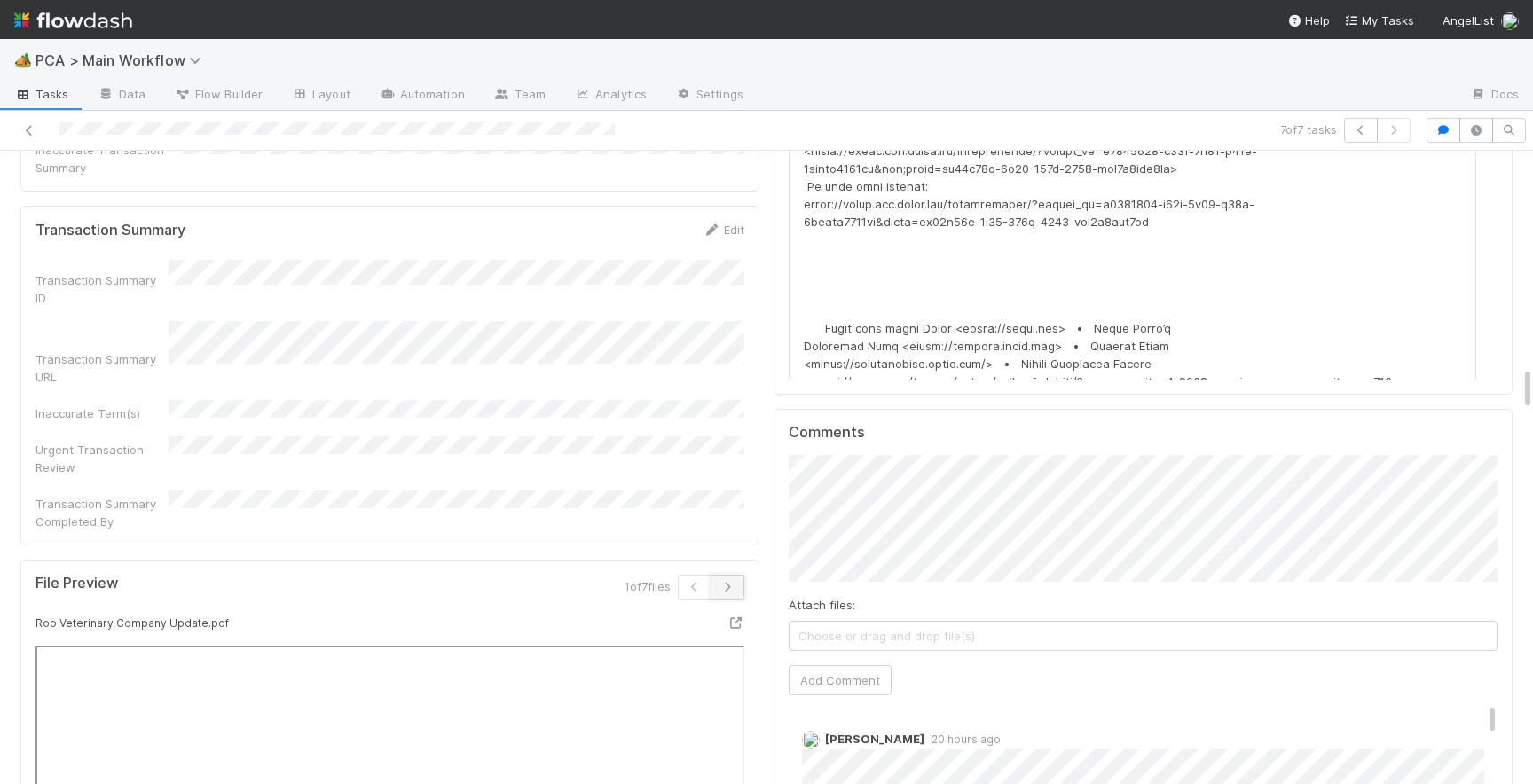
click at [742, 574] on button "button" at bounding box center [727, 586] width 33 height 25
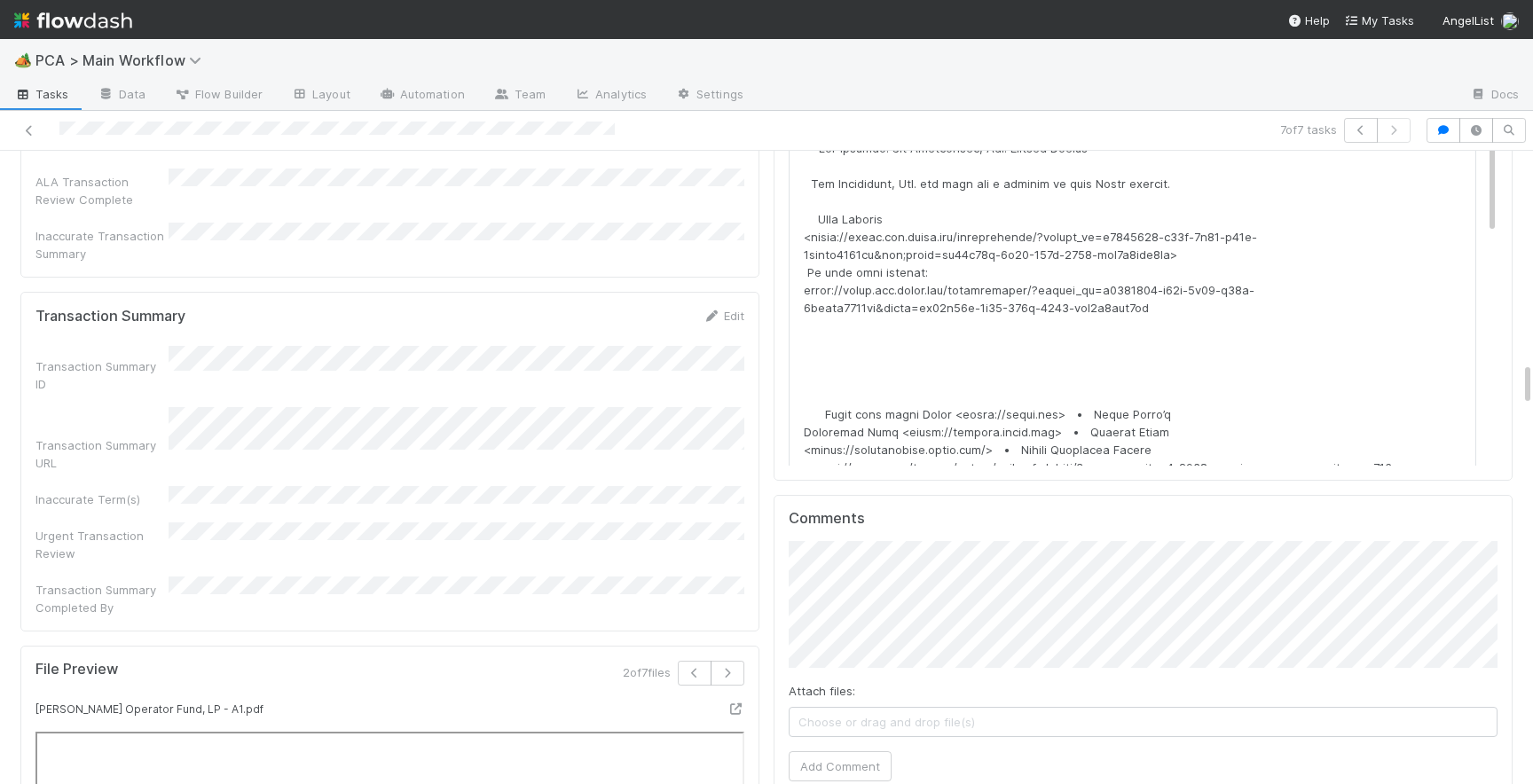
scroll to position [3020, 0]
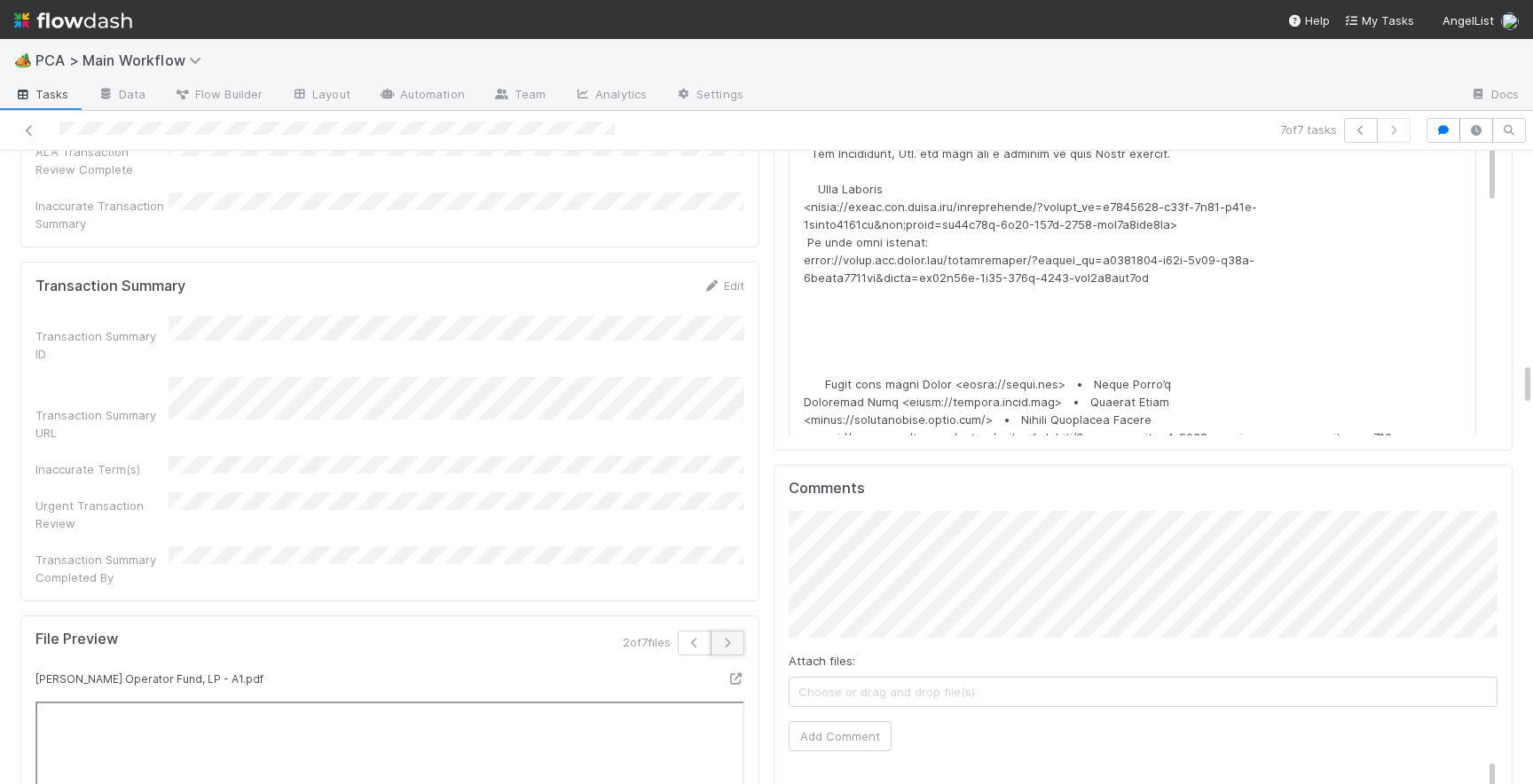
click at [734, 638] on icon "button" at bounding box center [727, 644] width 18 height 11
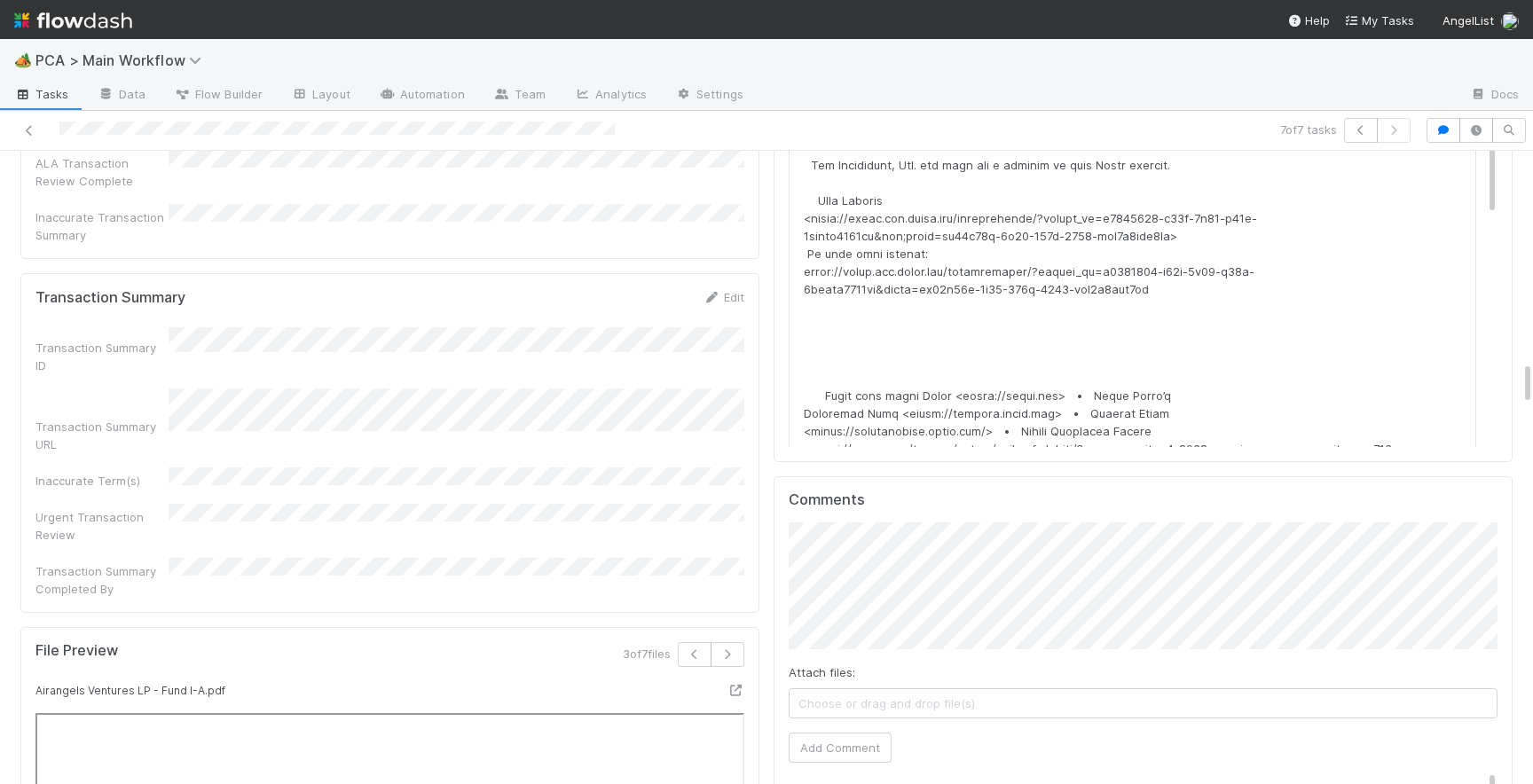
scroll to position [3015, 0]
click at [732, 636] on button "button" at bounding box center [727, 648] width 33 height 25
click at [738, 636] on button "button" at bounding box center [727, 648] width 33 height 25
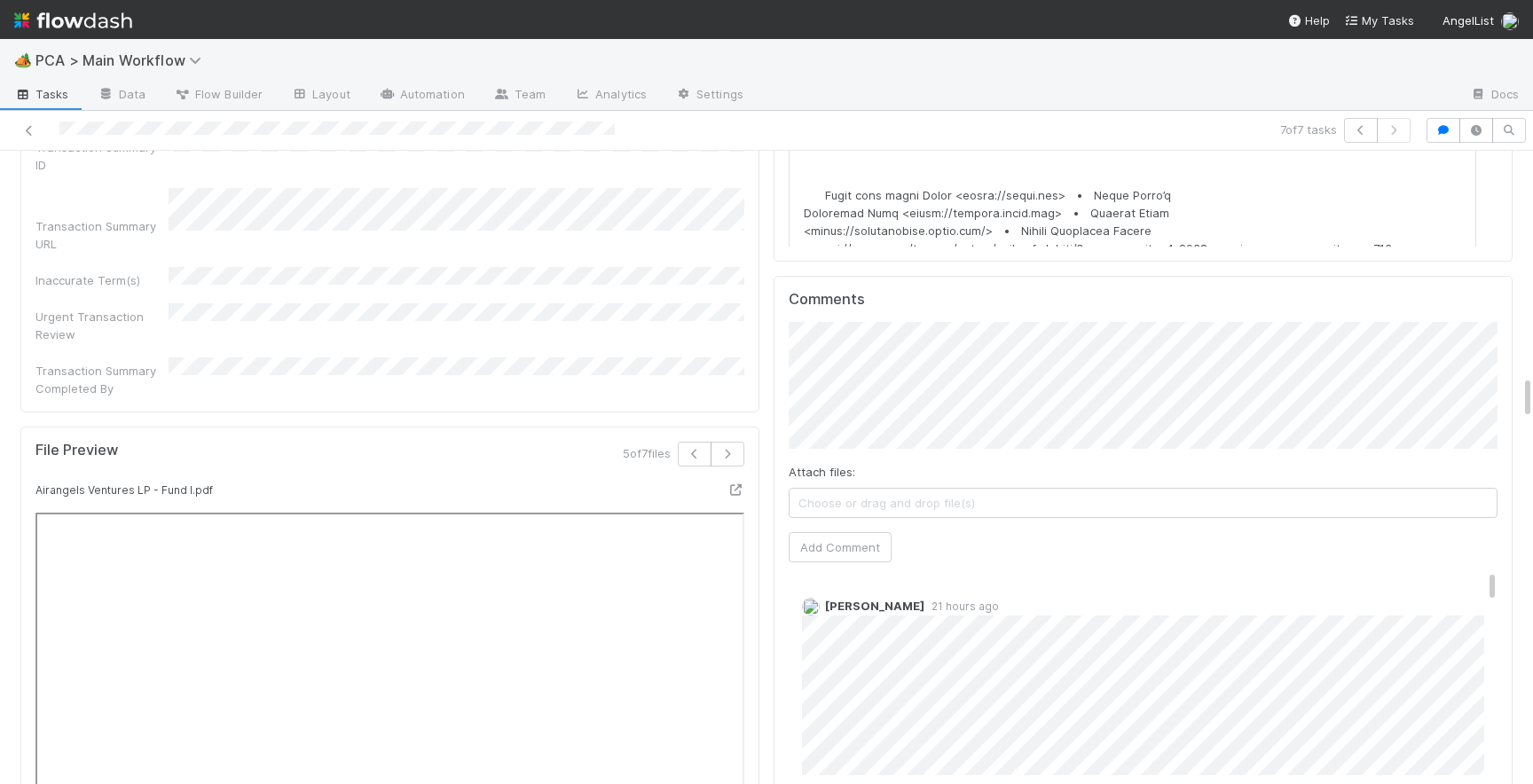
scroll to position [3173, 0]
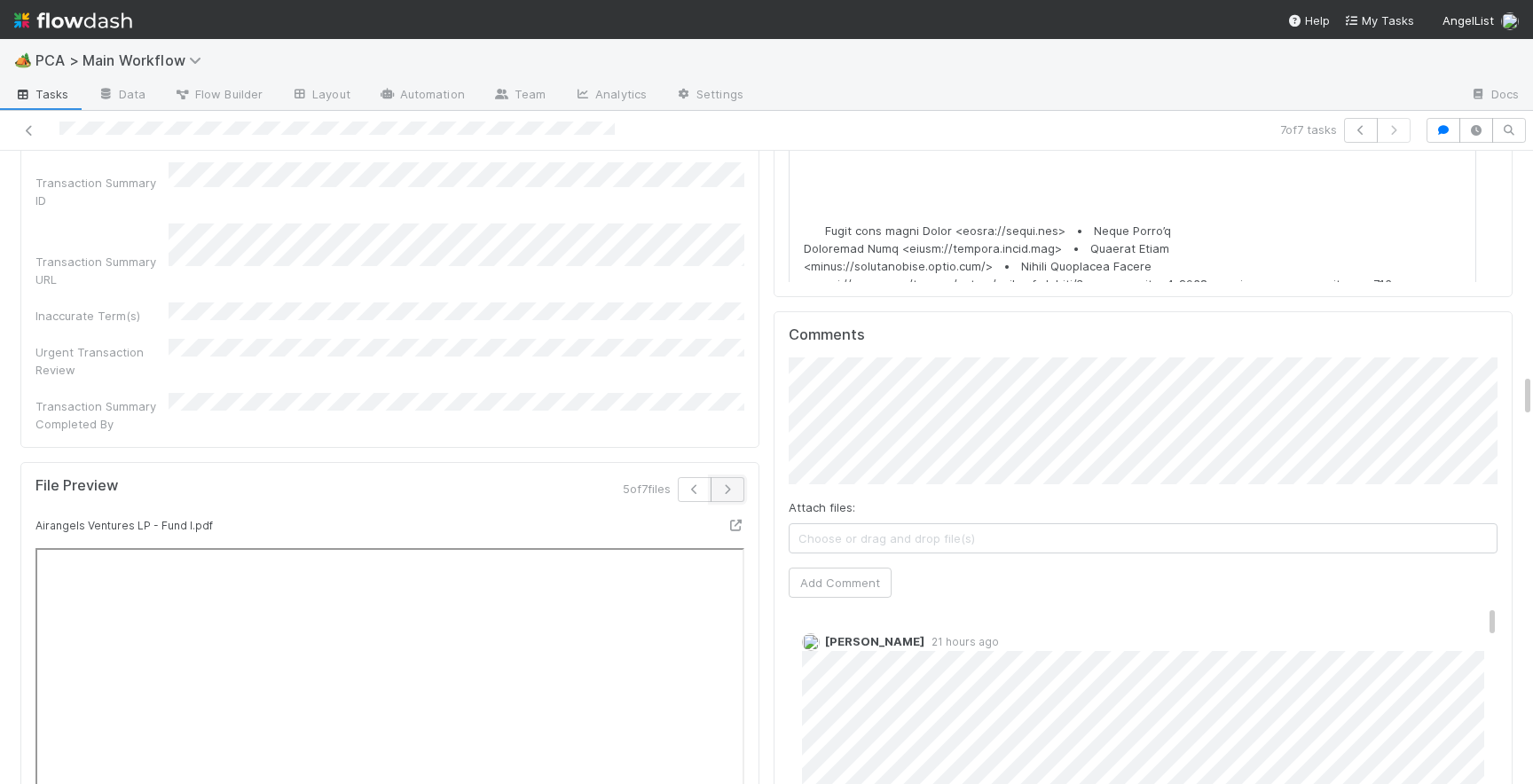
click at [730, 477] on button "button" at bounding box center [727, 489] width 33 height 25
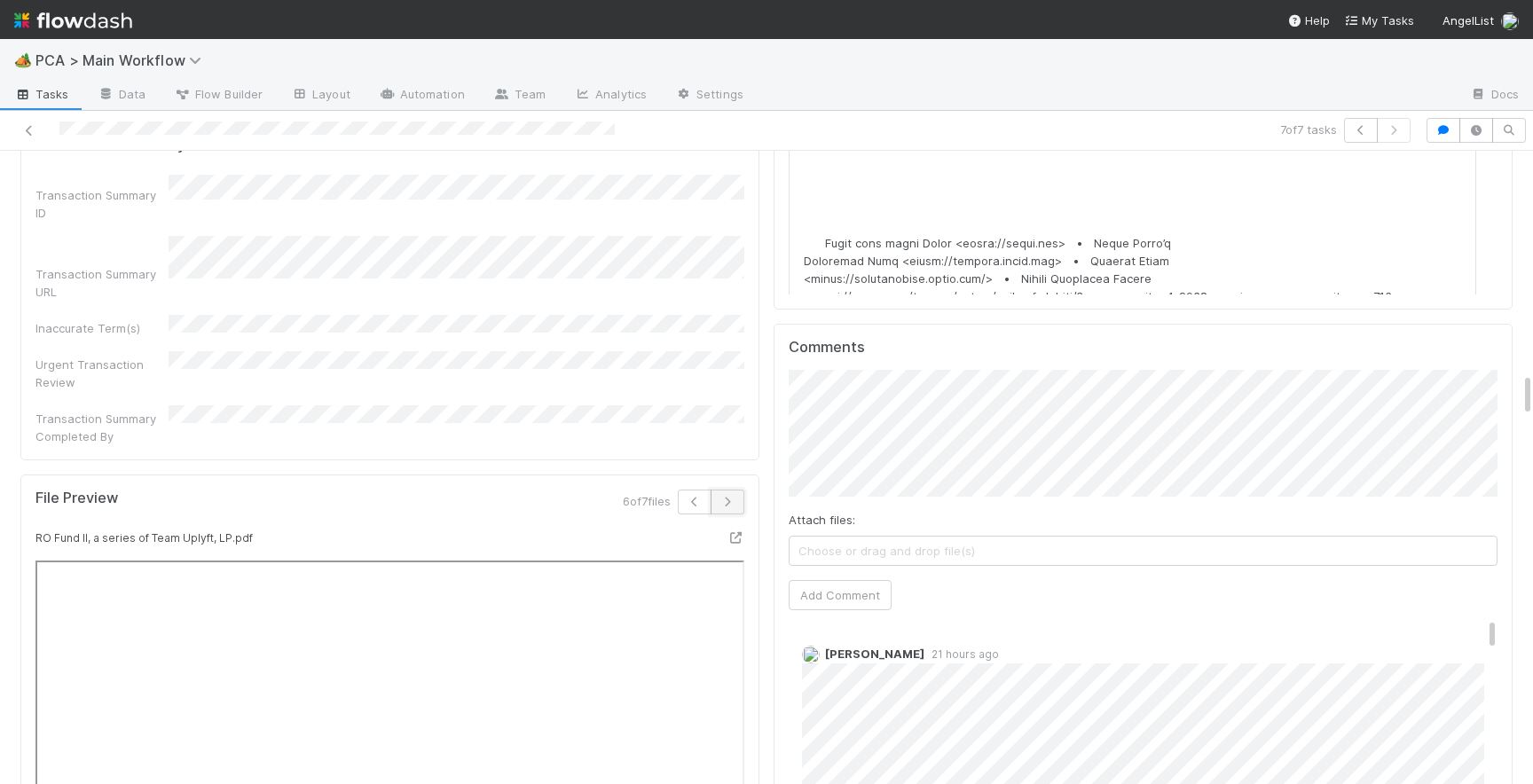
click at [729, 497] on icon "button" at bounding box center [727, 502] width 18 height 11
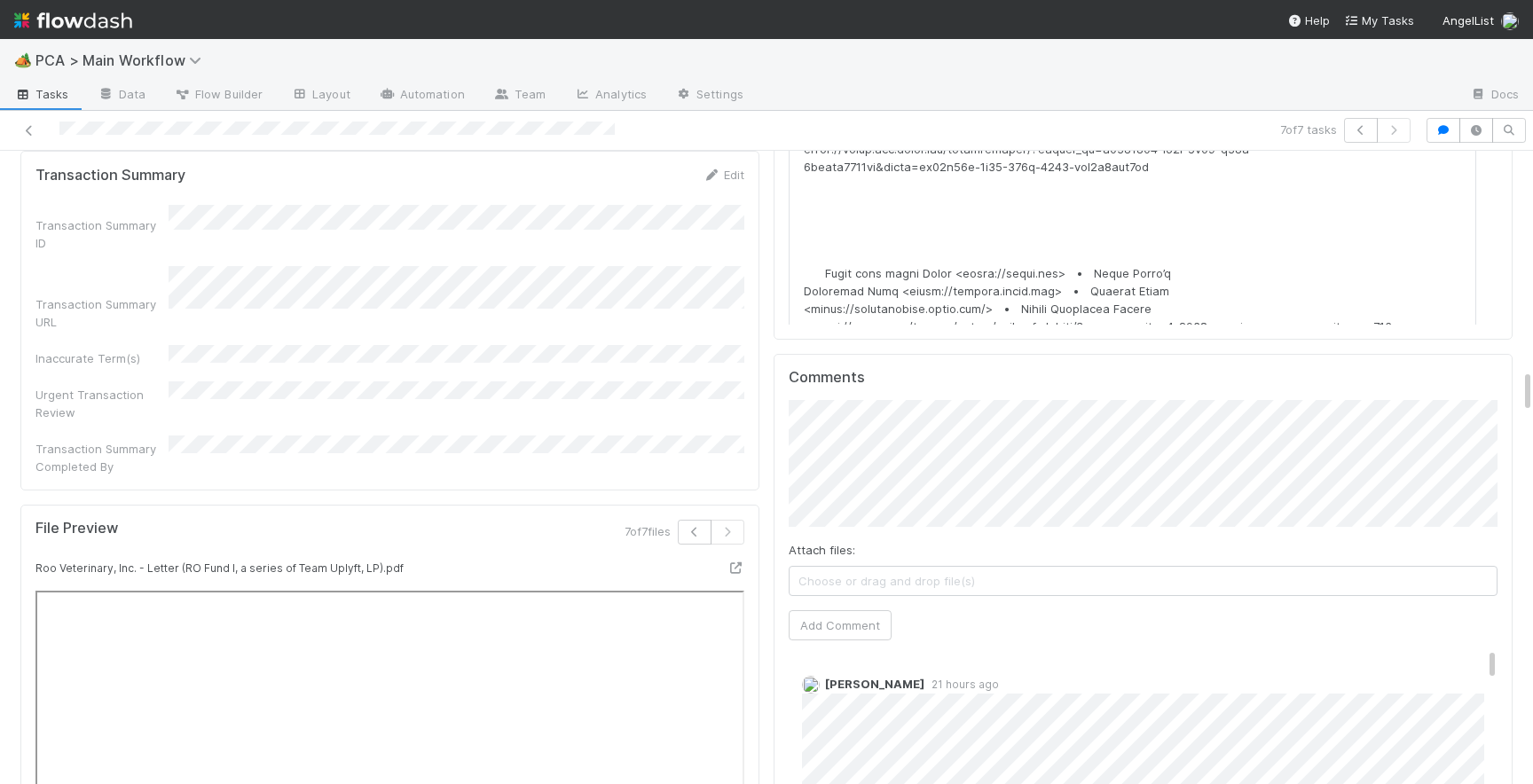
scroll to position [3133, 0]
click at [823, 608] on button "Add Comment" at bounding box center [839, 622] width 103 height 30
click at [841, 608] on button "Add Comment" at bounding box center [839, 622] width 103 height 30
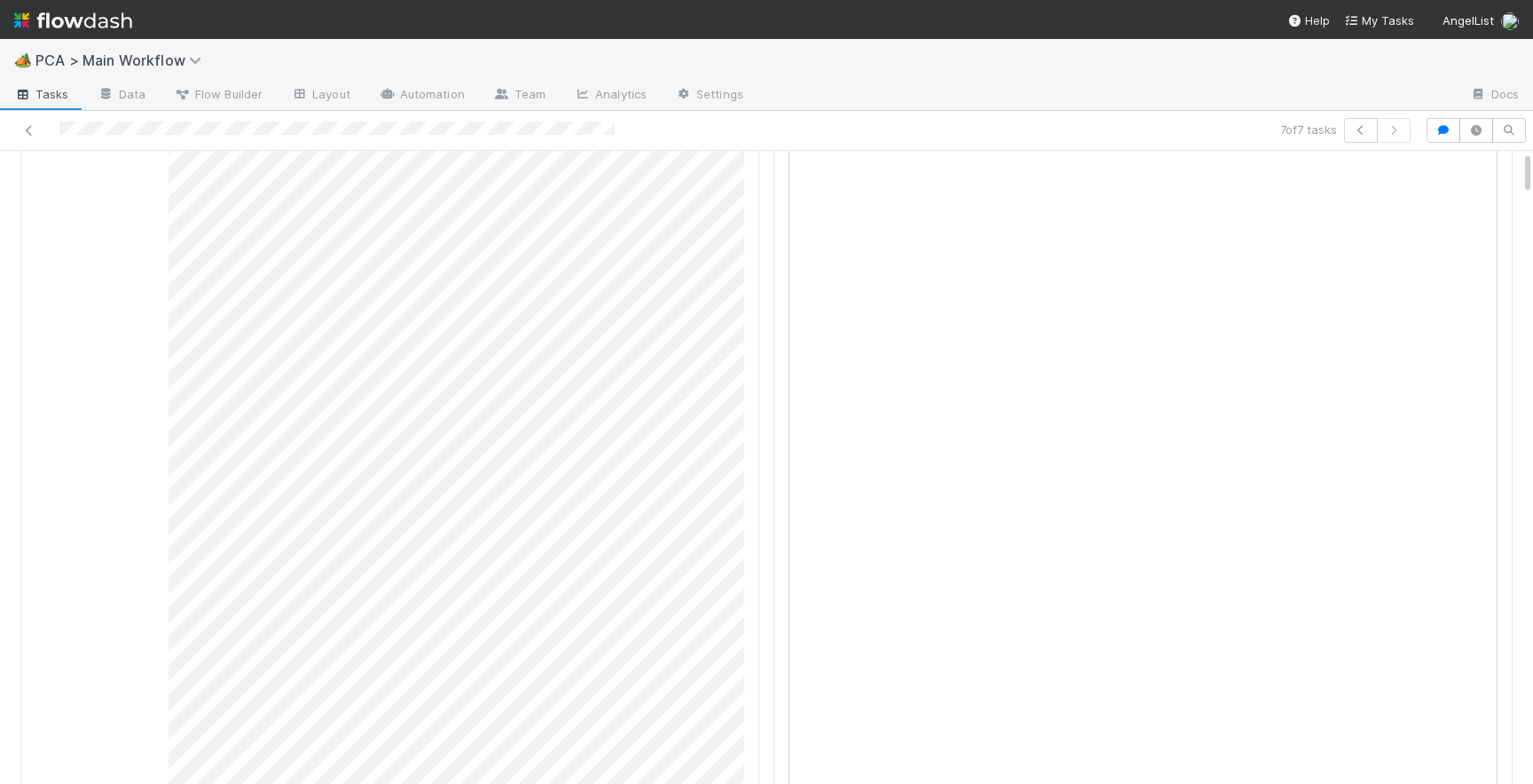
scroll to position [0, 0]
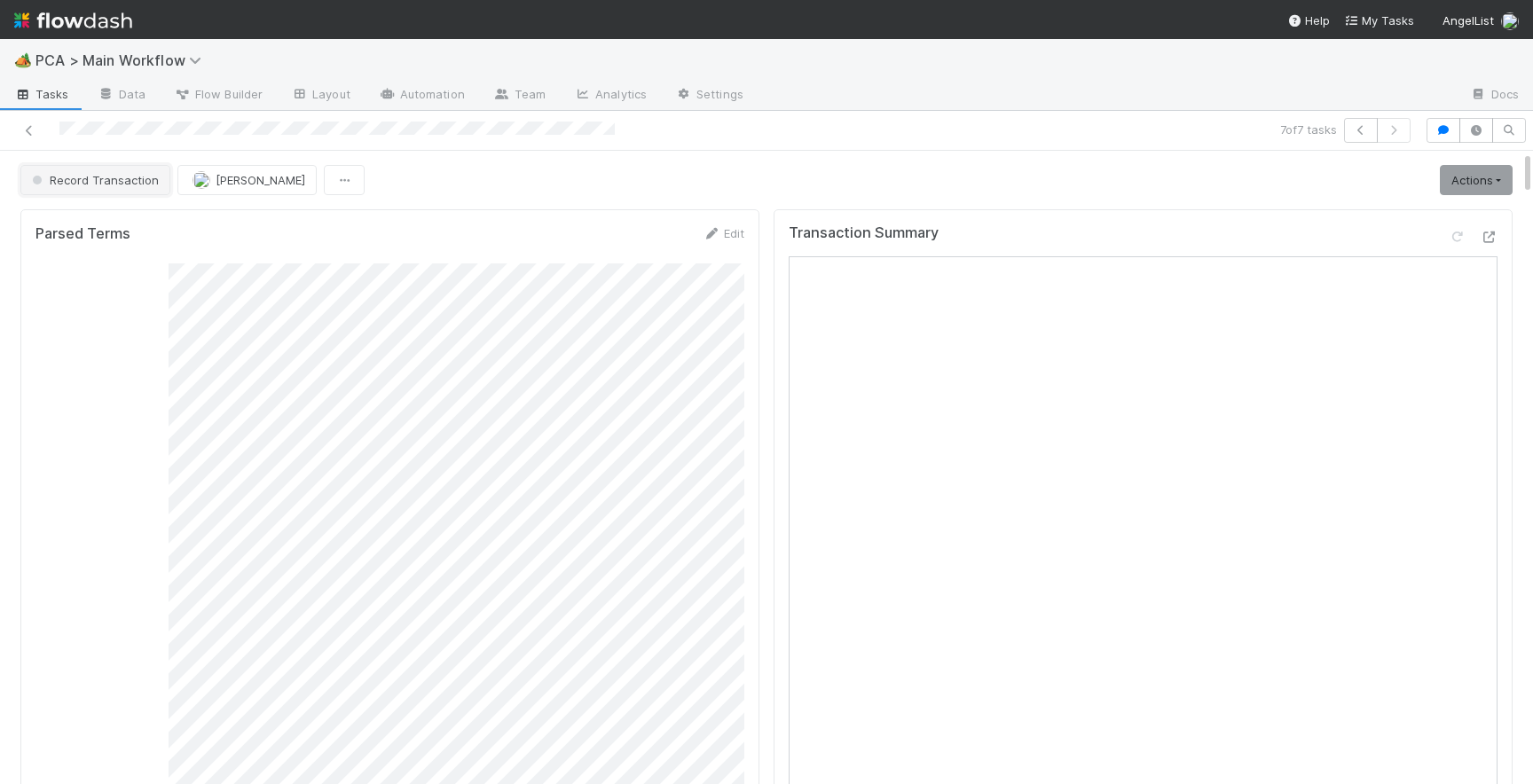
click at [116, 187] on button "Record Transaction" at bounding box center [95, 180] width 150 height 30
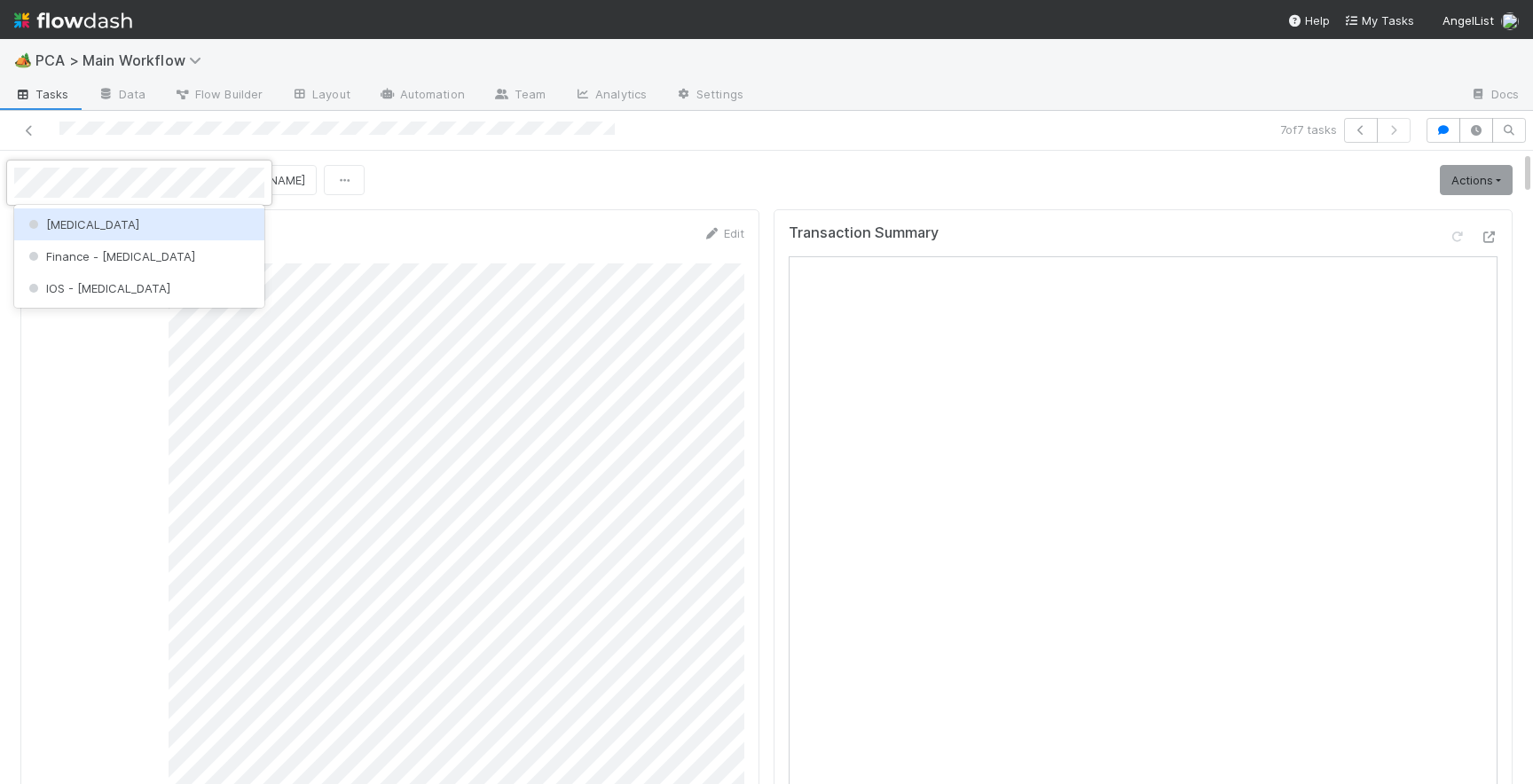
click at [105, 229] on div "[MEDICAL_DATA]" at bounding box center [139, 224] width 250 height 32
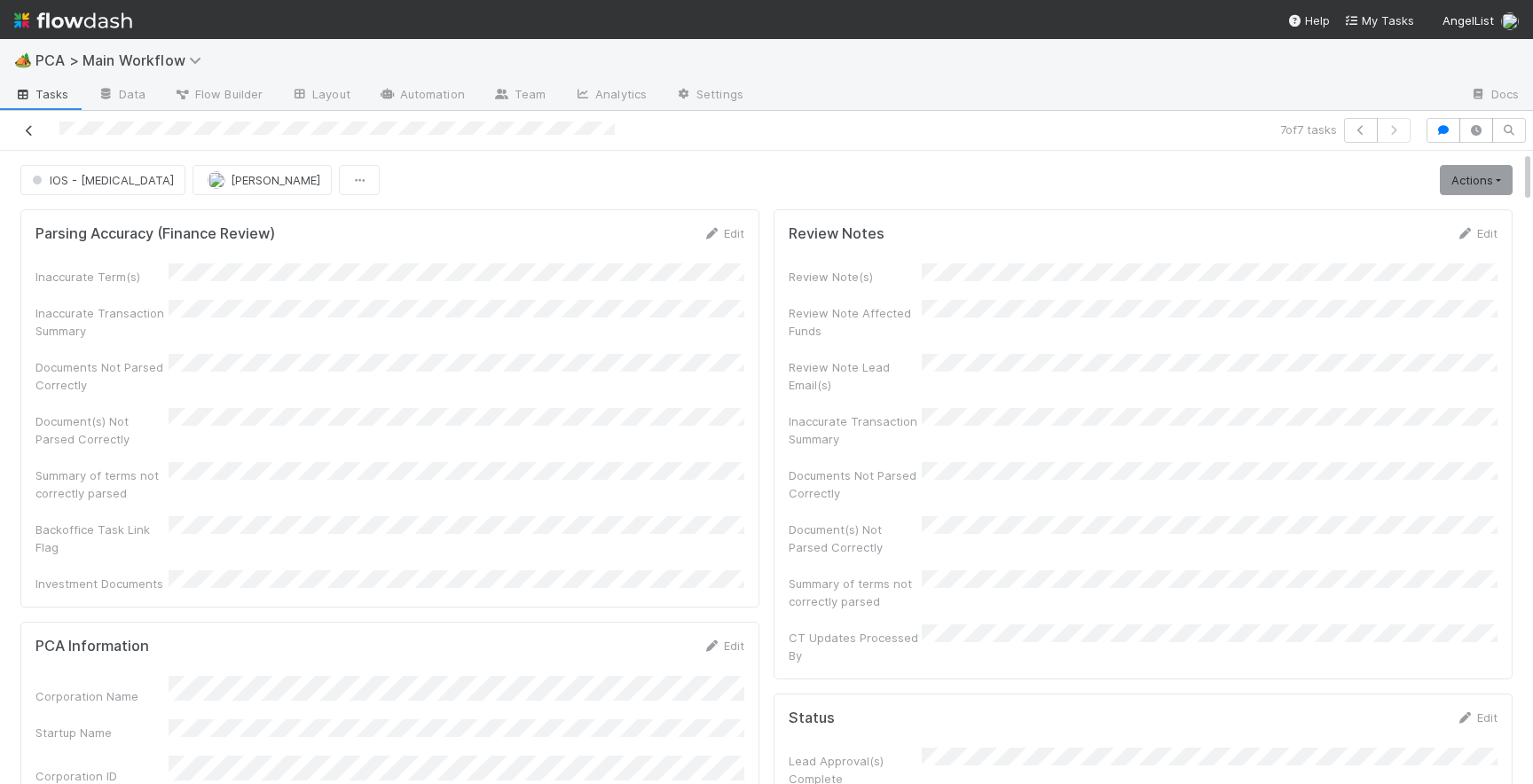
click at [30, 129] on icon at bounding box center [29, 130] width 18 height 11
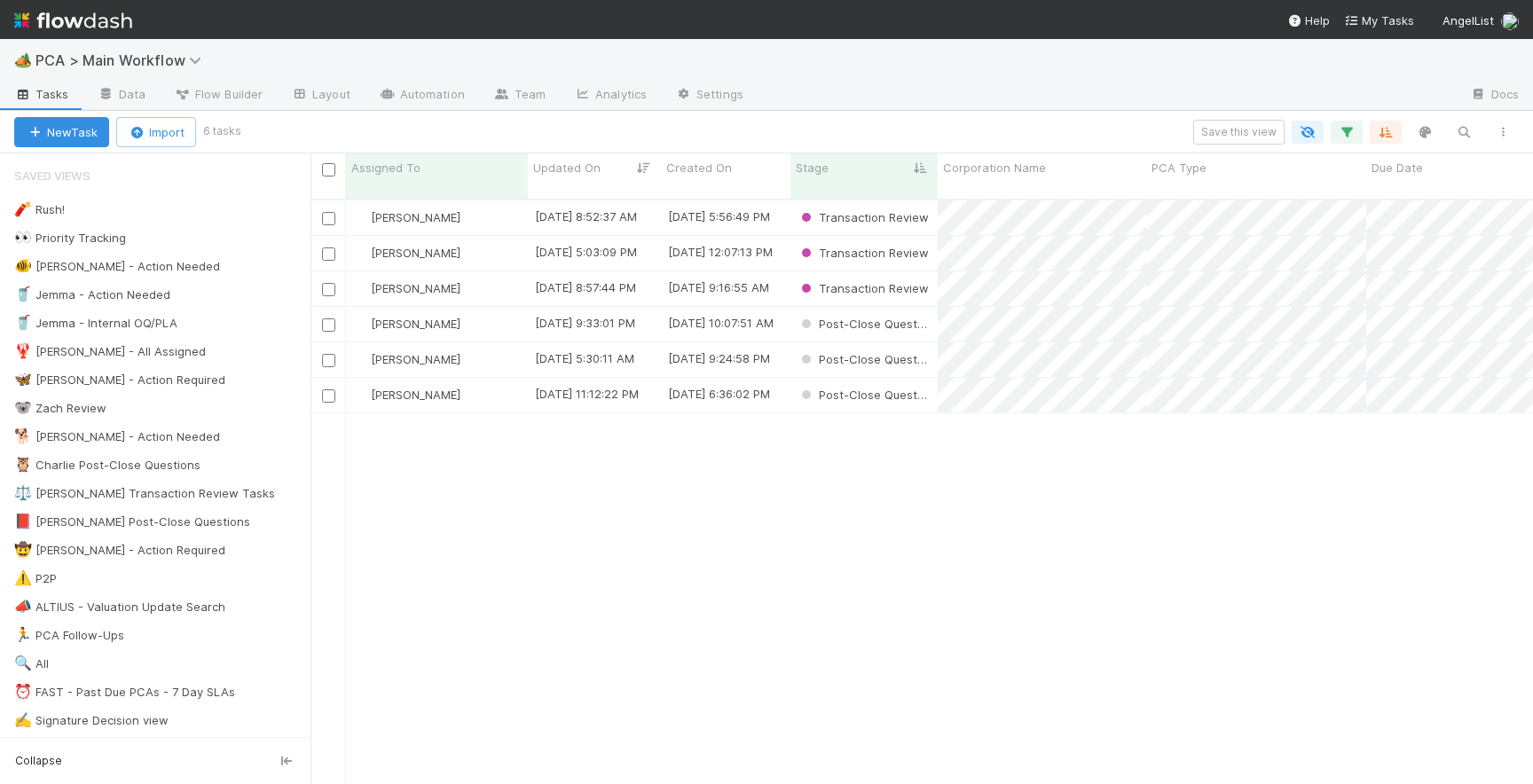
scroll to position [598, 1222]
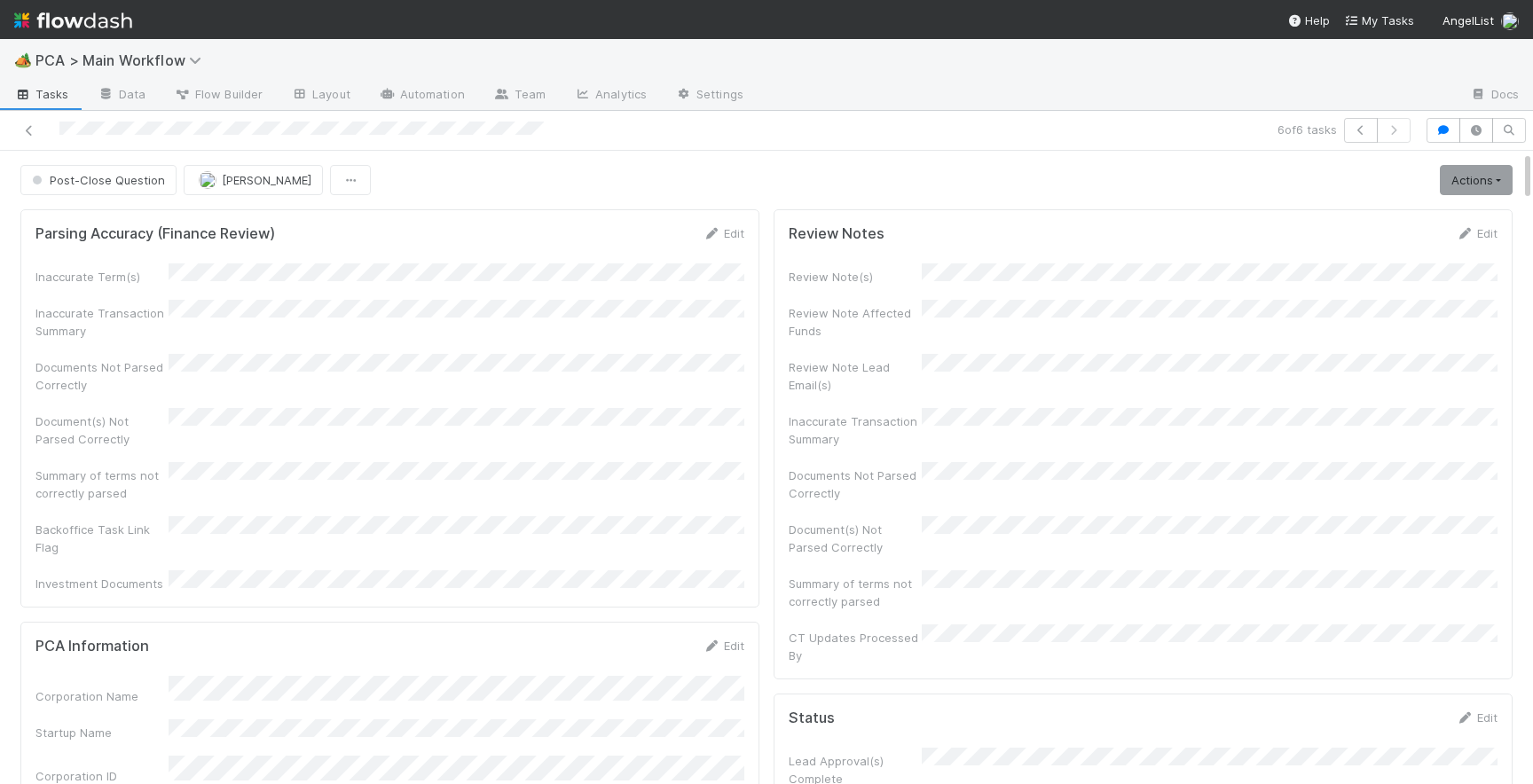
click at [815, 587] on div "Review Note(s) Review Note Affected Funds Review Note Lead Email(s) Inaccurate …" at bounding box center [1142, 464] width 708 height 401
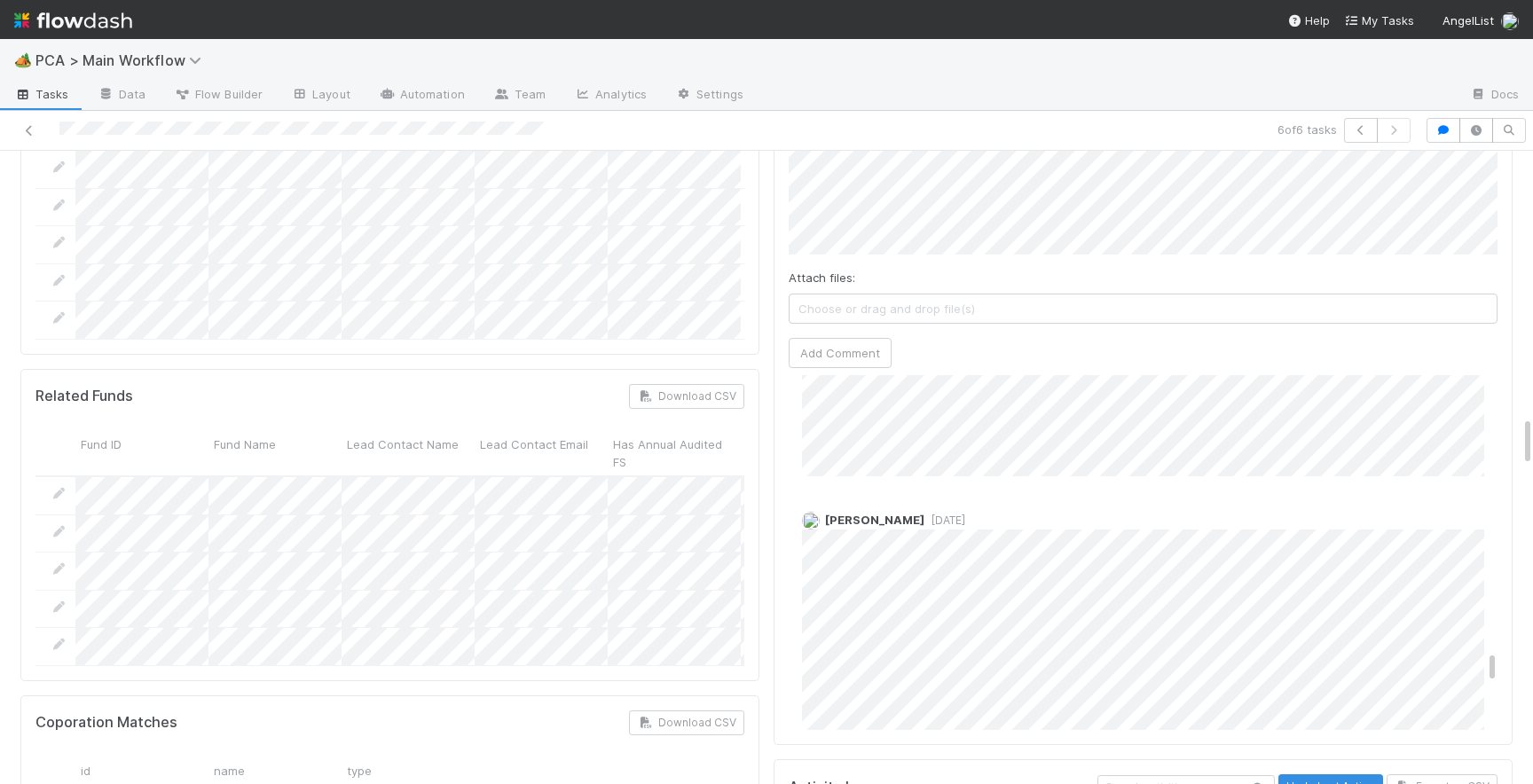
scroll to position [4156, 0]
click at [948, 556] on span "2 months ago (edited)" at bounding box center [967, 562] width 85 height 13
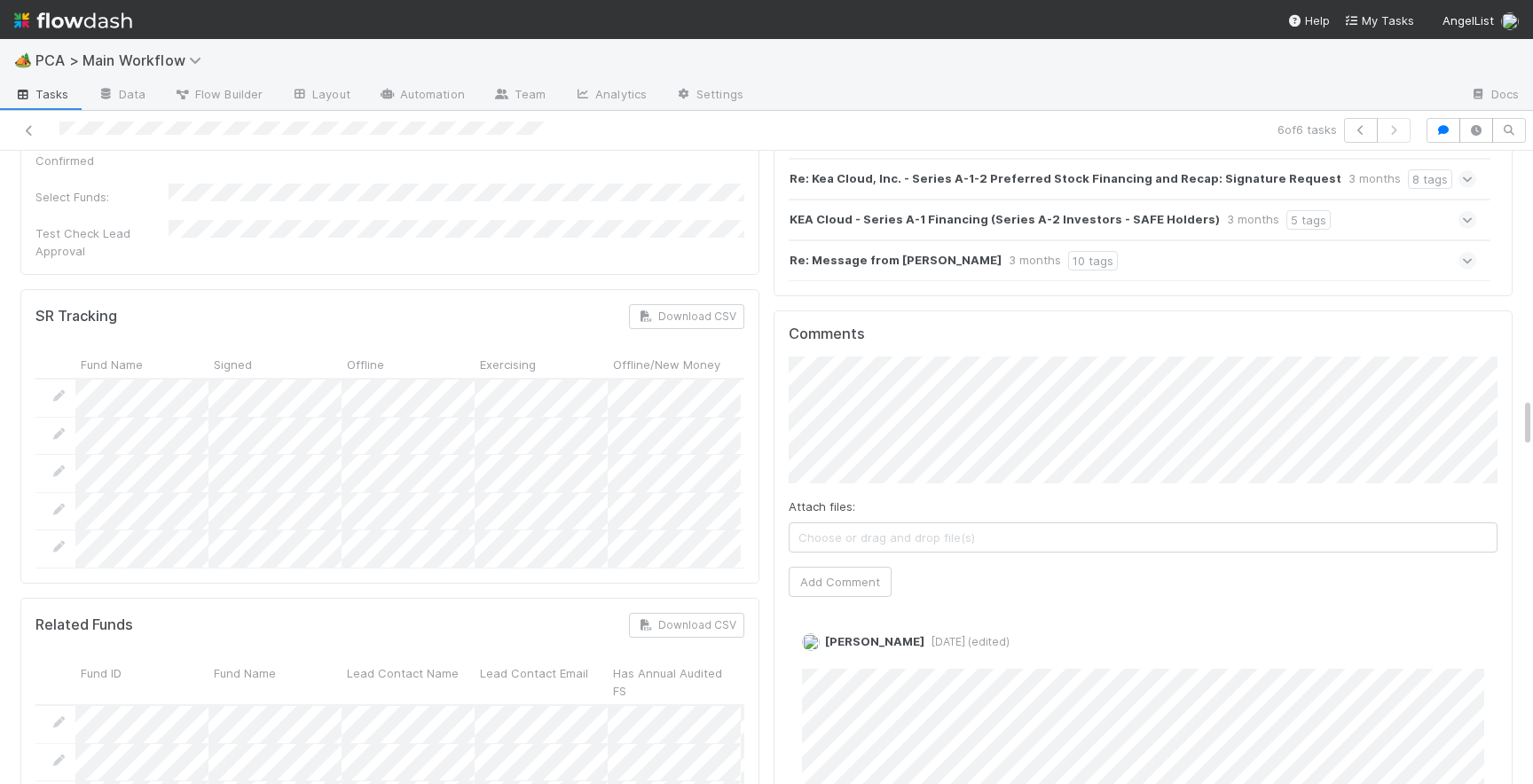
scroll to position [3116, 0]
click at [899, 322] on span "[PERSON_NAME]" at bounding box center [879, 321] width 90 height 14
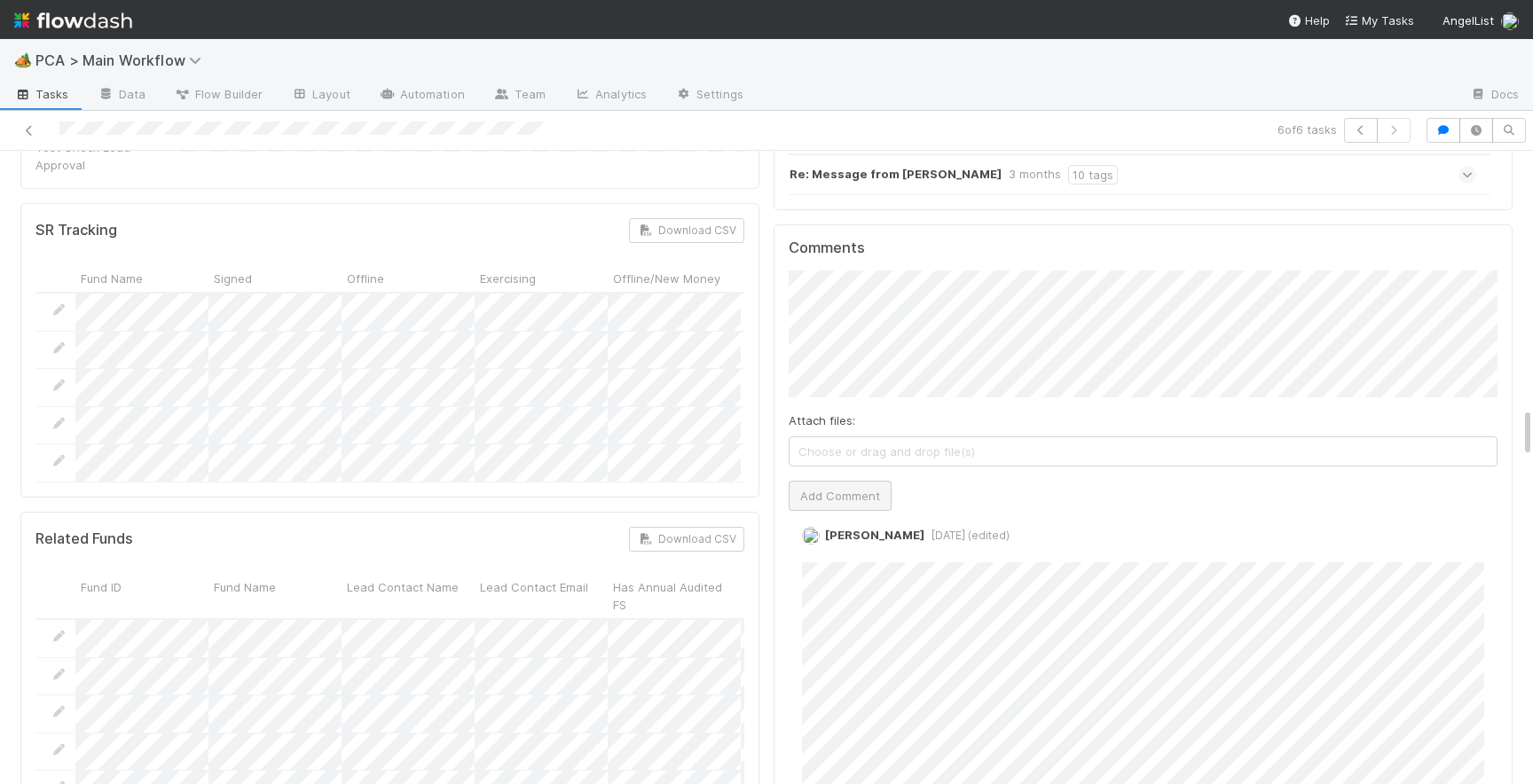
scroll to position [3164, 0]
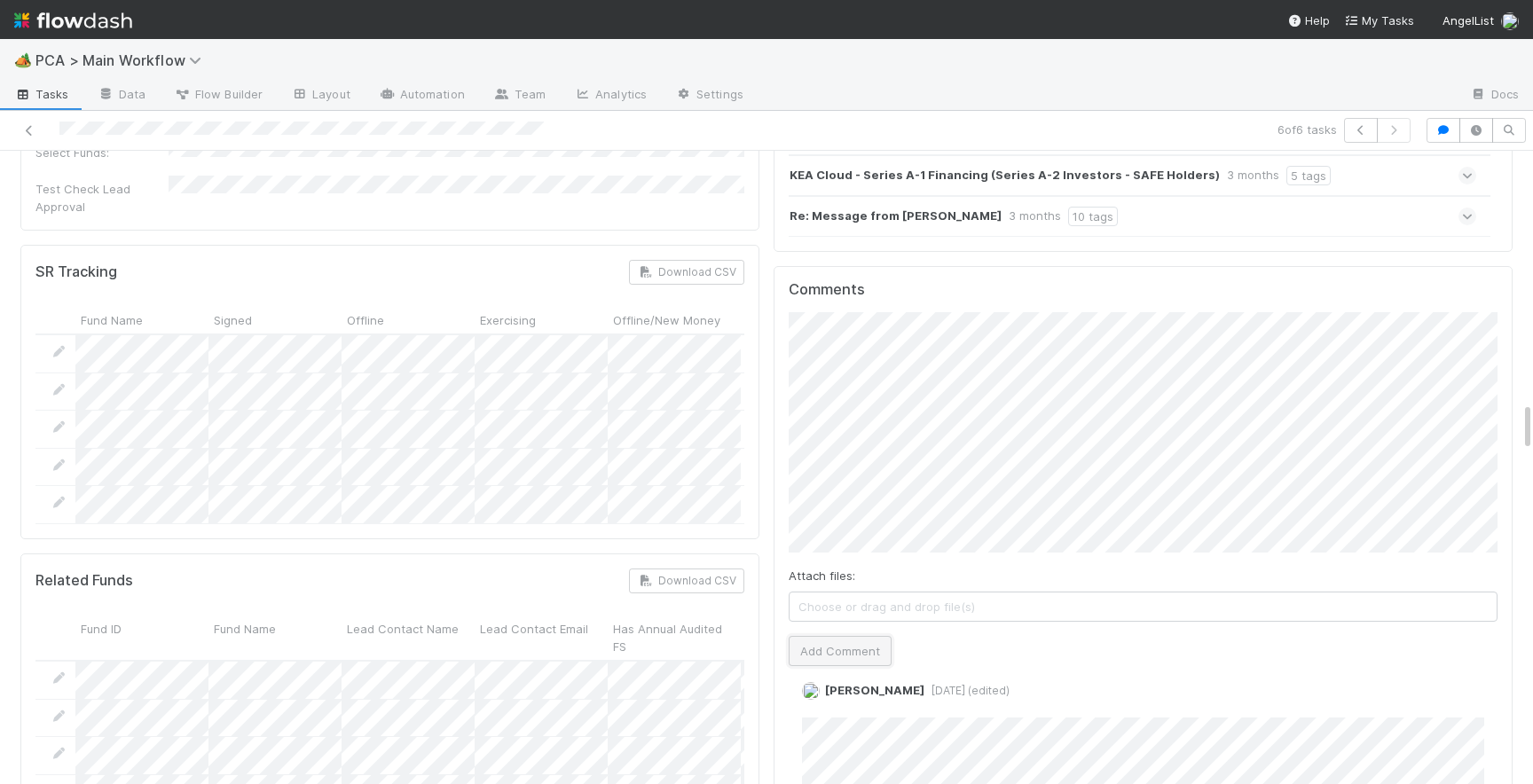
click at [846, 636] on button "Add Comment" at bounding box center [839, 651] width 103 height 30
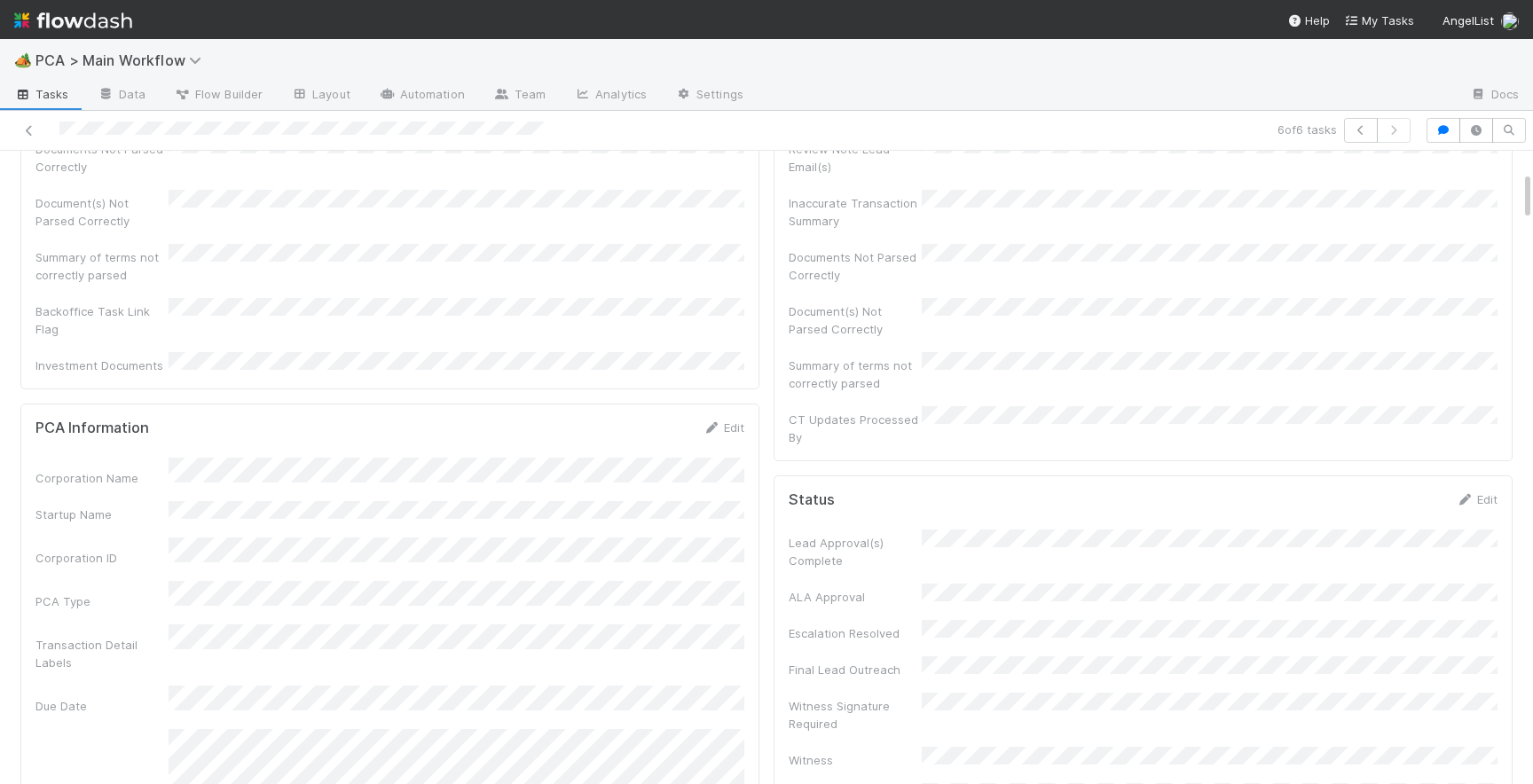
scroll to position [0, 0]
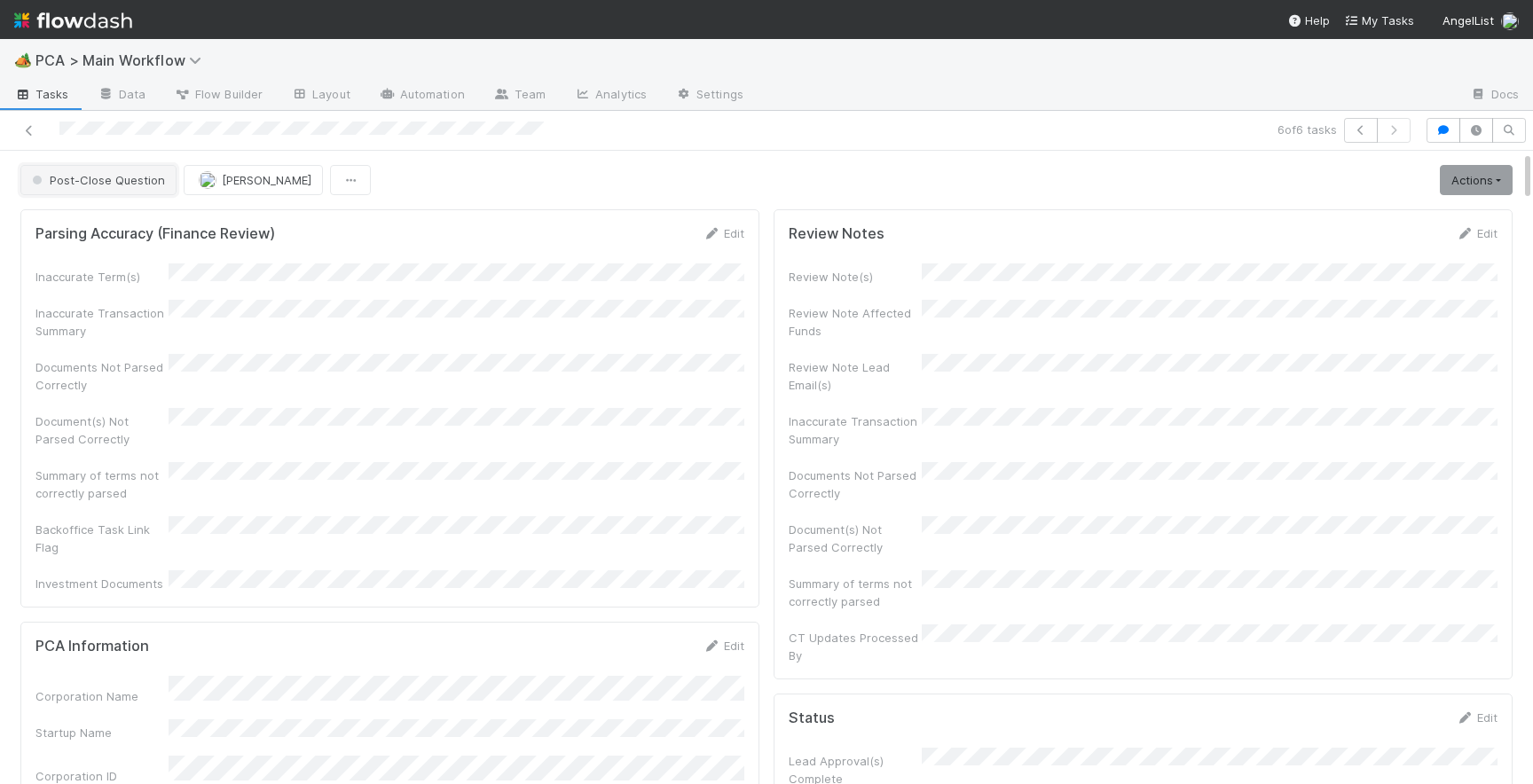
click at [128, 176] on span "Post-Close Question" at bounding box center [97, 179] width 137 height 14
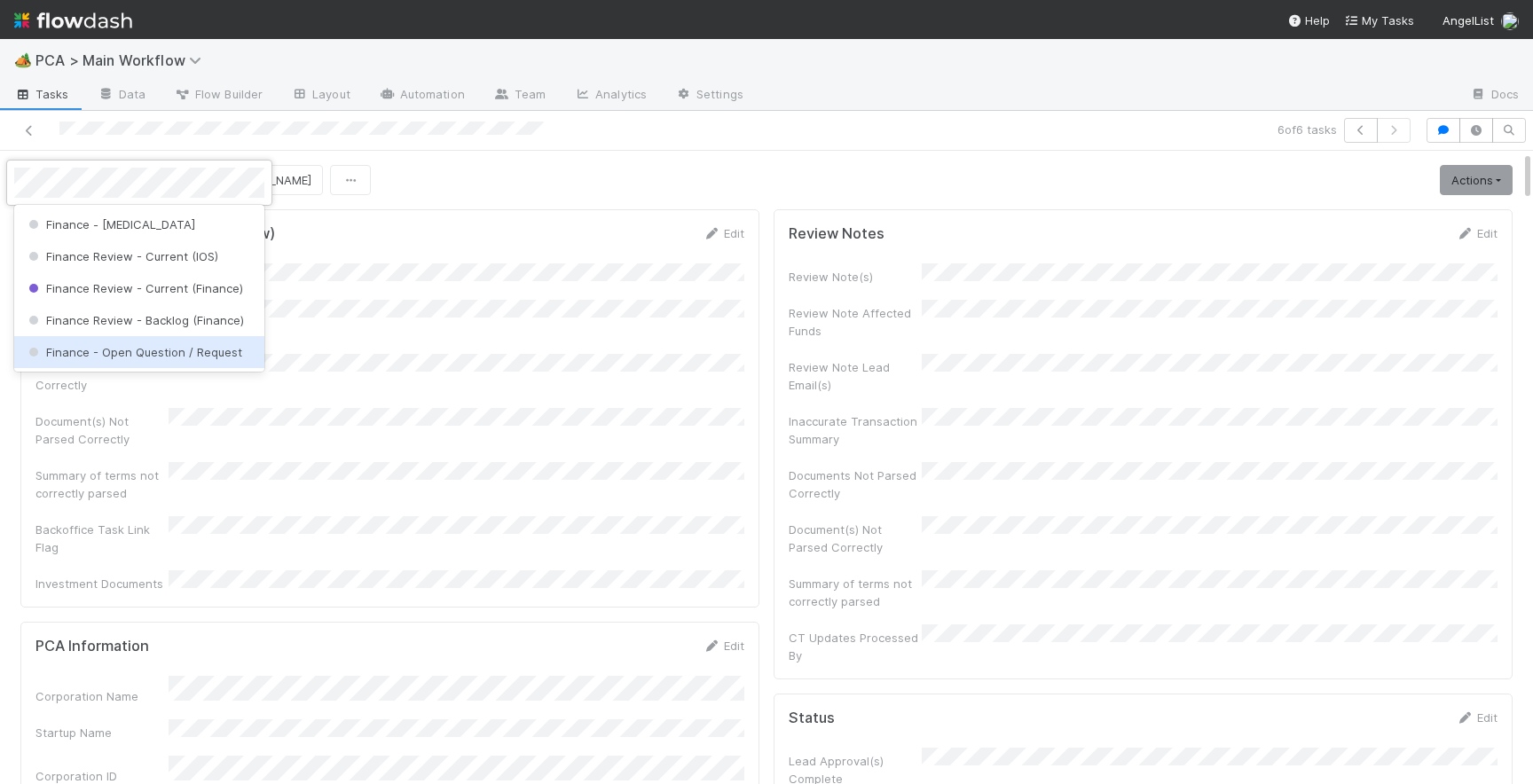
click at [156, 354] on span "Finance - Open Question / Request" at bounding box center [133, 352] width 217 height 14
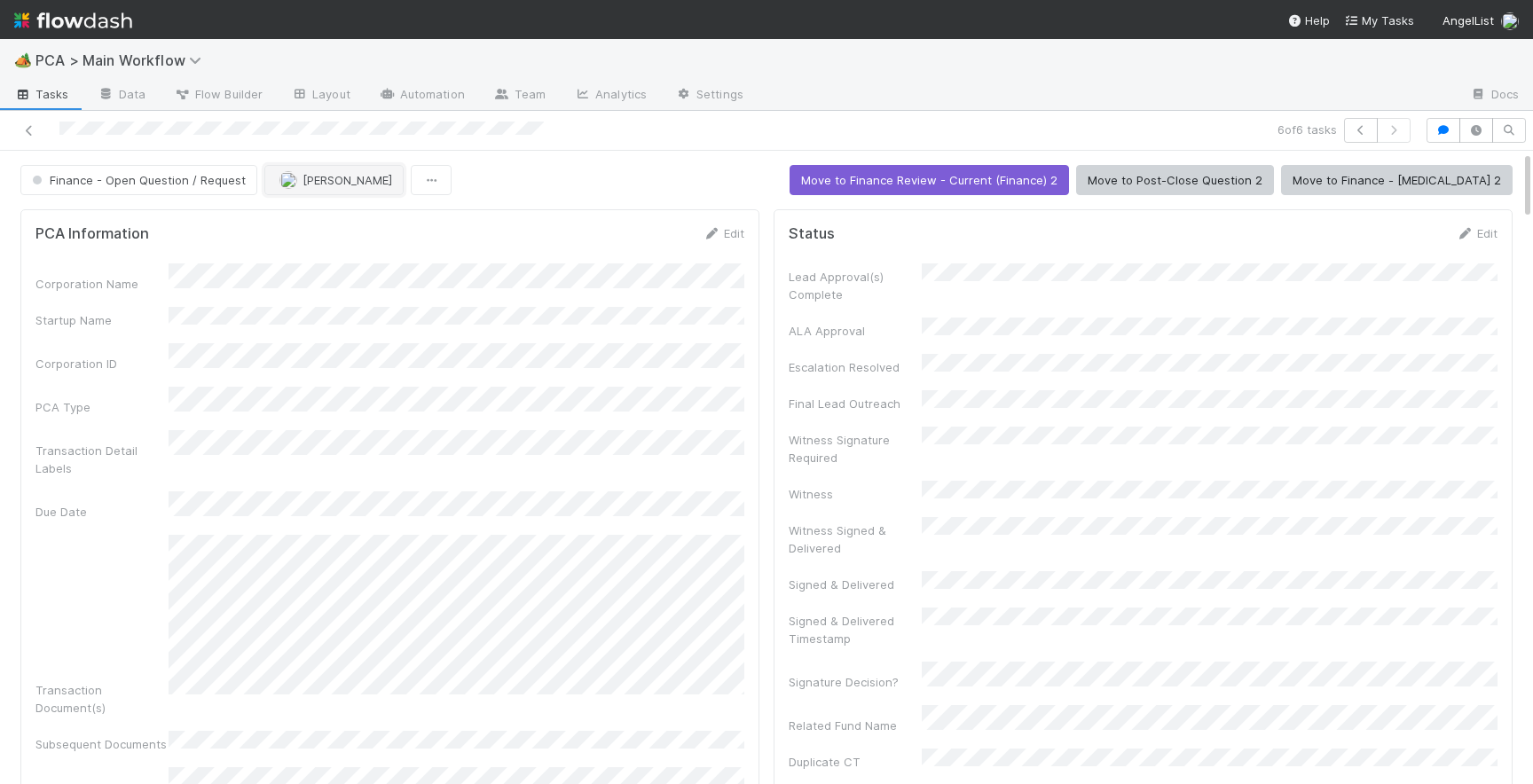
click at [303, 182] on span "[PERSON_NAME]" at bounding box center [347, 179] width 90 height 14
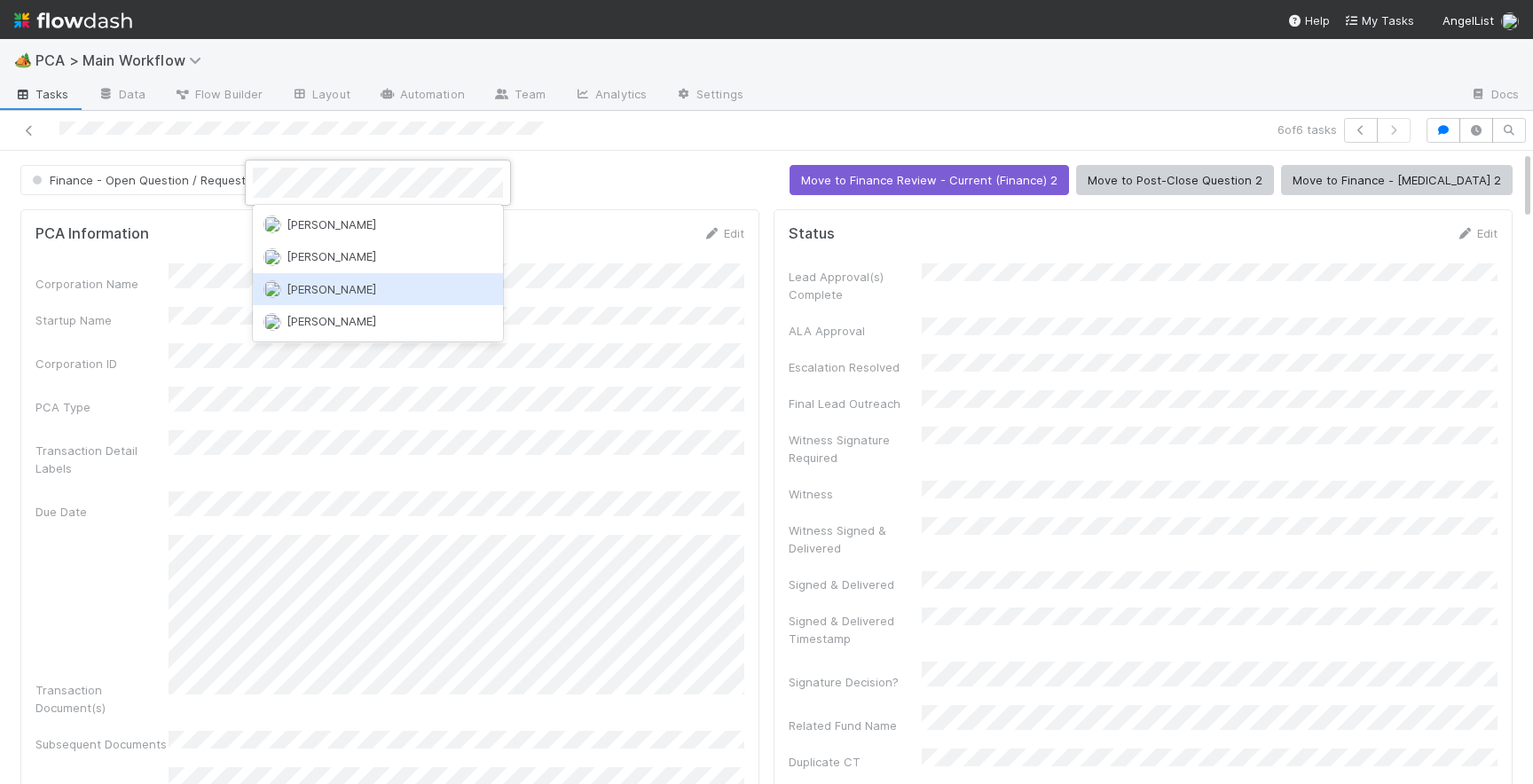
click at [329, 298] on div "[PERSON_NAME]" at bounding box center [378, 289] width 250 height 32
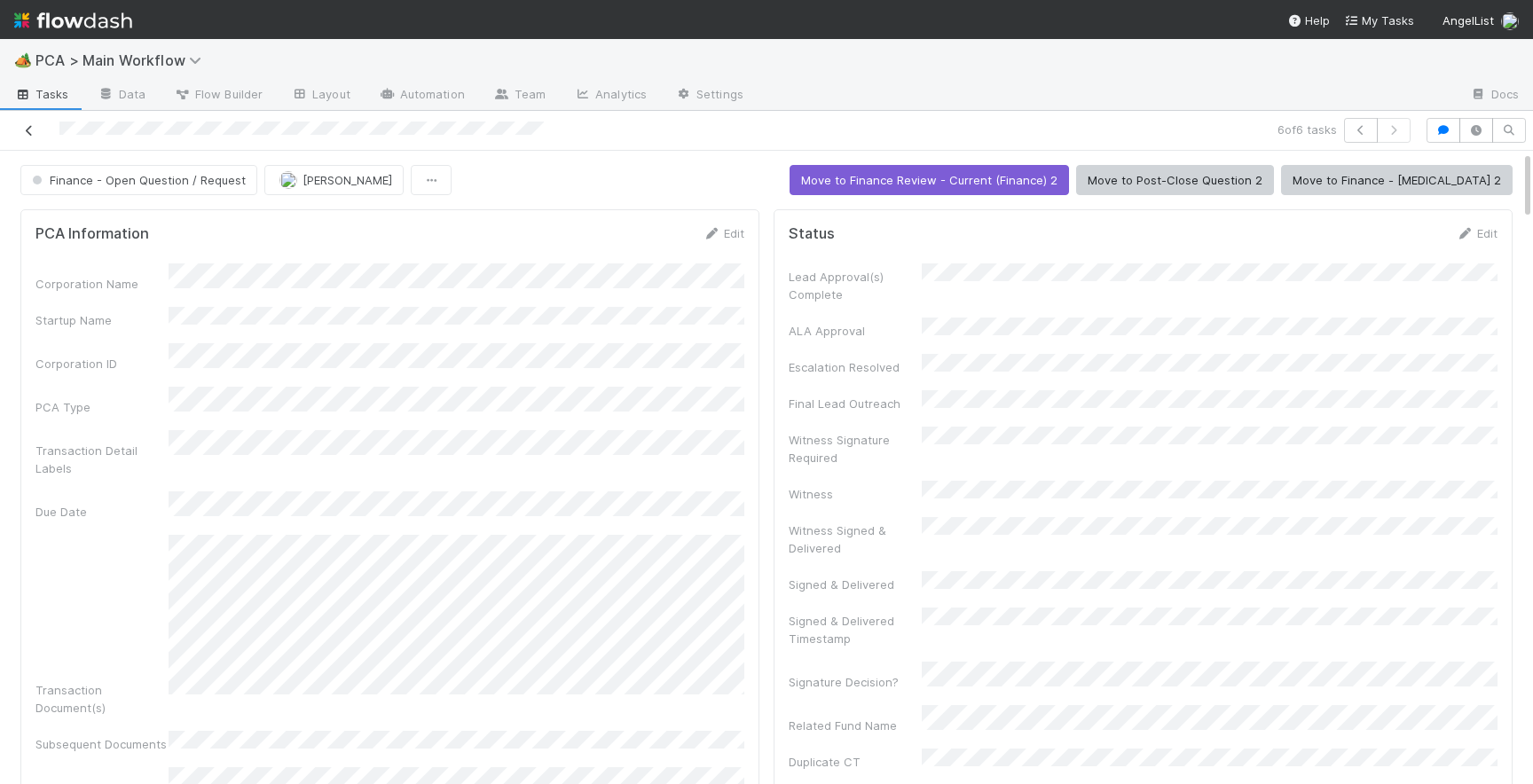
click at [30, 132] on icon at bounding box center [29, 130] width 18 height 11
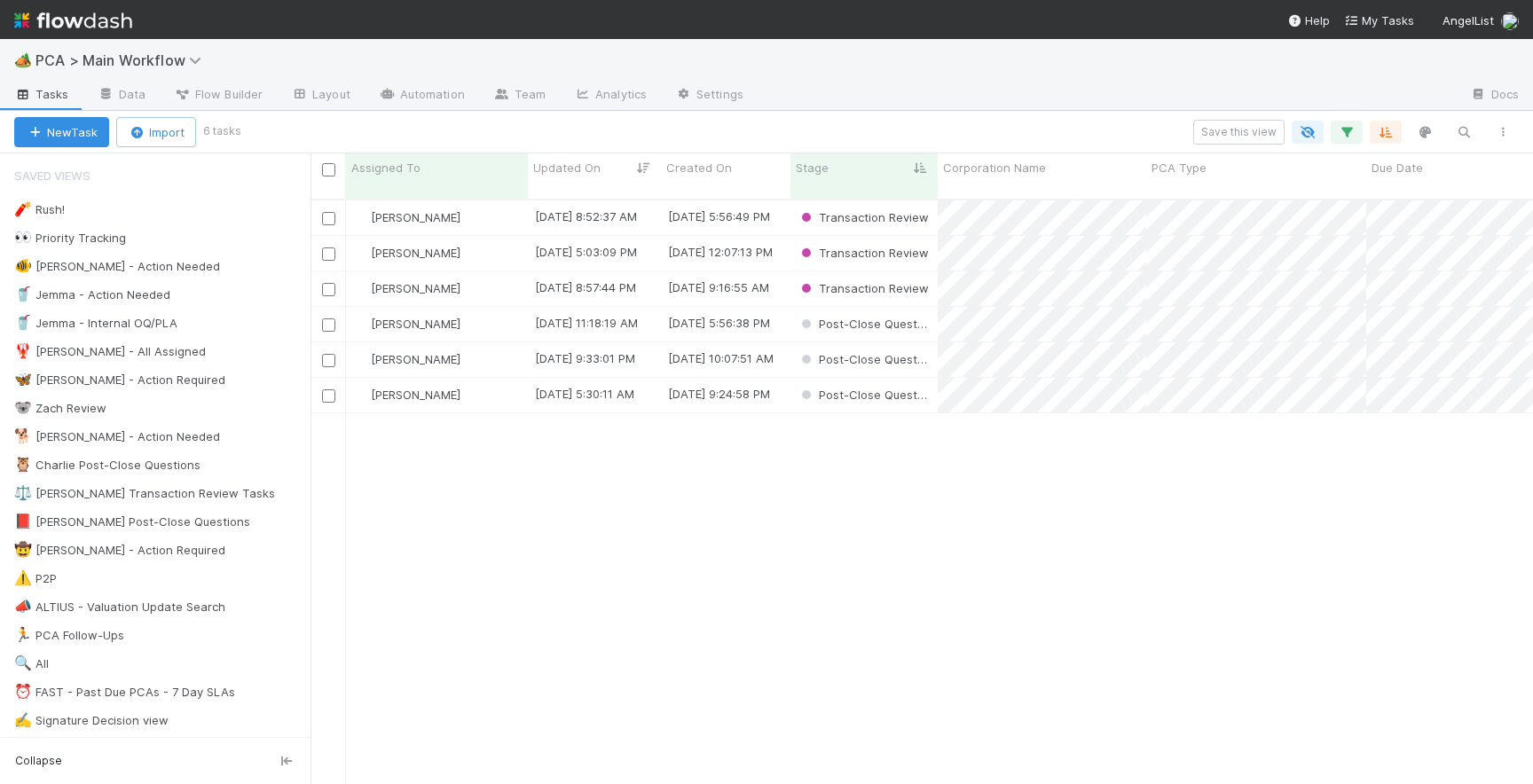
scroll to position [0, 1]
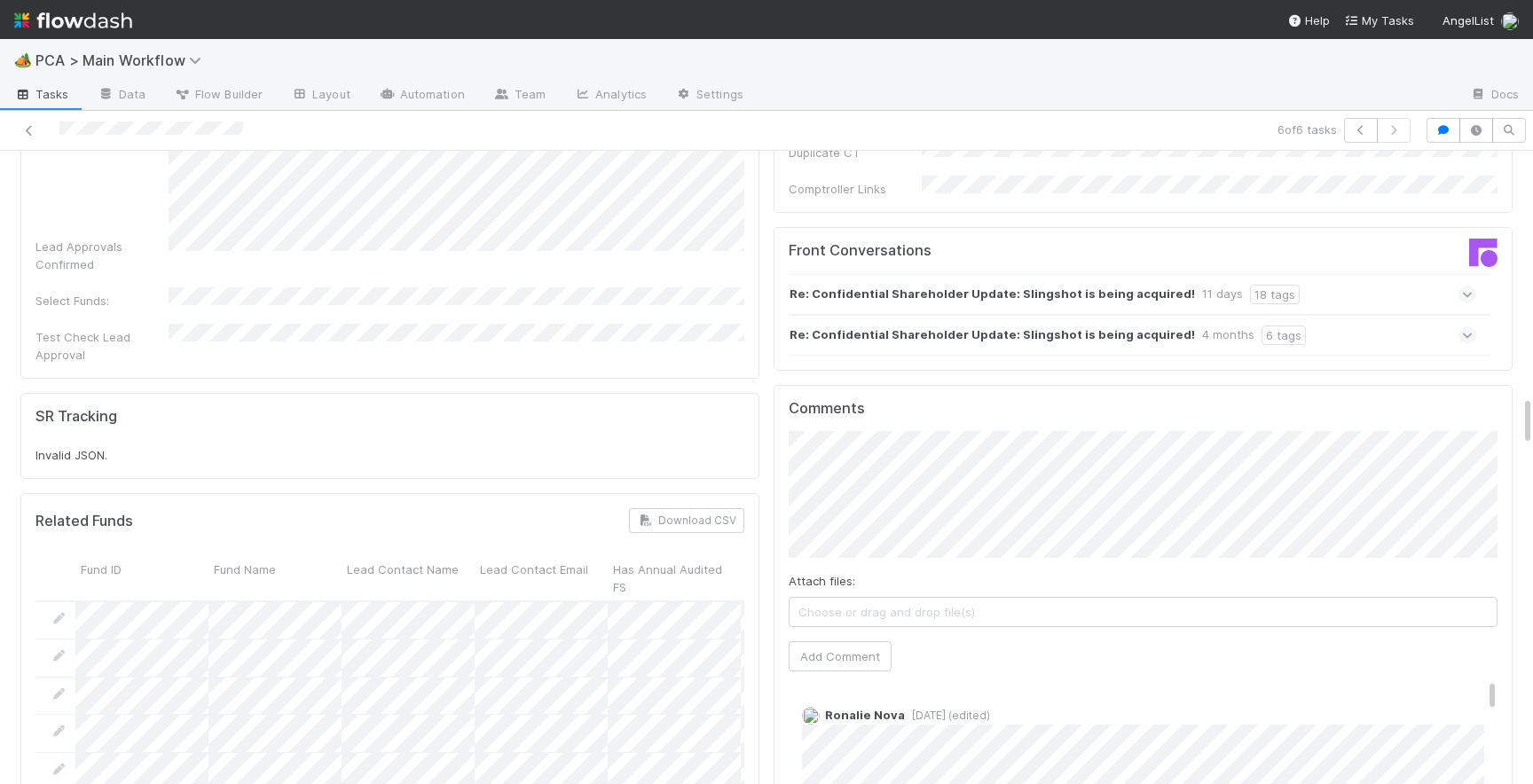
scroll to position [3027, 0]
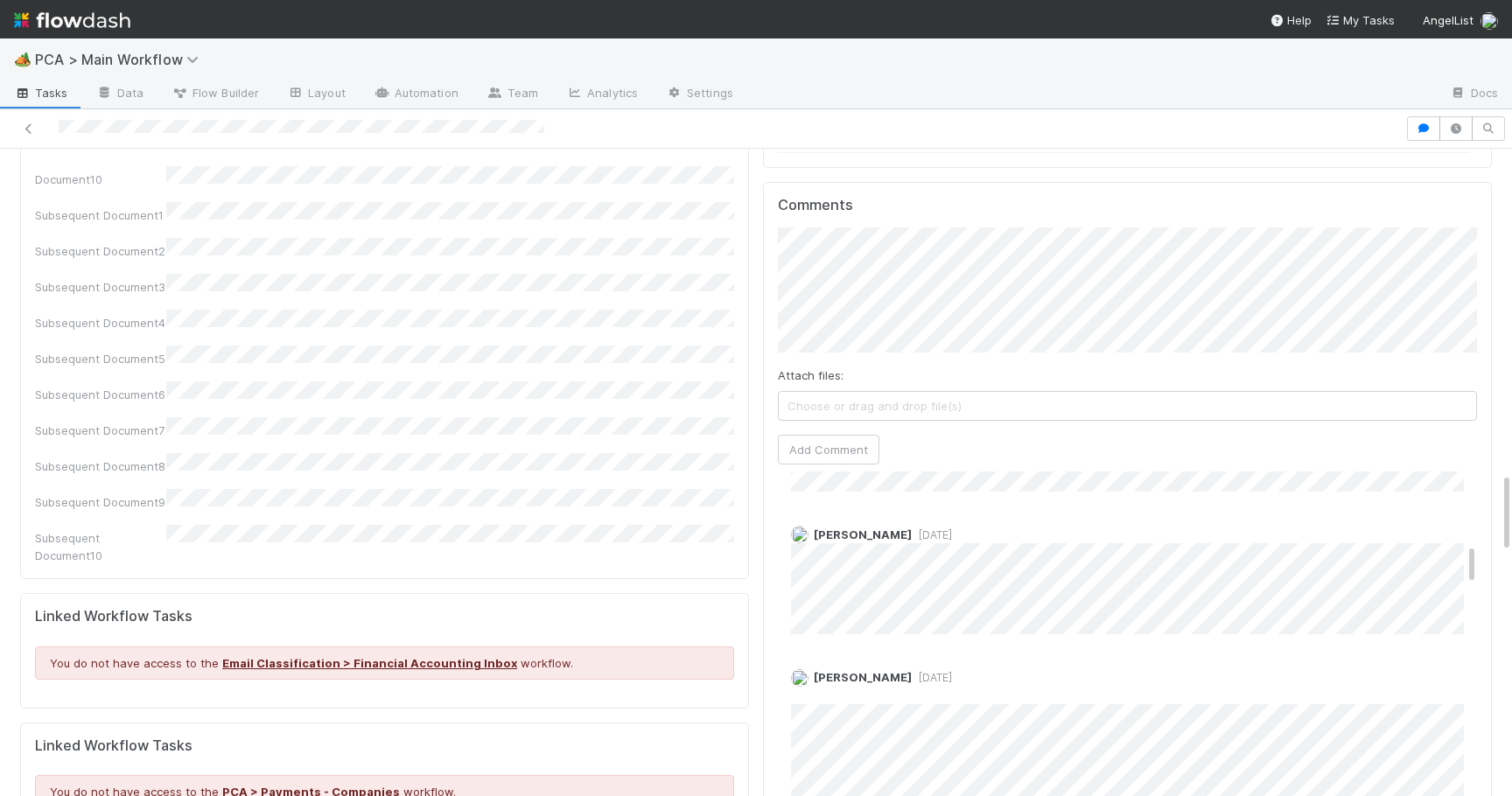
scroll to position [606, 0]
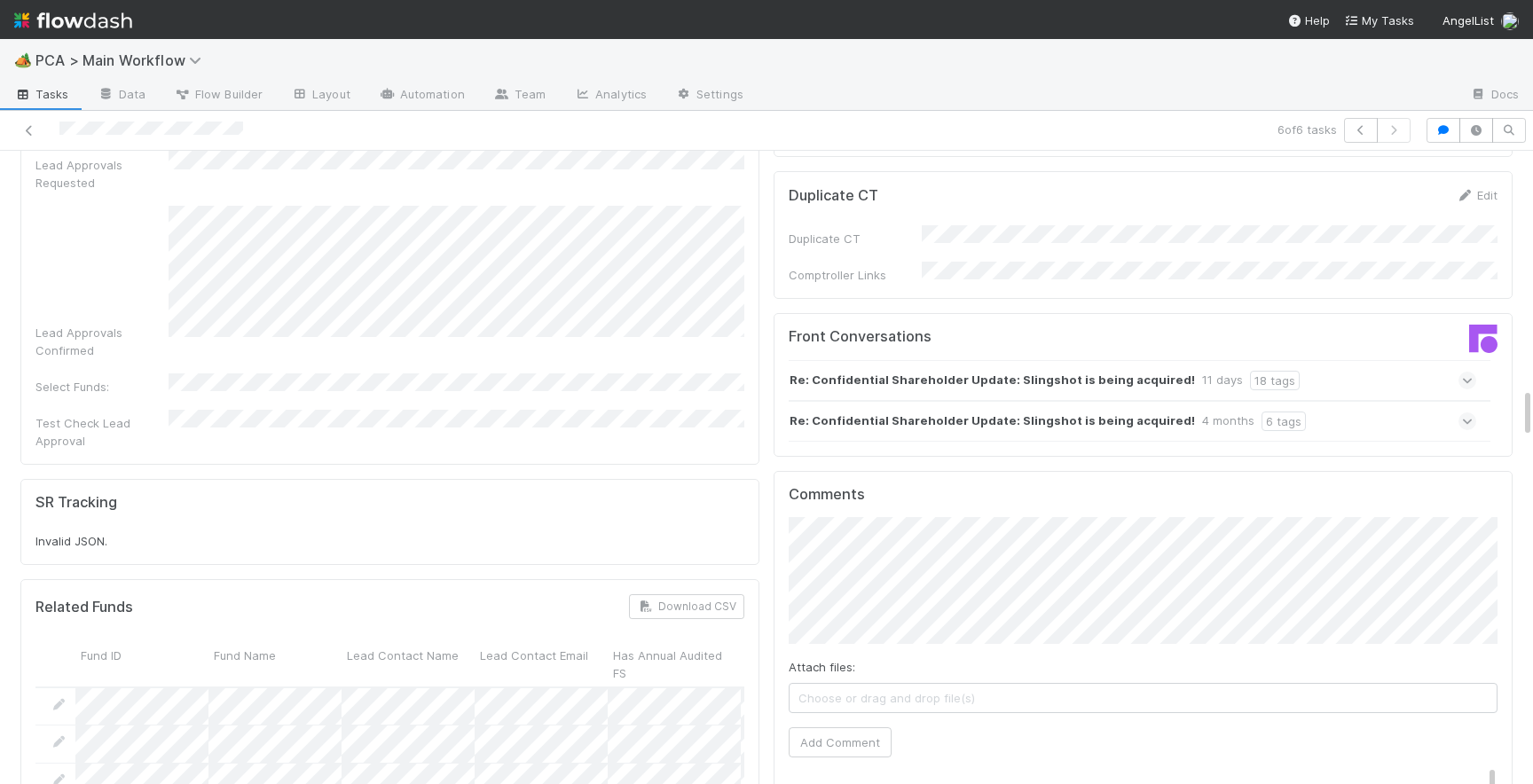
scroll to position [184, 0]
click at [875, 683] on span "Choose or drag and drop file(s)" at bounding box center [1142, 697] width 706 height 29
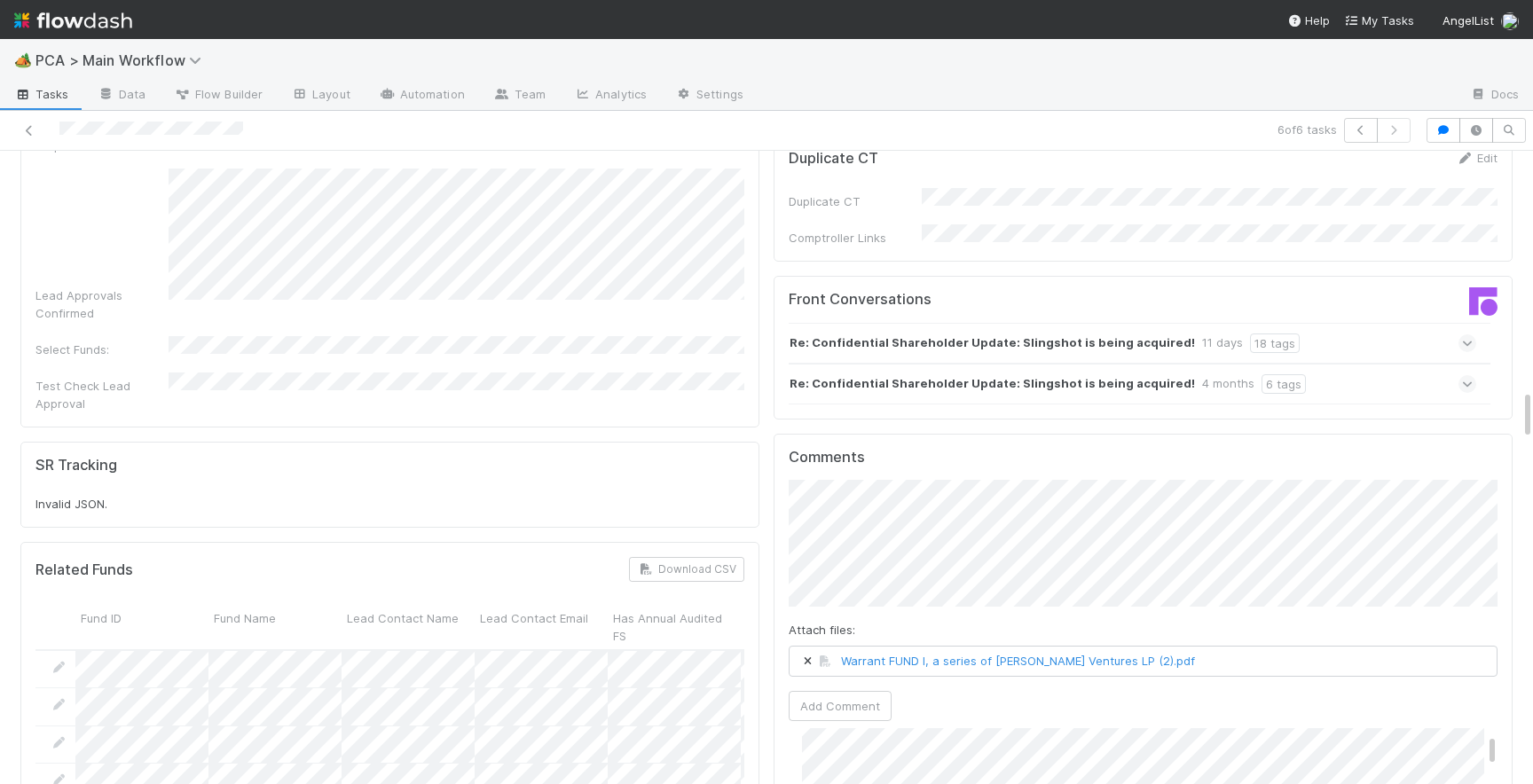
scroll to position [2991, 0]
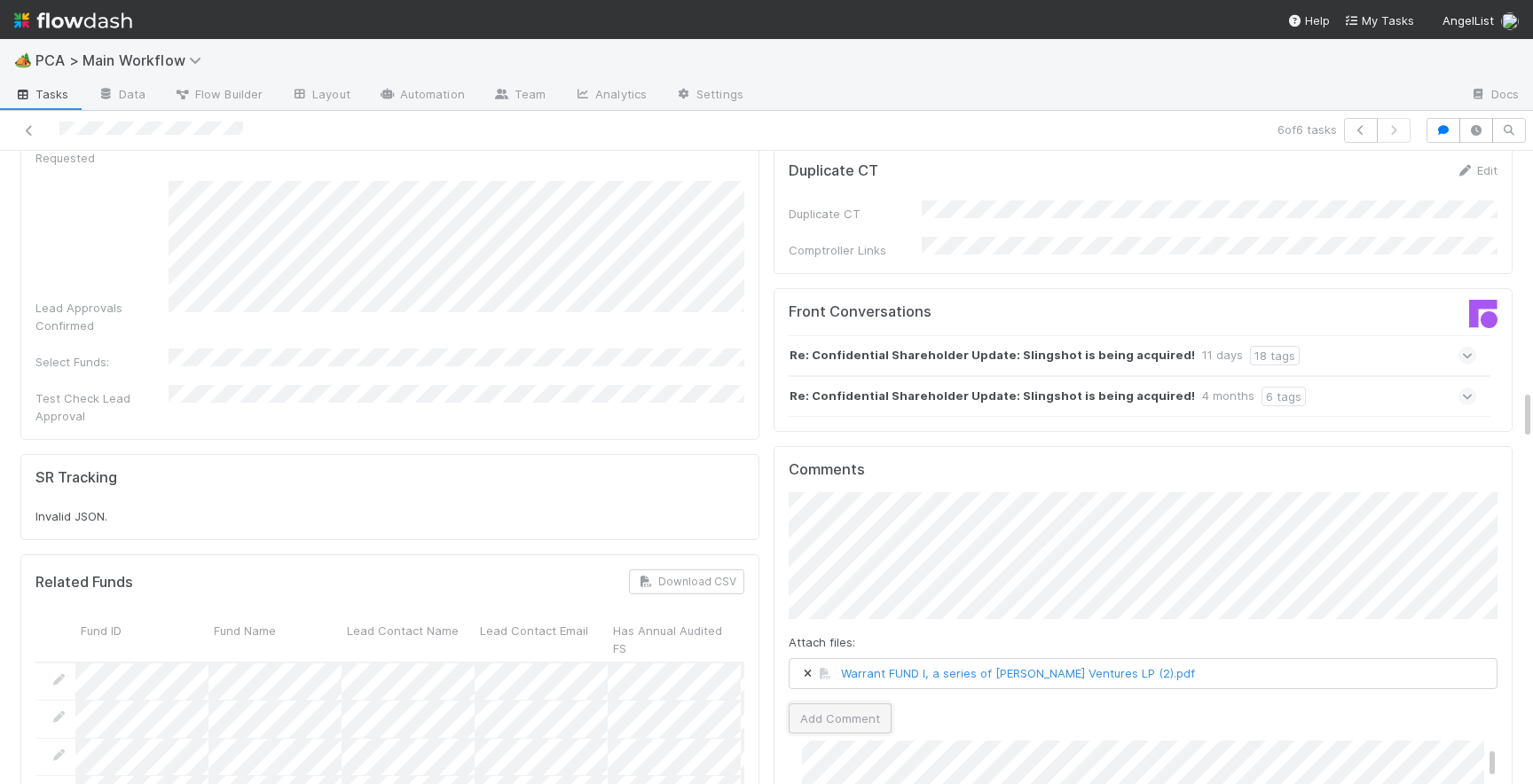
click at [851, 704] on button "Add Comment" at bounding box center [839, 718] width 103 height 30
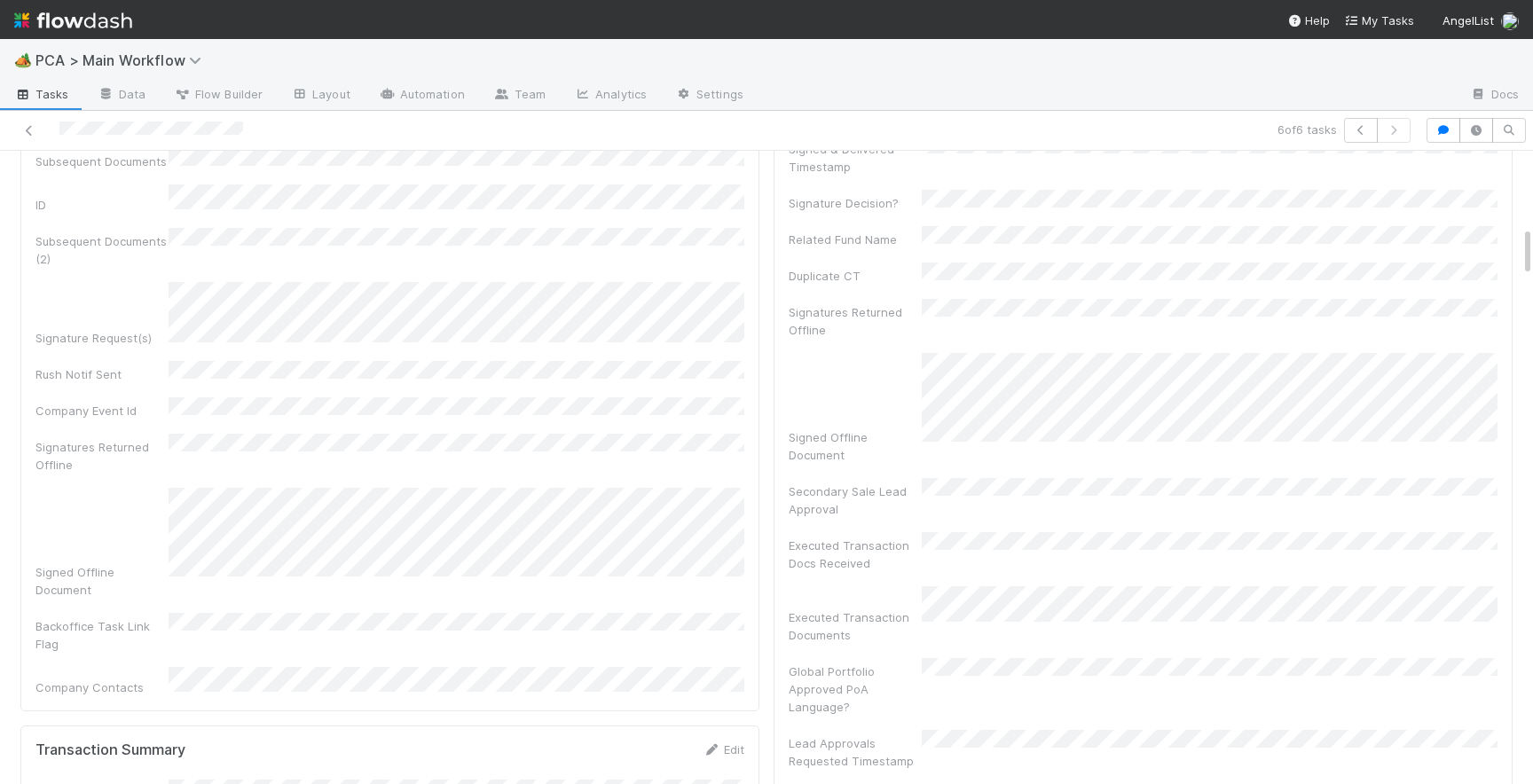
scroll to position [0, 0]
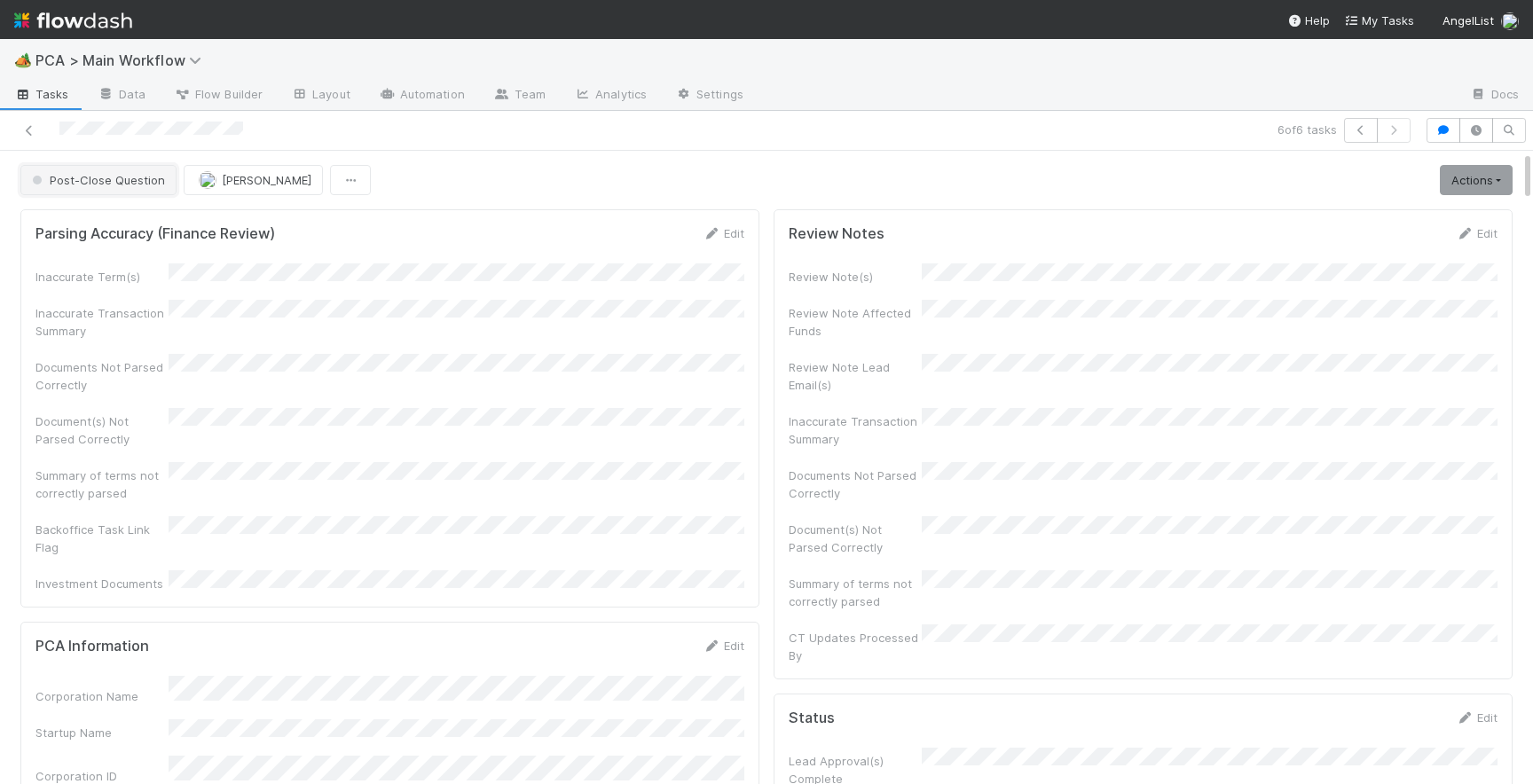
click at [137, 171] on button "Post-Close Question" at bounding box center [98, 180] width 156 height 30
click at [146, 220] on span "Internal - Open Question / Request" at bounding box center [133, 223] width 216 height 14
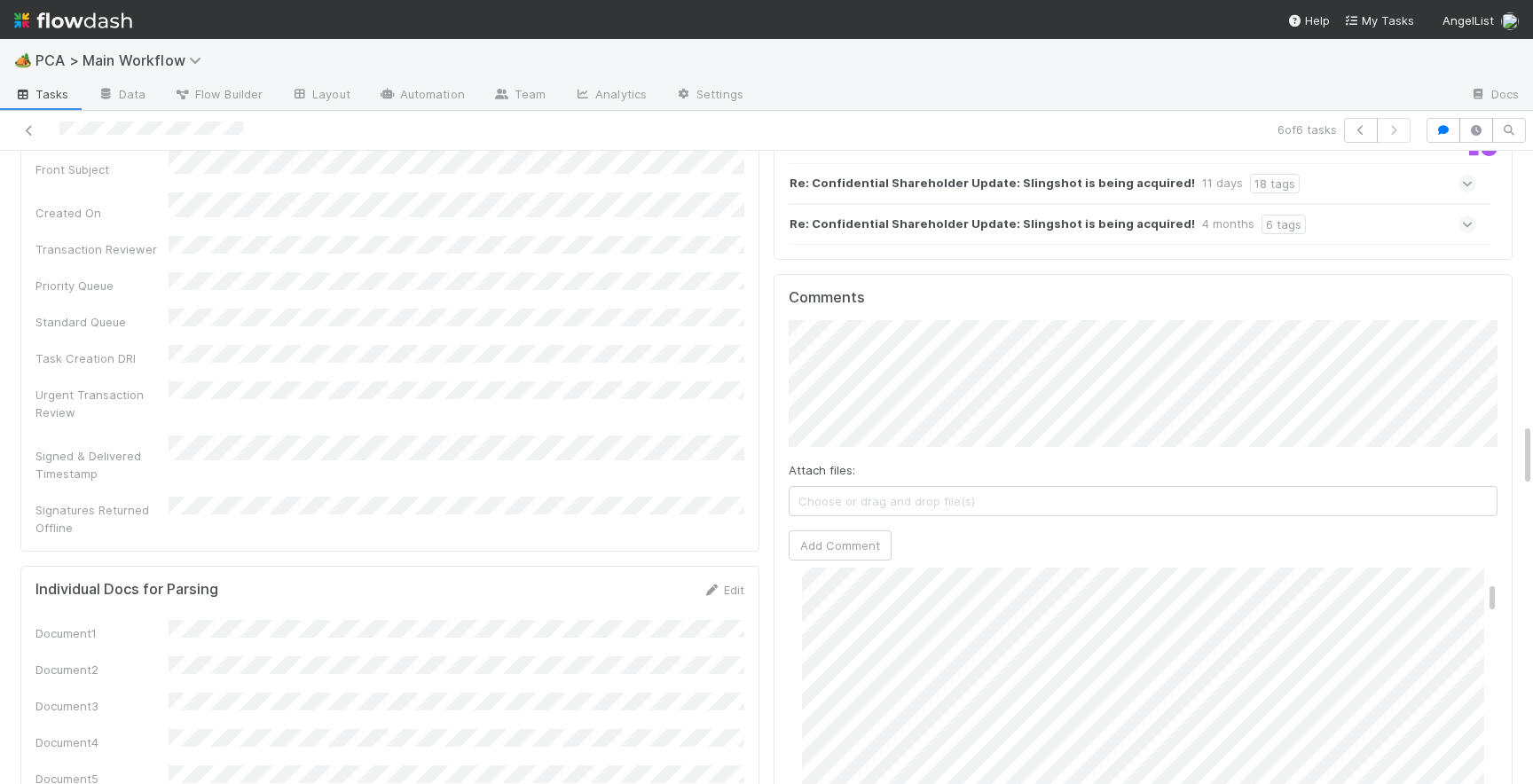
scroll to position [2655, 0]
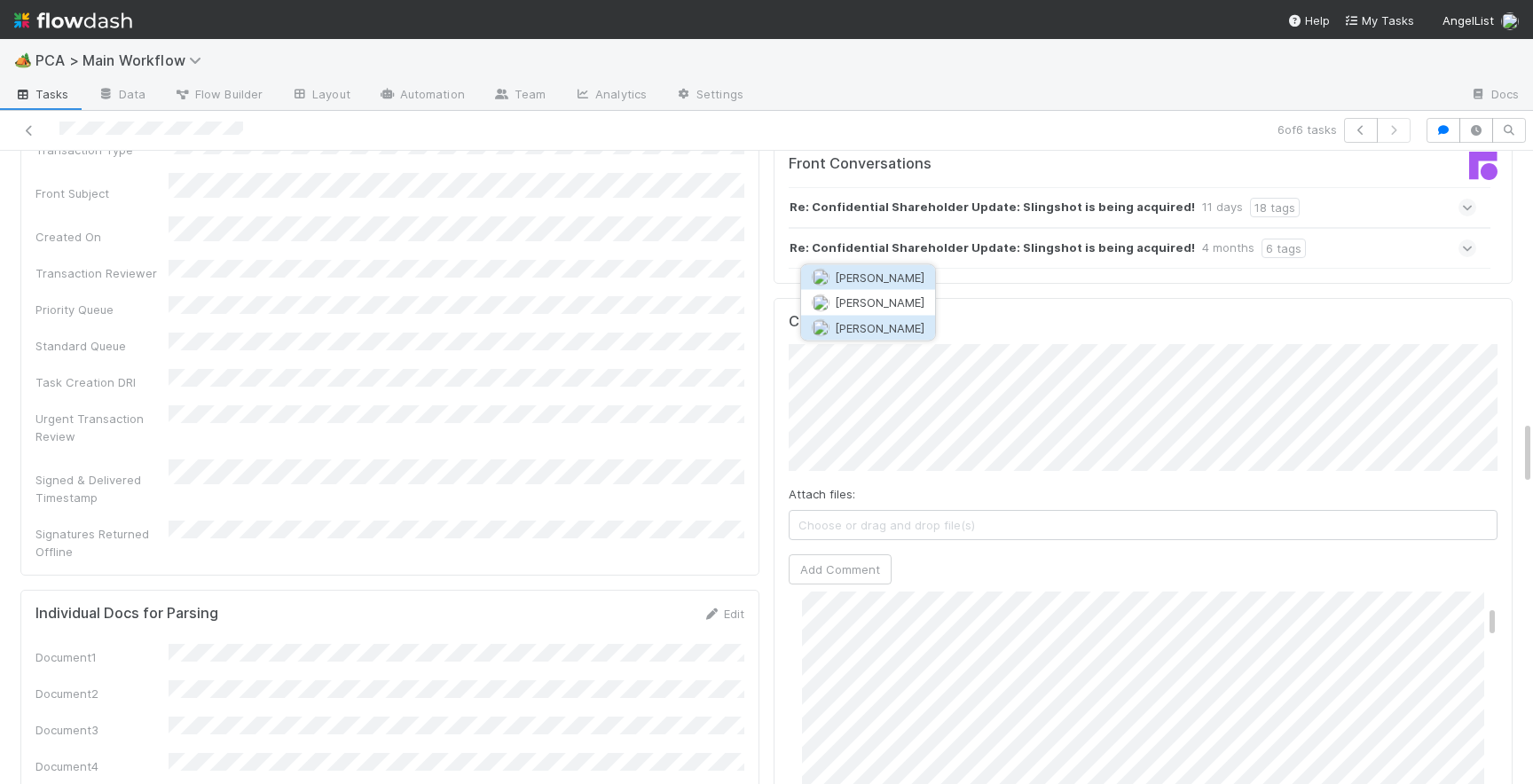
click at [893, 322] on span "[PERSON_NAME]" at bounding box center [879, 327] width 90 height 14
click at [826, 554] on button "Add Comment" at bounding box center [839, 569] width 103 height 30
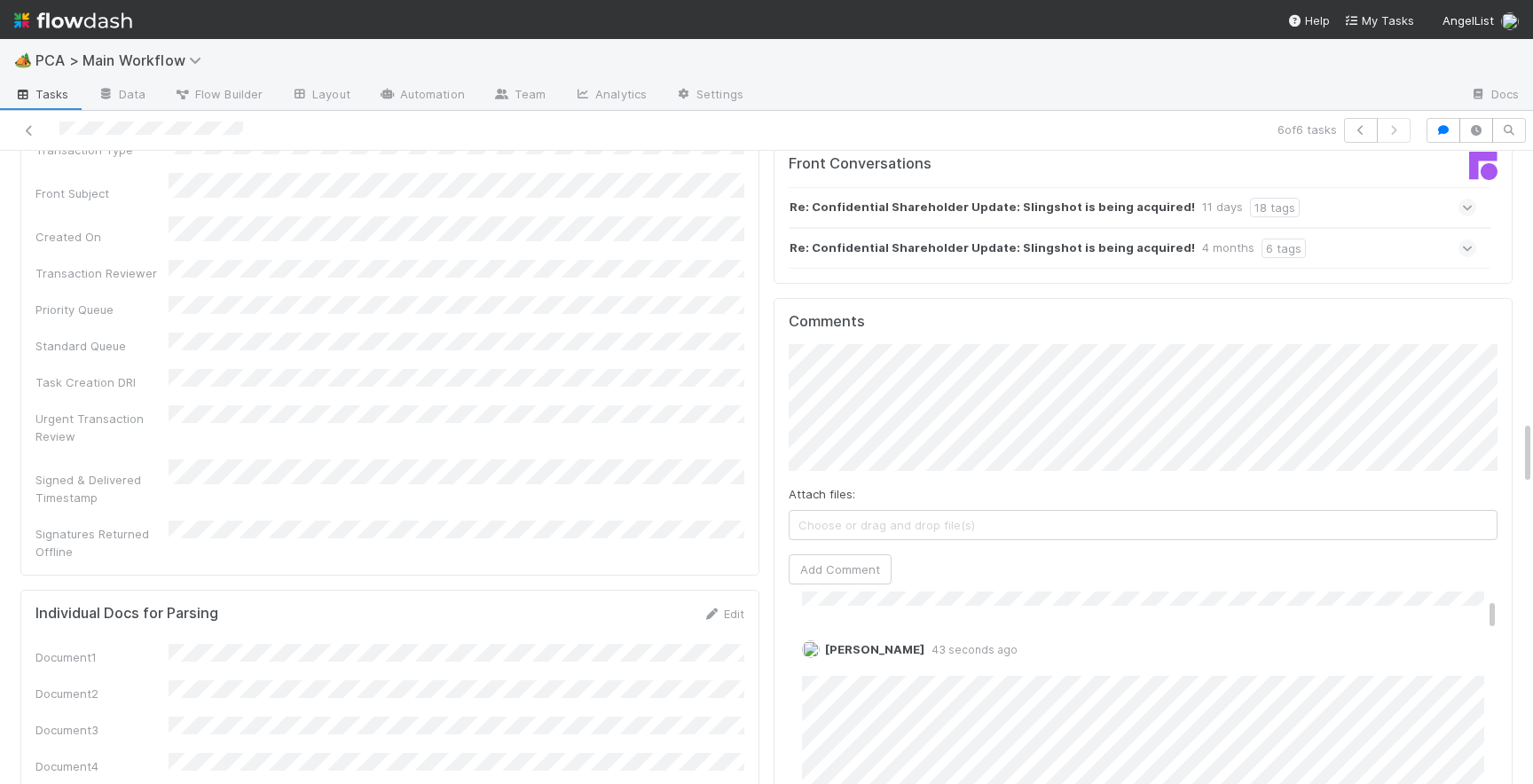
scroll to position [215, 0]
click at [826, 655] on link "Edit" at bounding box center [827, 661] width 20 height 14
click at [911, 645] on span "Ronalie Nova" at bounding box center [884, 642] width 73 height 14
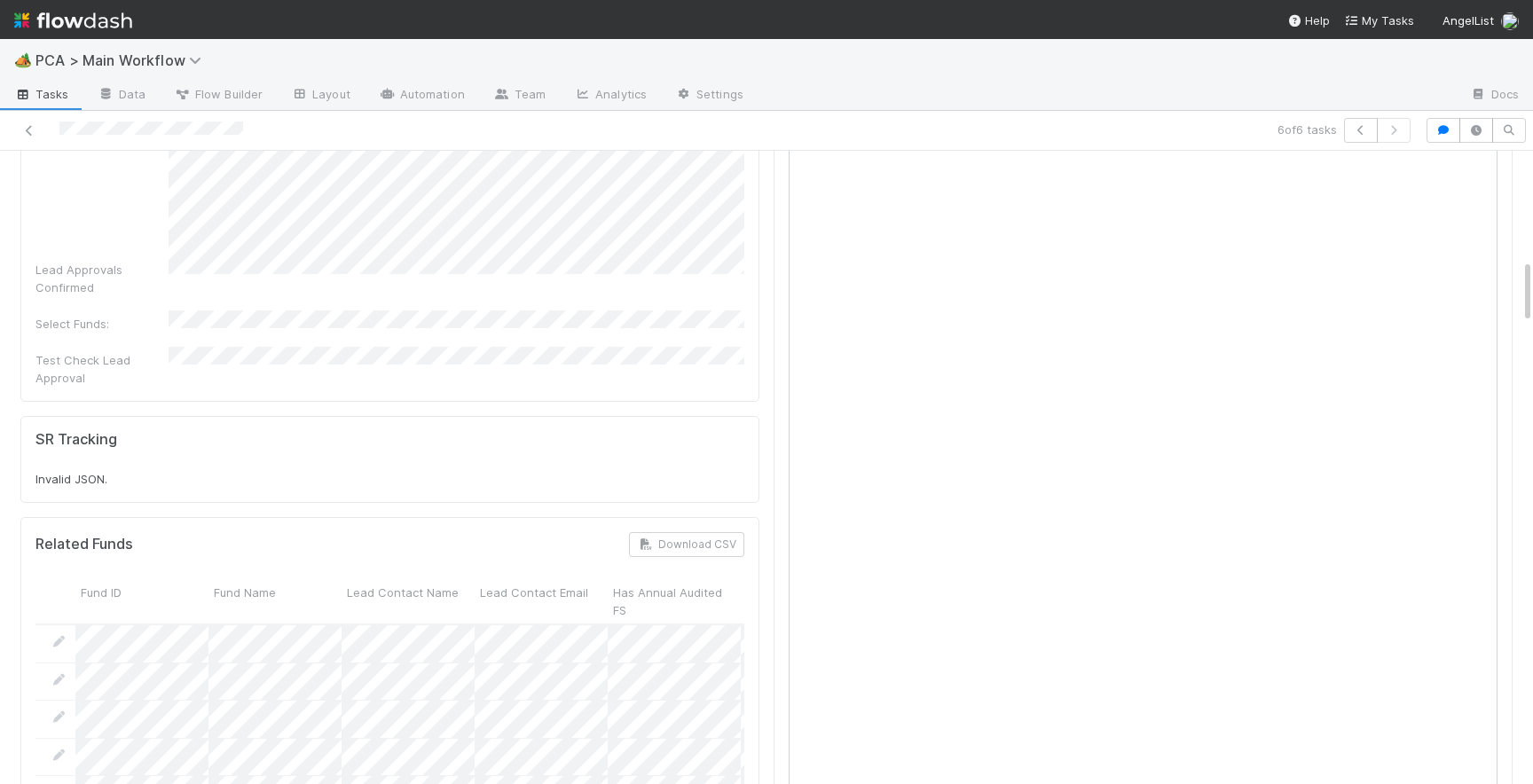
scroll to position [938, 0]
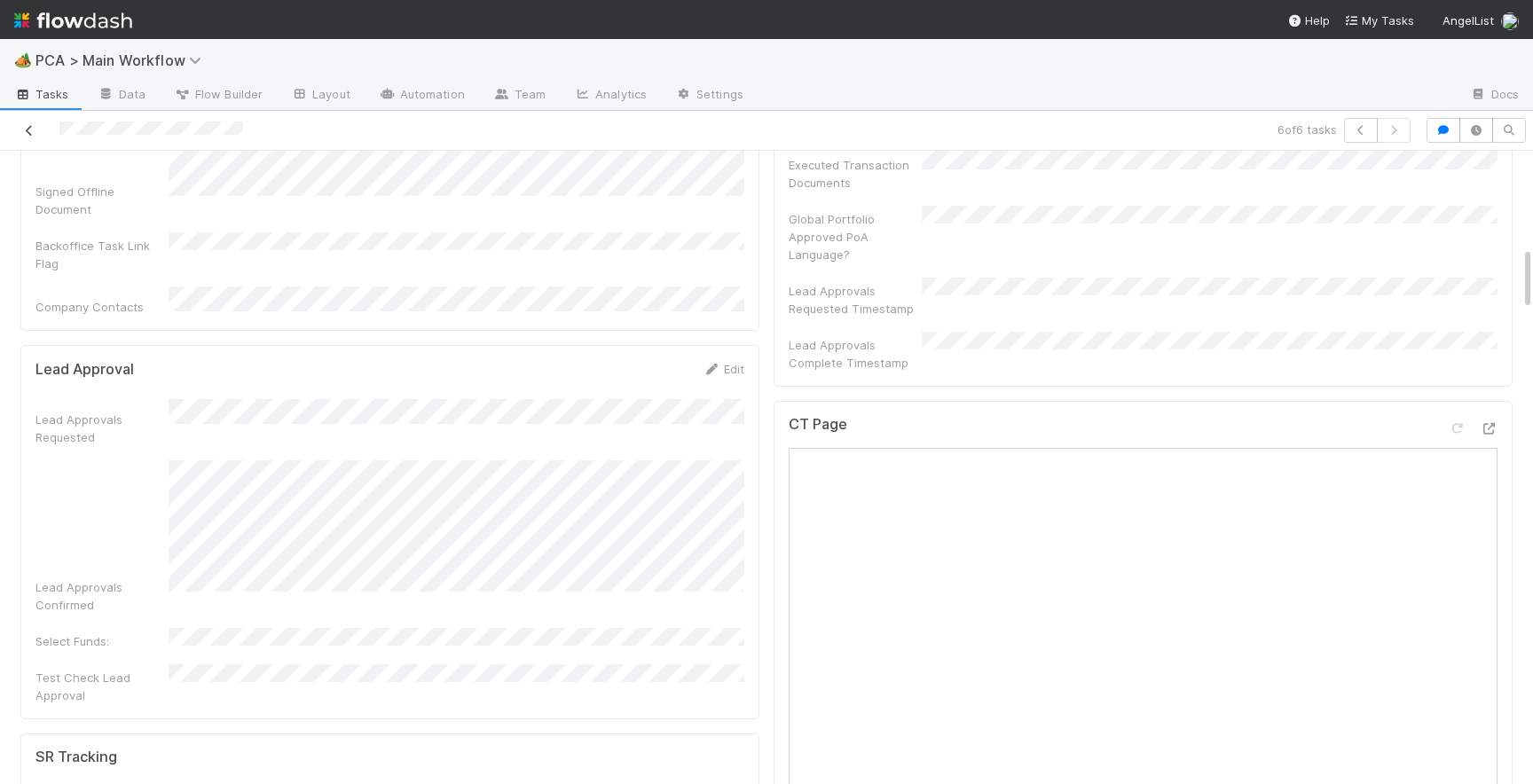
click at [34, 132] on icon at bounding box center [29, 130] width 18 height 11
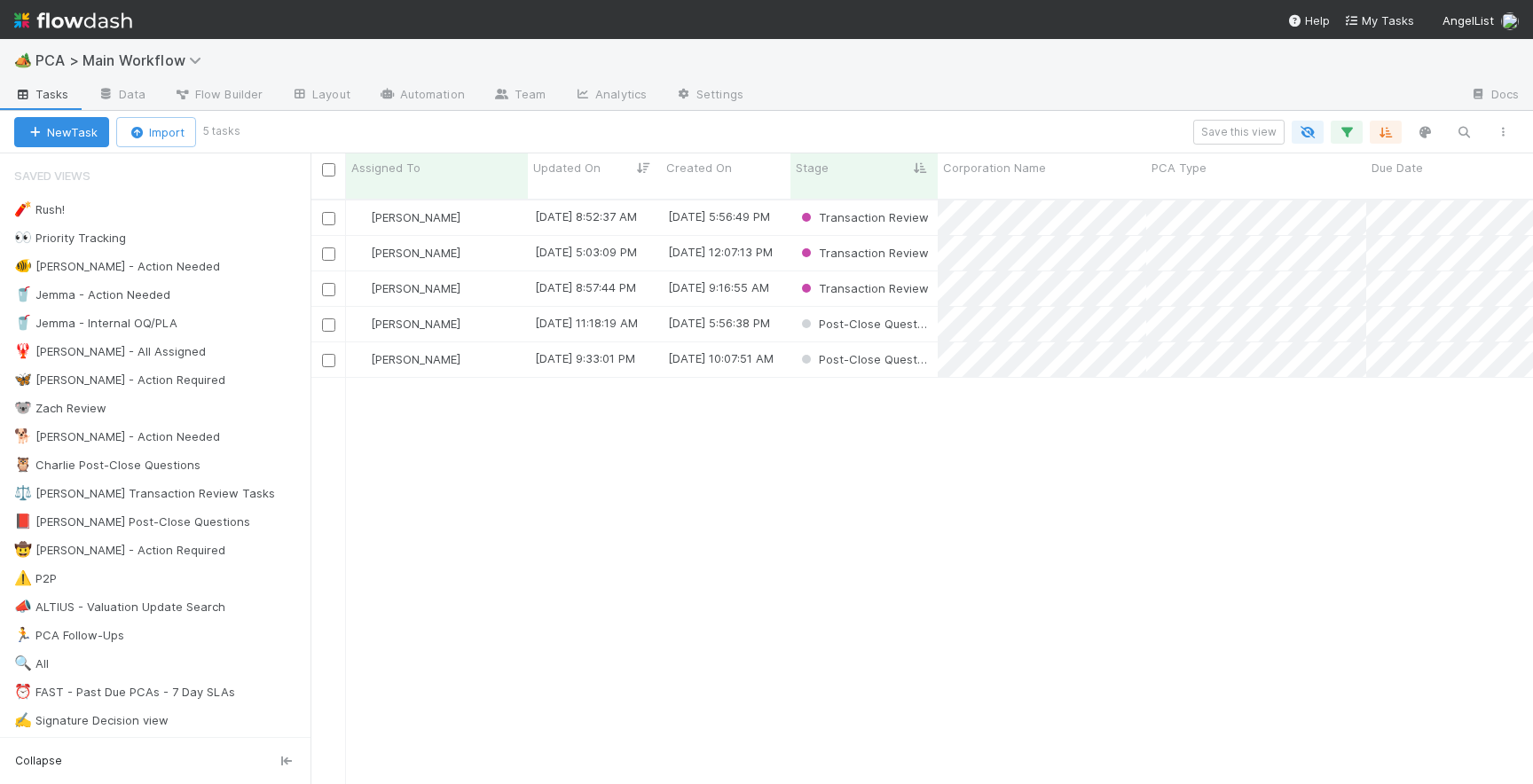
scroll to position [598, 1222]
